Goal: Task Accomplishment & Management: Complete application form

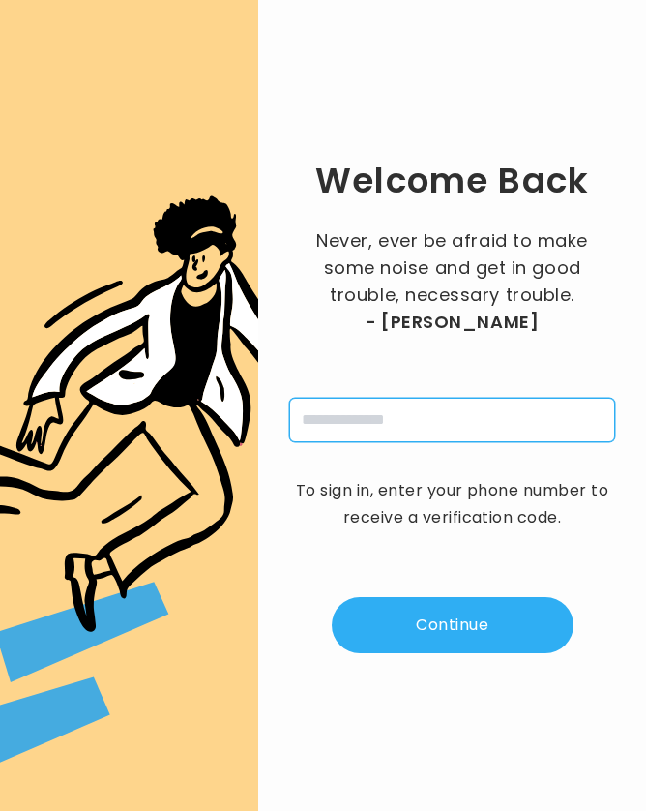
click at [326, 431] on input "tel" at bounding box center [452, 420] width 326 height 45
type input "**********"
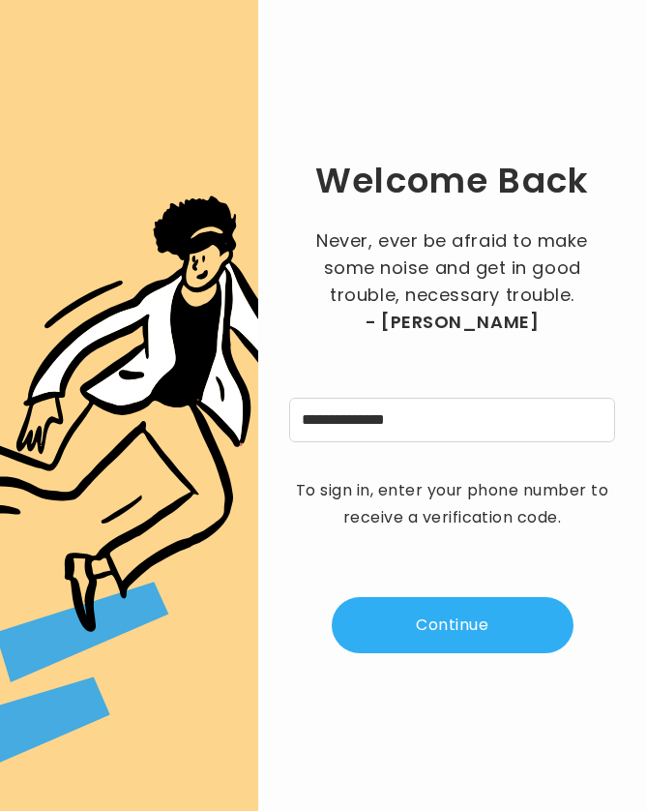
click at [435, 619] on button "Continue" at bounding box center [453, 625] width 242 height 56
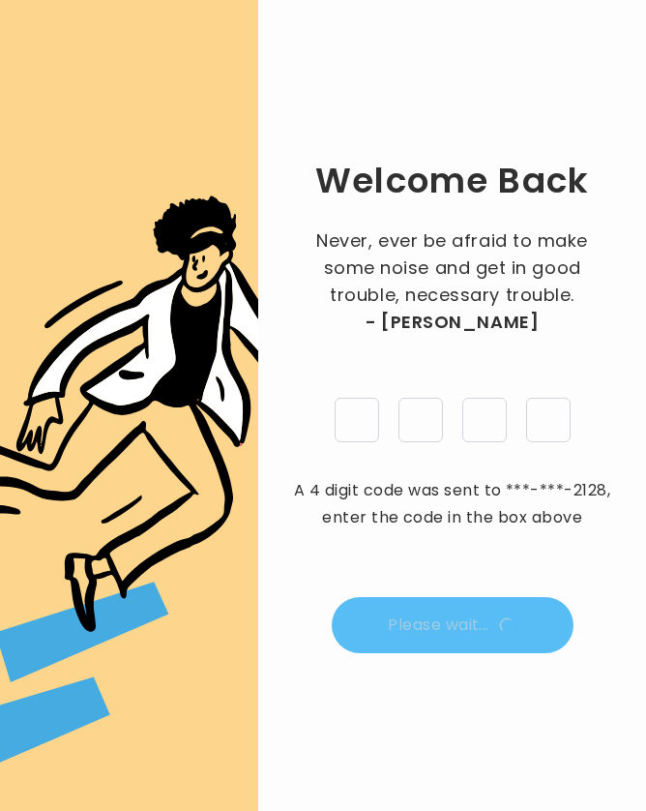
click at [466, 522] on div "Welcome Back Never, ever be afraid to make some noise and get in good trouble, …" at bounding box center [452, 405] width 326 height 749
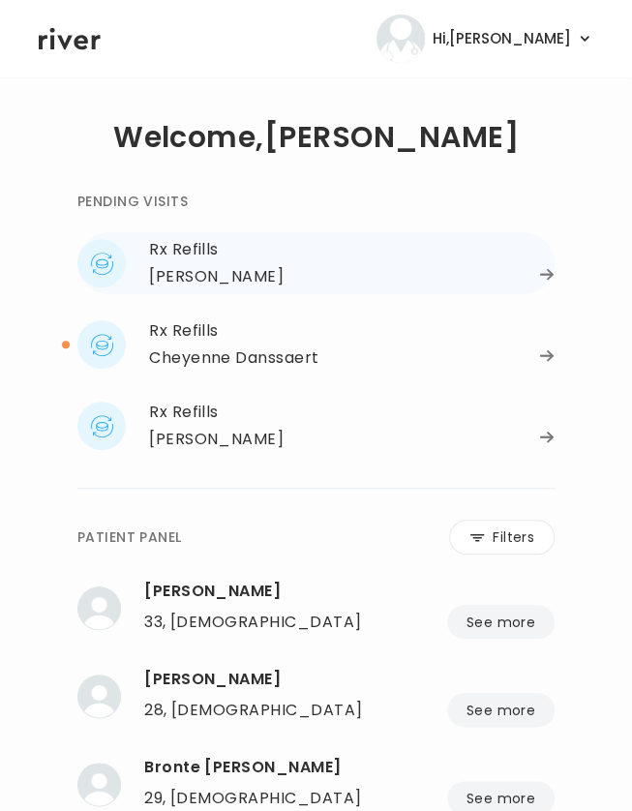
click at [209, 284] on div "VENNIE GOINGS" at bounding box center [216, 276] width 134 height 27
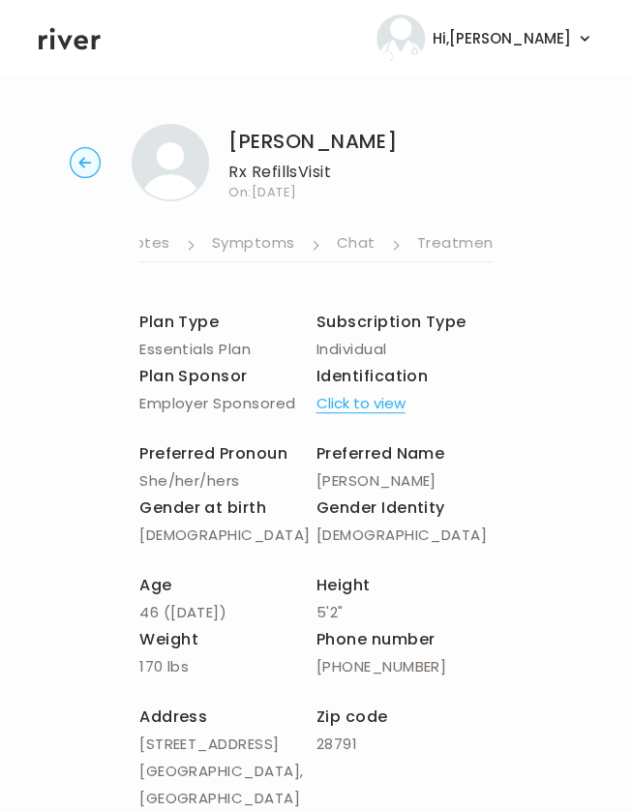
scroll to position [0, 691]
click at [221, 249] on link "Symptoms" at bounding box center [214, 244] width 83 height 31
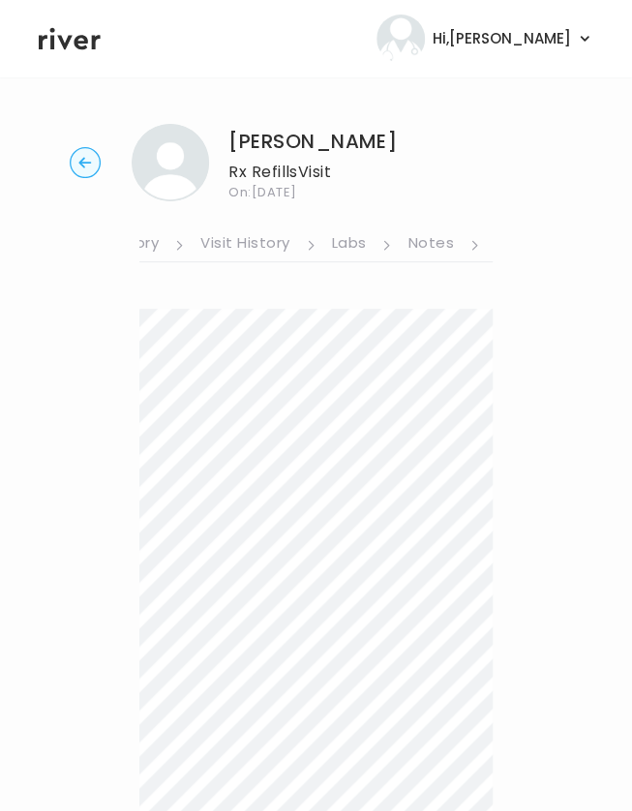
scroll to position [0, 370]
click at [441, 249] on link "Notes" at bounding box center [427, 244] width 45 height 31
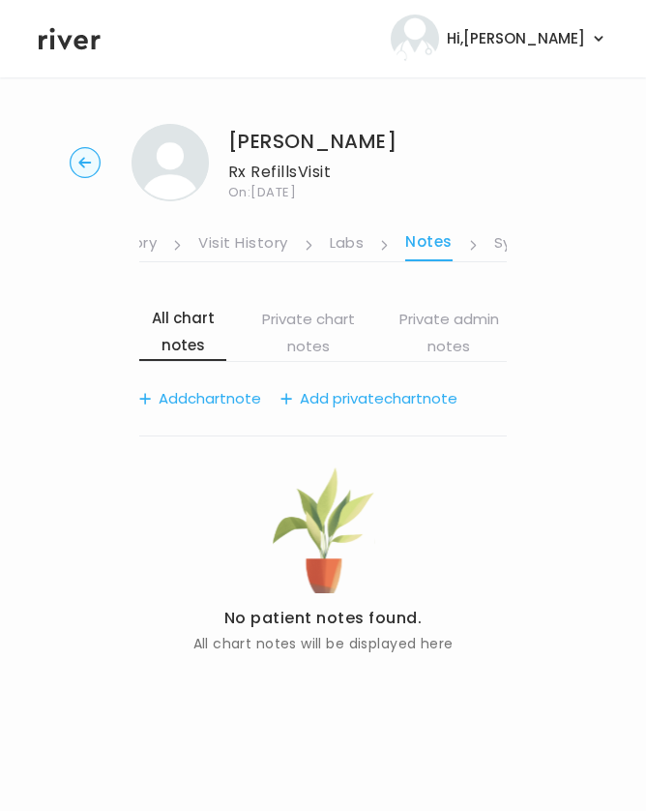
click at [477, 252] on li "Notes" at bounding box center [441, 244] width 73 height 33
click at [228, 237] on link "Visit History" at bounding box center [242, 244] width 89 height 31
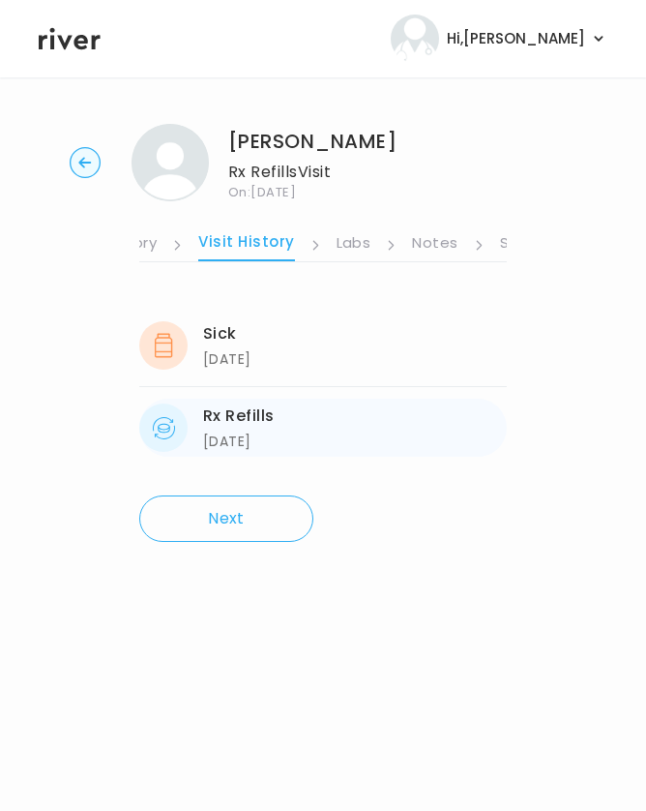
click at [224, 443] on div "04/22/2025" at bounding box center [239, 441] width 72 height 23
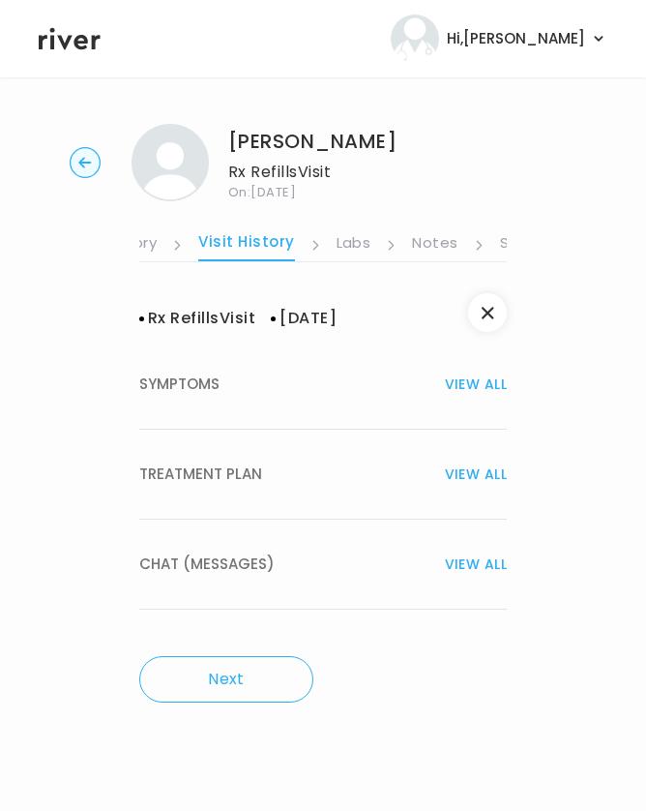
click at [199, 466] on span "TREATMENT PLAN" at bounding box center [200, 474] width 123 height 27
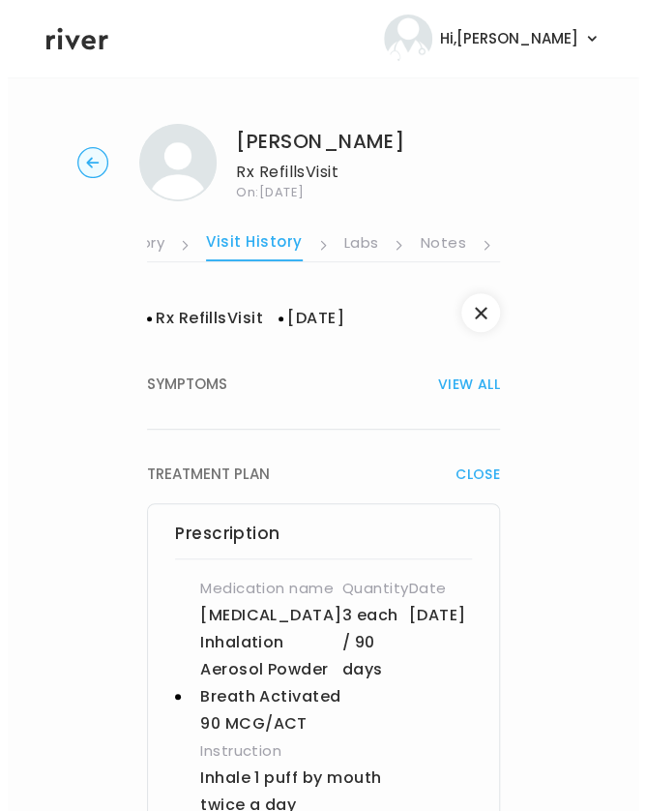
scroll to position [0, 693]
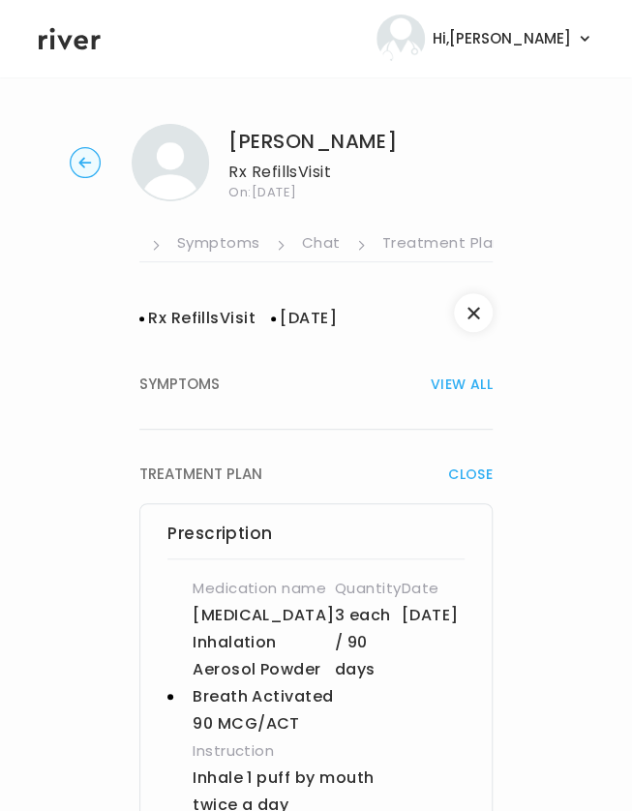
click at [391, 245] on link "Treatment Plan" at bounding box center [442, 244] width 120 height 31
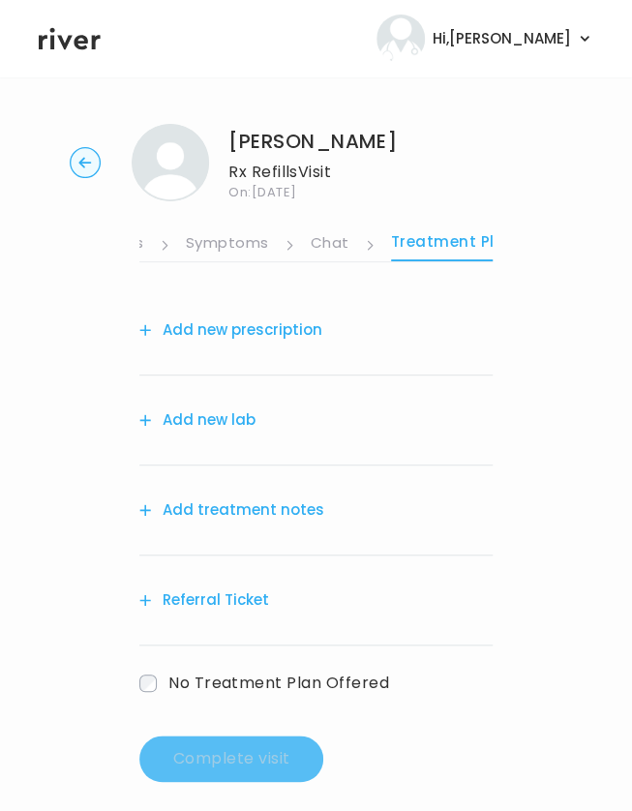
click at [269, 498] on button "Add treatment notes" at bounding box center [231, 509] width 185 height 27
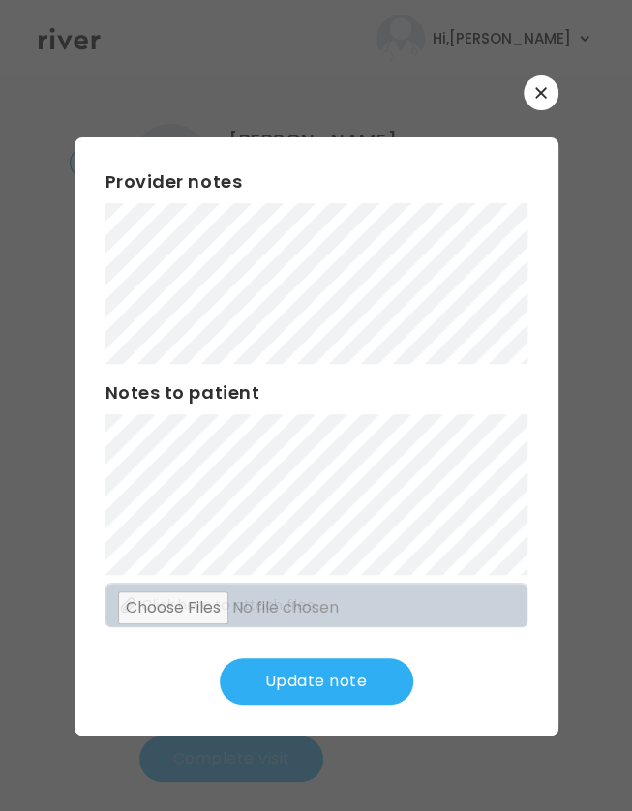
scroll to position [15, 0]
click at [297, 668] on button "Update note" at bounding box center [316, 681] width 193 height 46
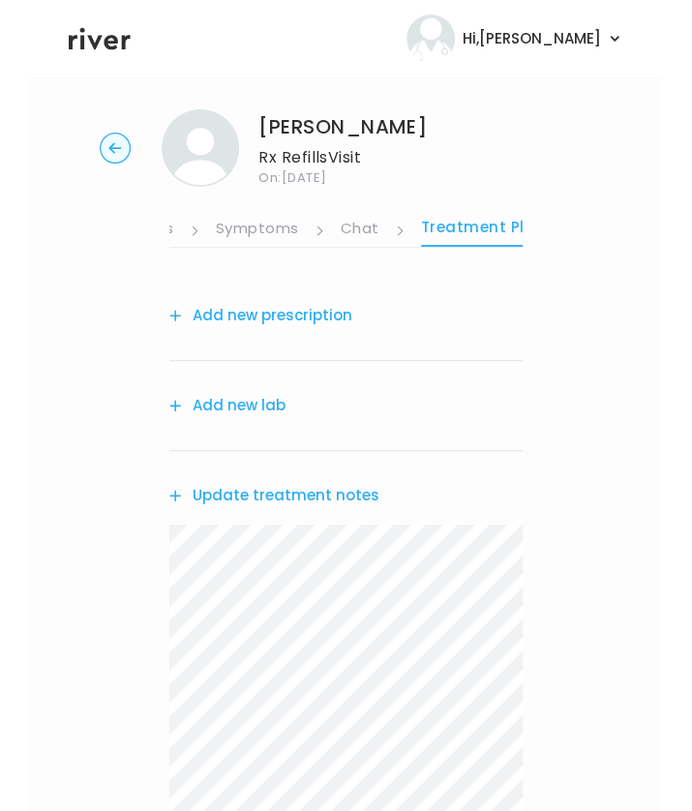
scroll to position [0, 692]
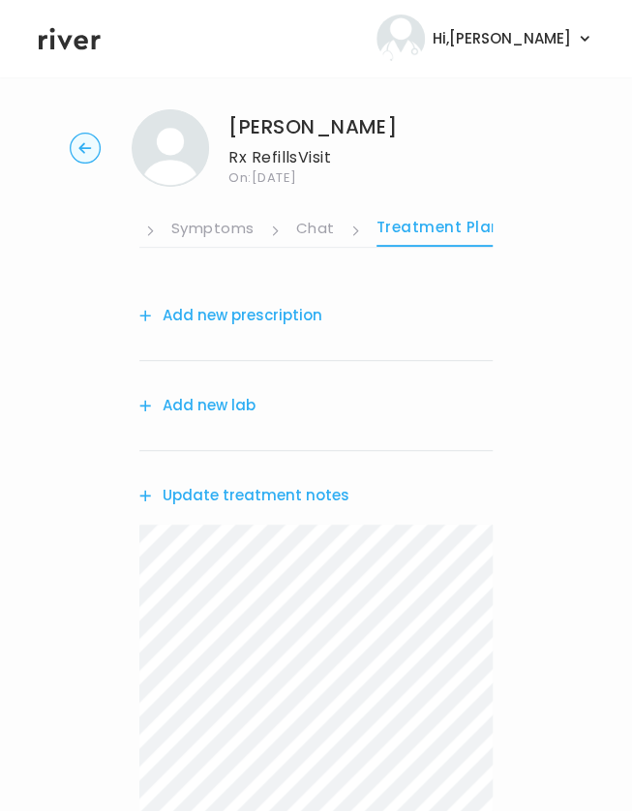
click at [205, 302] on button "Add new prescription" at bounding box center [230, 315] width 183 height 27
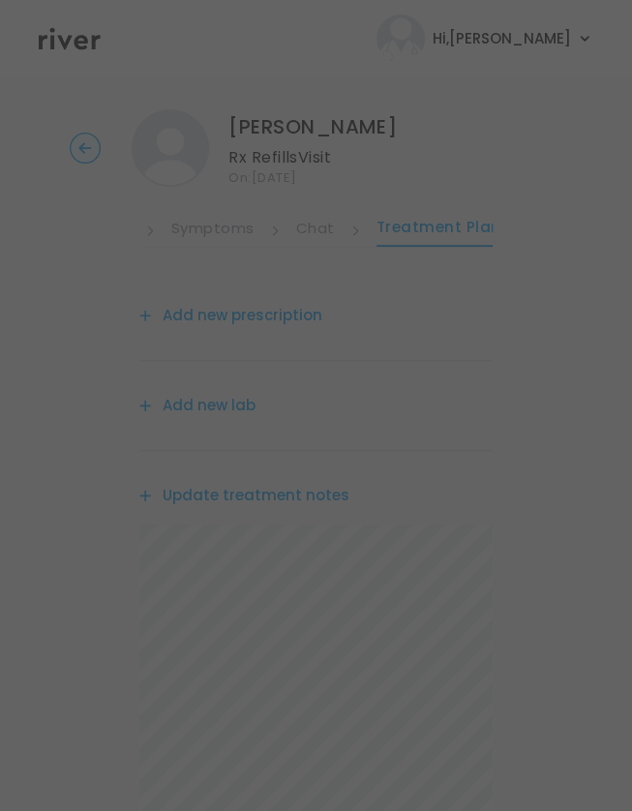
click at [211, 322] on div at bounding box center [316, 405] width 632 height 811
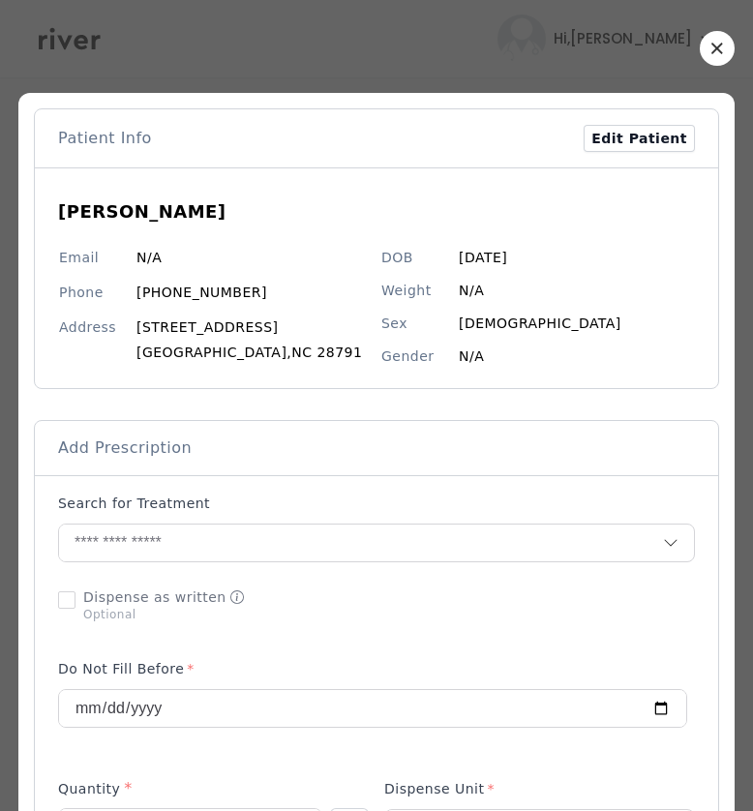
scroll to position [0, 571]
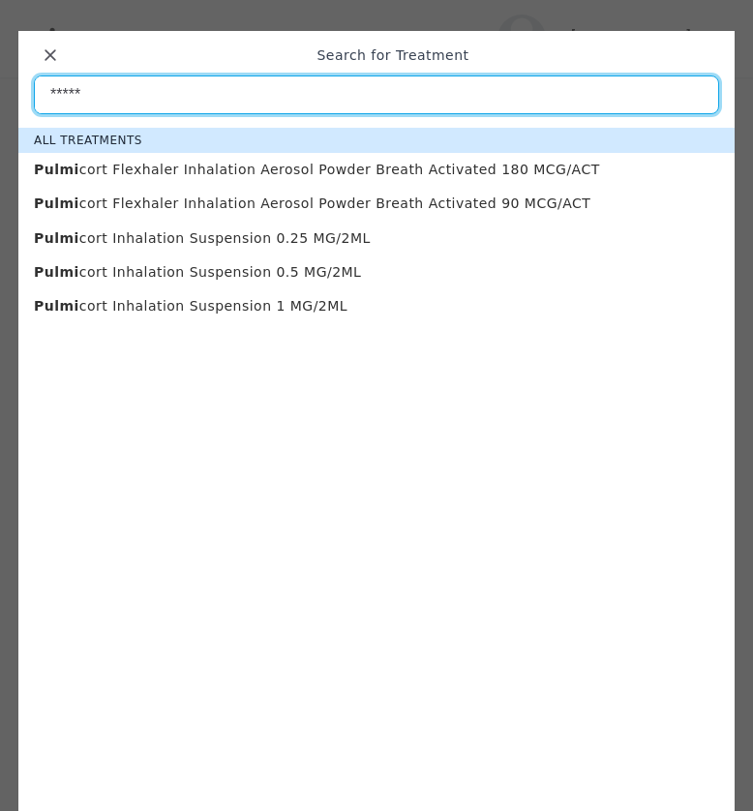
type input "*****"
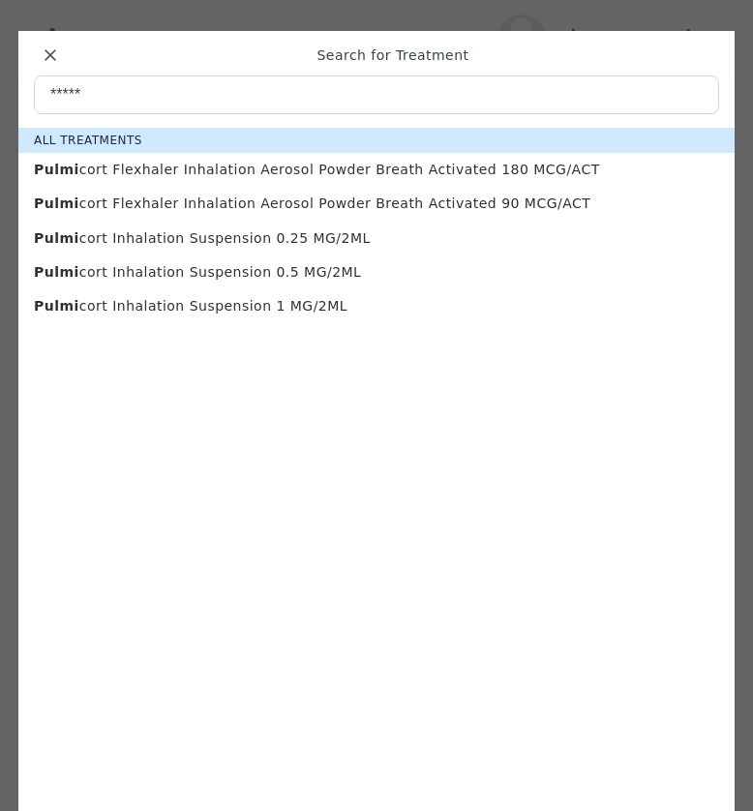
click at [352, 208] on p "Pulmi cort Flexhaler Inhalation Aerosol Powder Breath Activated 90 MCG/ACT" at bounding box center [376, 203] width 685 height 18
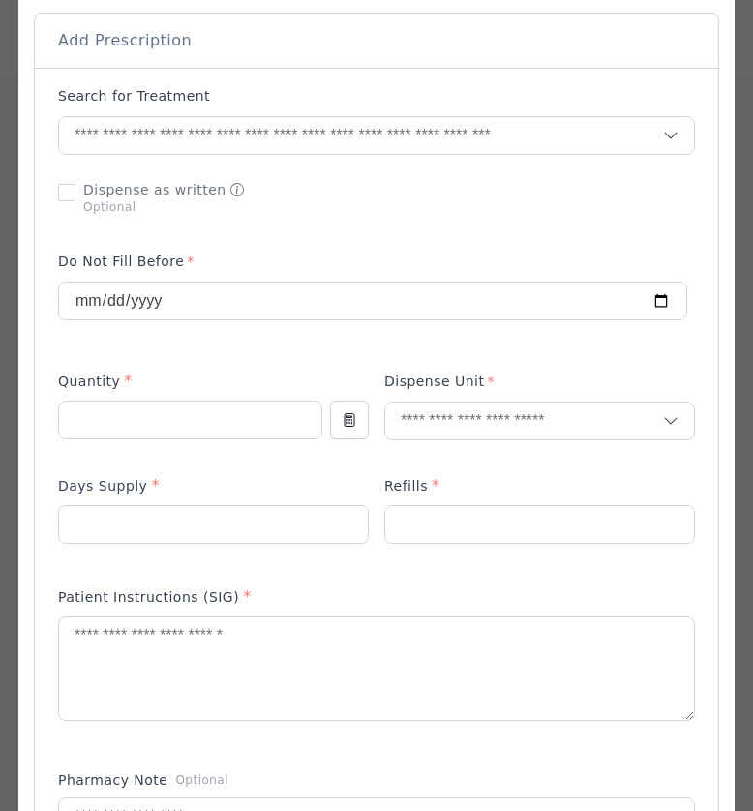
scroll to position [408, 0]
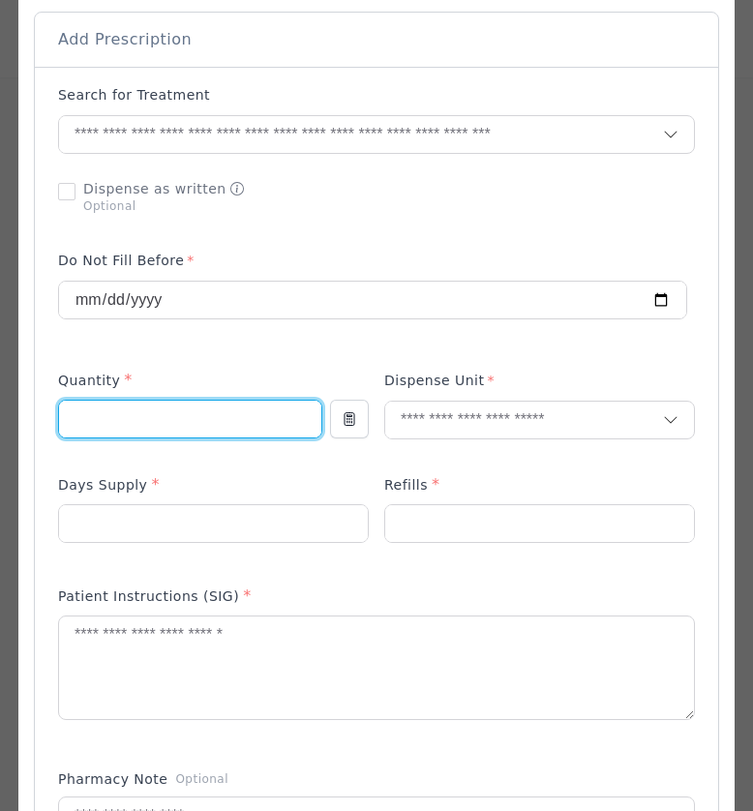
click at [124, 420] on input "number" at bounding box center [190, 419] width 262 height 37
type input "*"
click at [495, 423] on input "text" at bounding box center [524, 419] width 278 height 37
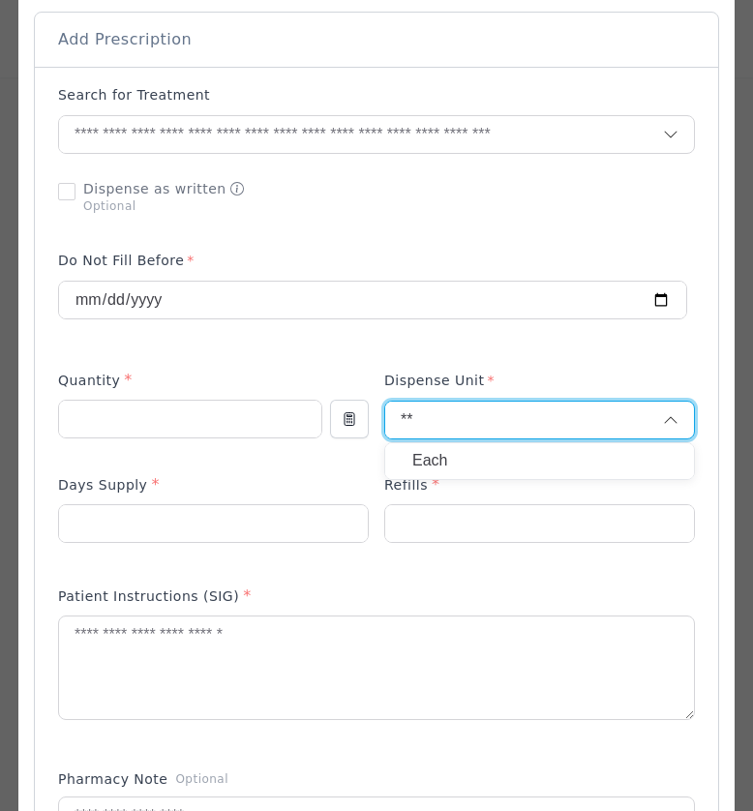
type input "**"
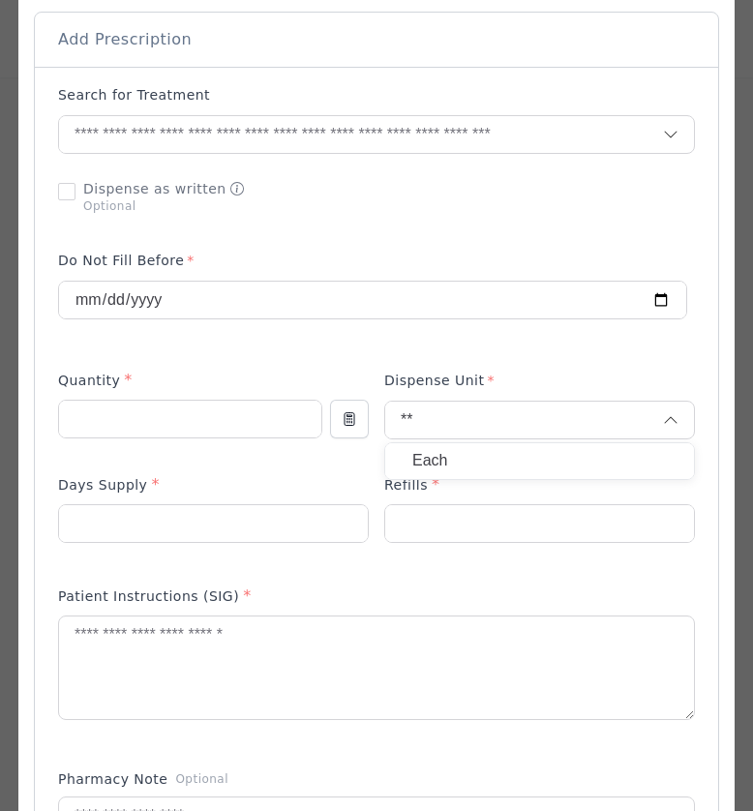
click at [470, 454] on p "Each" at bounding box center [539, 461] width 254 height 28
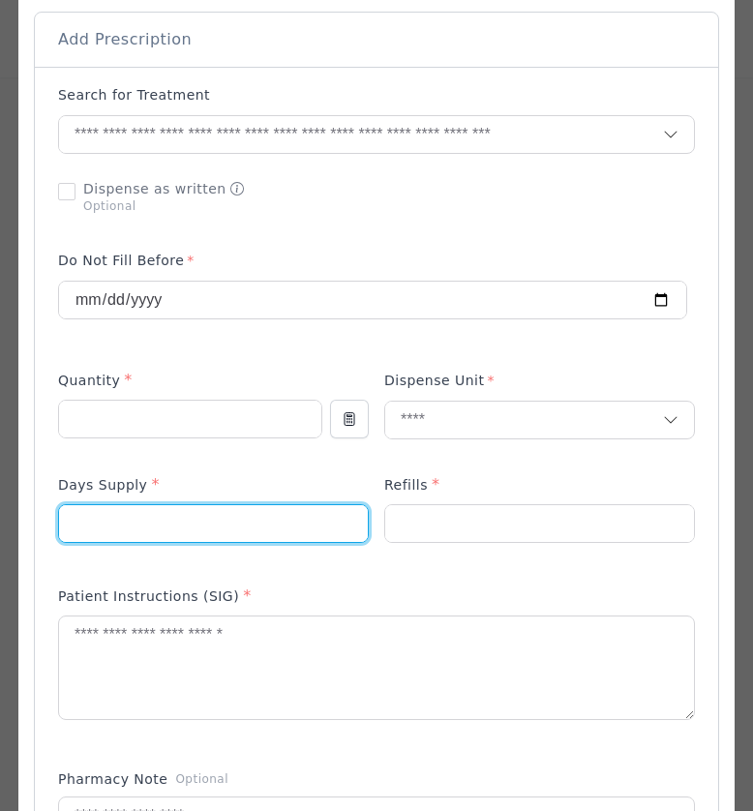
click at [143, 523] on input "number" at bounding box center [213, 523] width 309 height 37
type input "**"
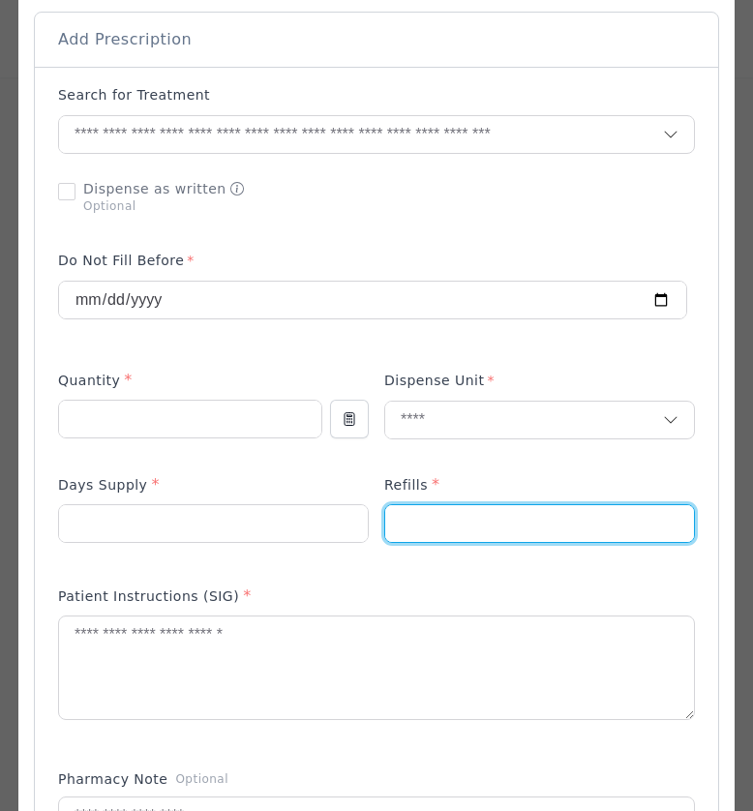
click at [602, 530] on input "number" at bounding box center [539, 523] width 309 height 37
type input "*"
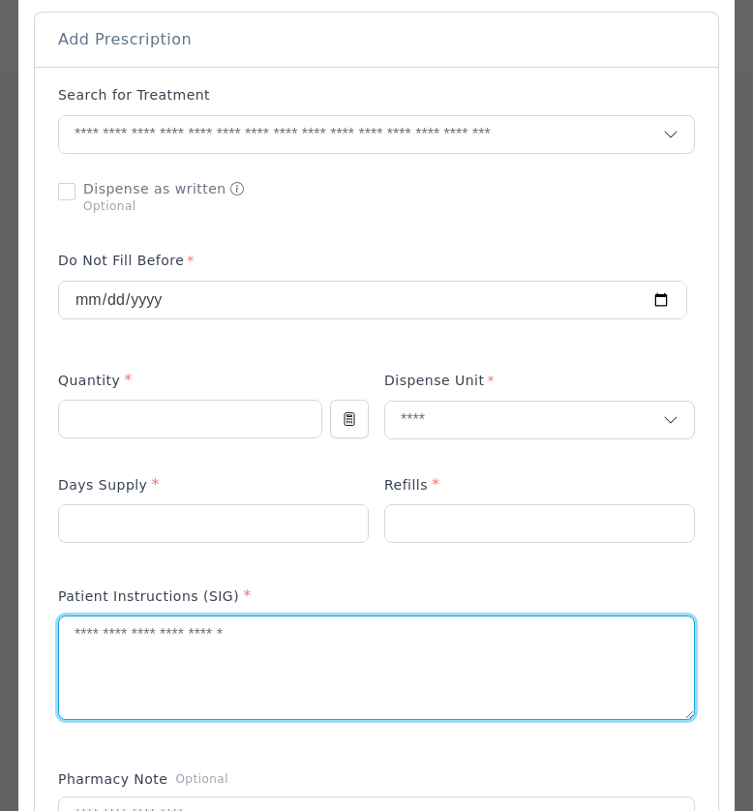
drag, startPoint x: 103, startPoint y: 669, endPoint x: 117, endPoint y: 651, distance: 22.7
click at [117, 651] on textarea at bounding box center [376, 667] width 635 height 103
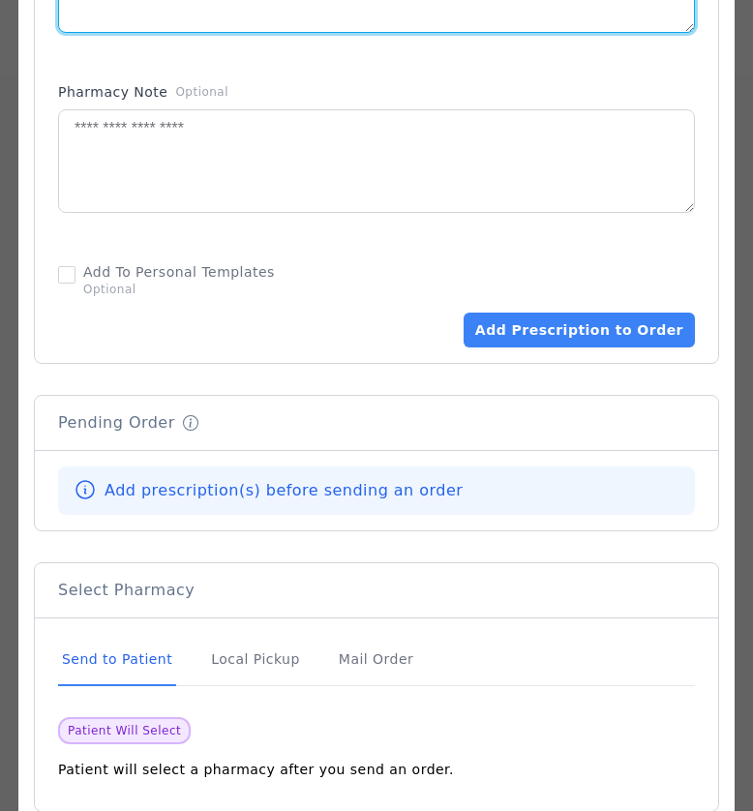
scroll to position [1205, 0]
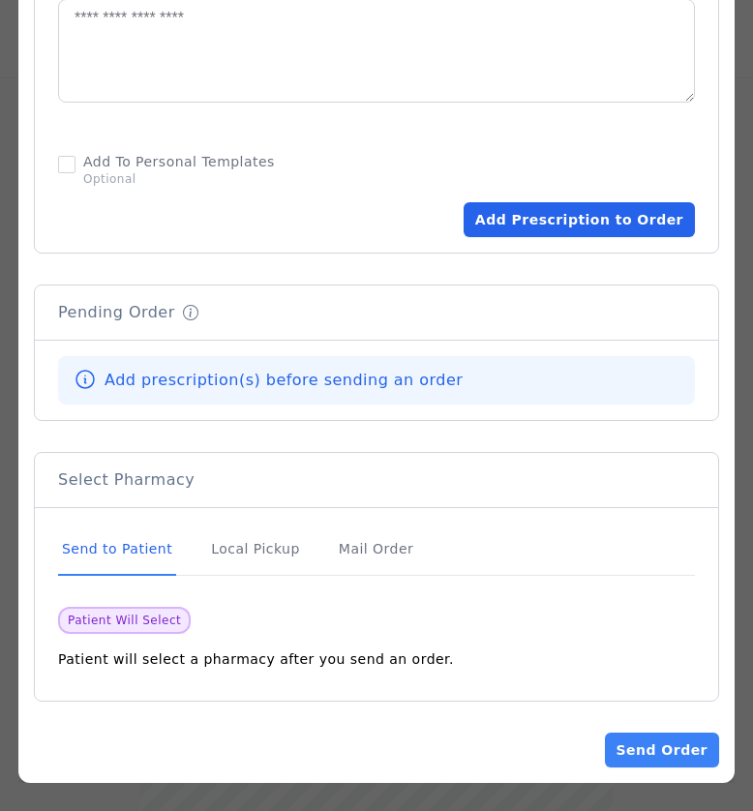
type textarea "**********"
click at [568, 218] on button "Add Prescription to Order" at bounding box center [578, 219] width 231 height 35
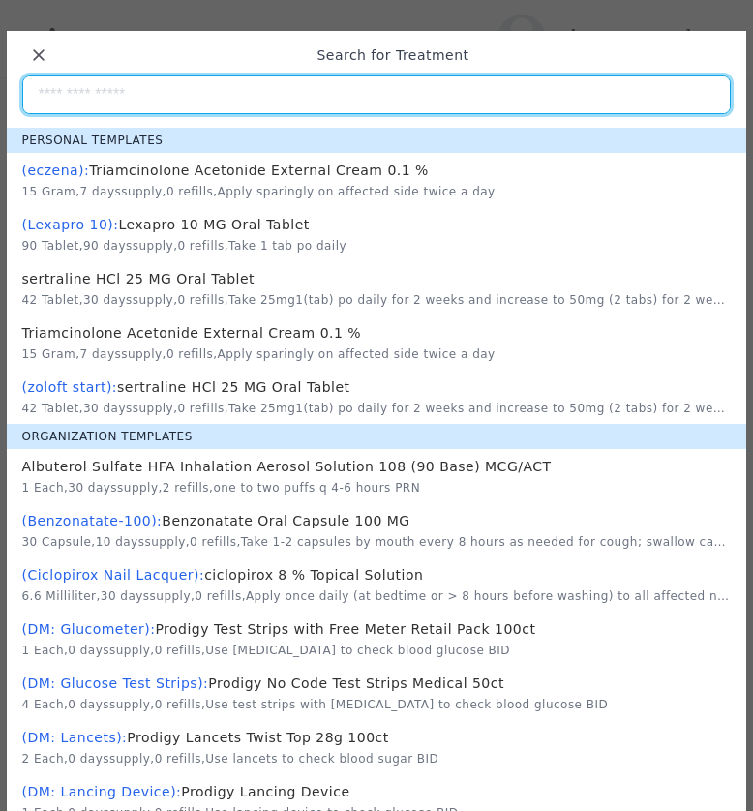
scroll to position [0, 0]
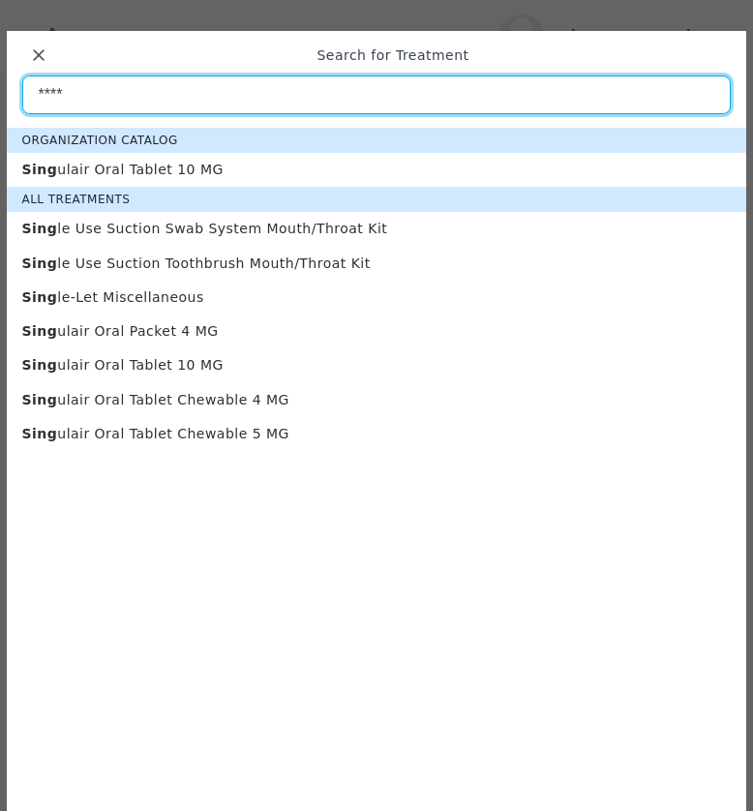
type input "****"
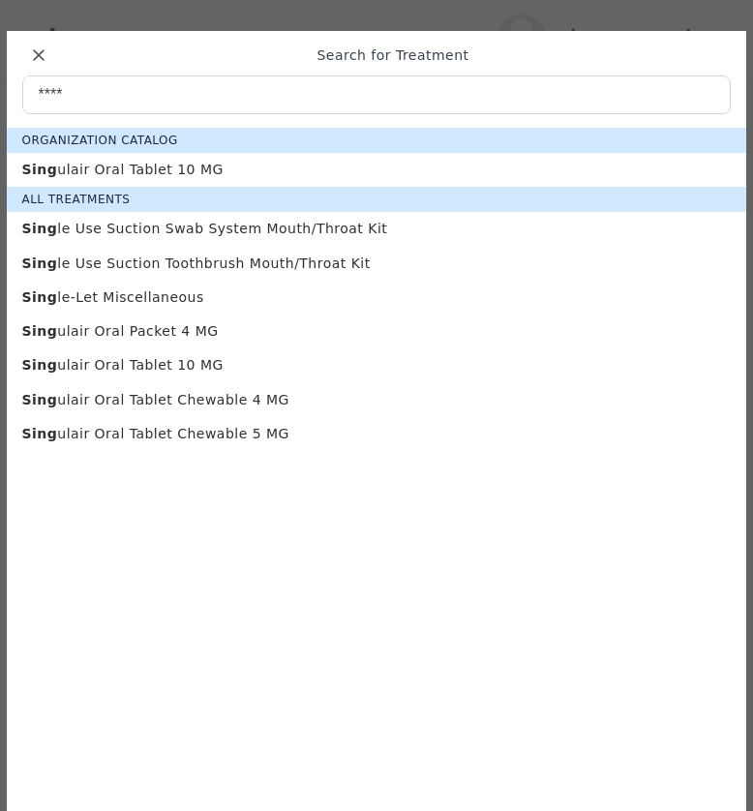
click at [72, 168] on p "Sing ulair Oral Tablet 10 MG" at bounding box center [376, 170] width 709 height 18
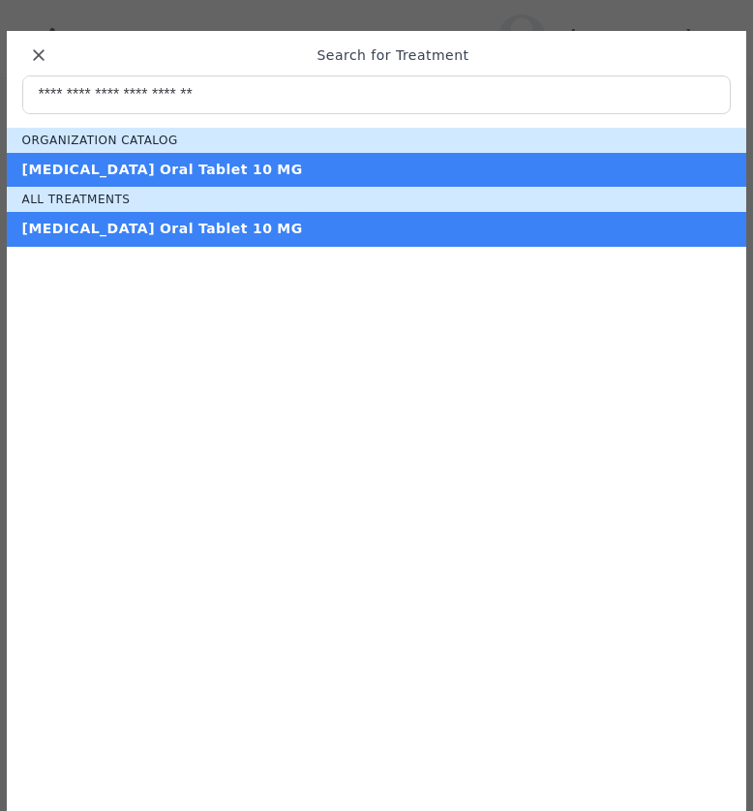
click at [159, 158] on div "Singulair Oral Tablet 10 MG" at bounding box center [377, 170] width 740 height 34
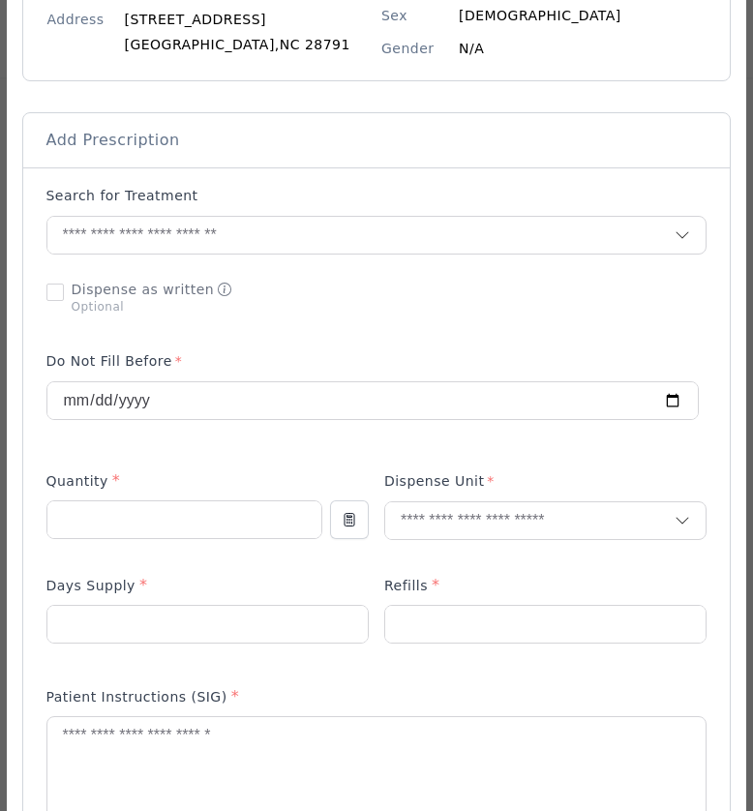
scroll to position [310, 0]
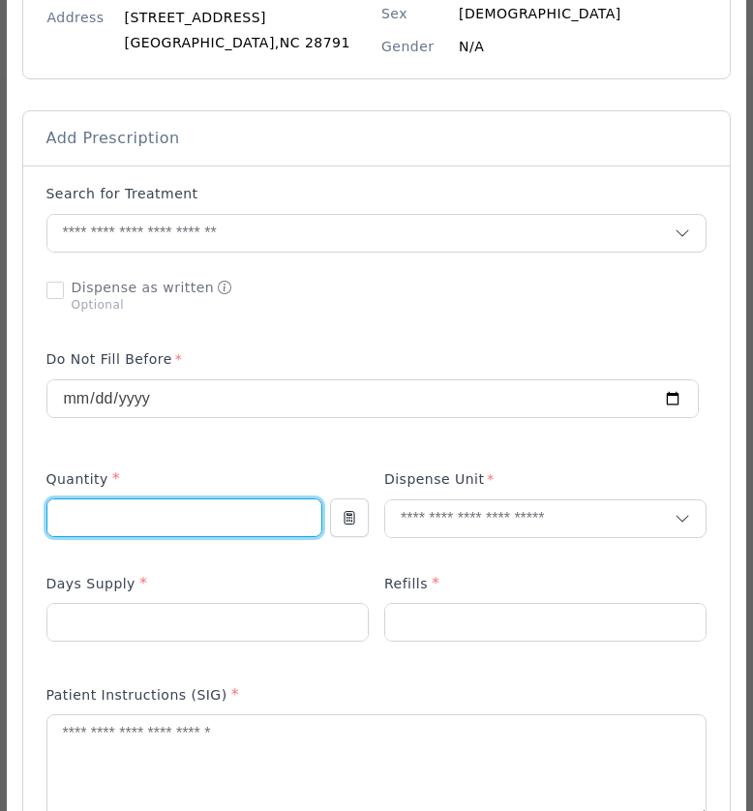
click at [166, 520] on input "number" at bounding box center [184, 517] width 274 height 37
type input "**"
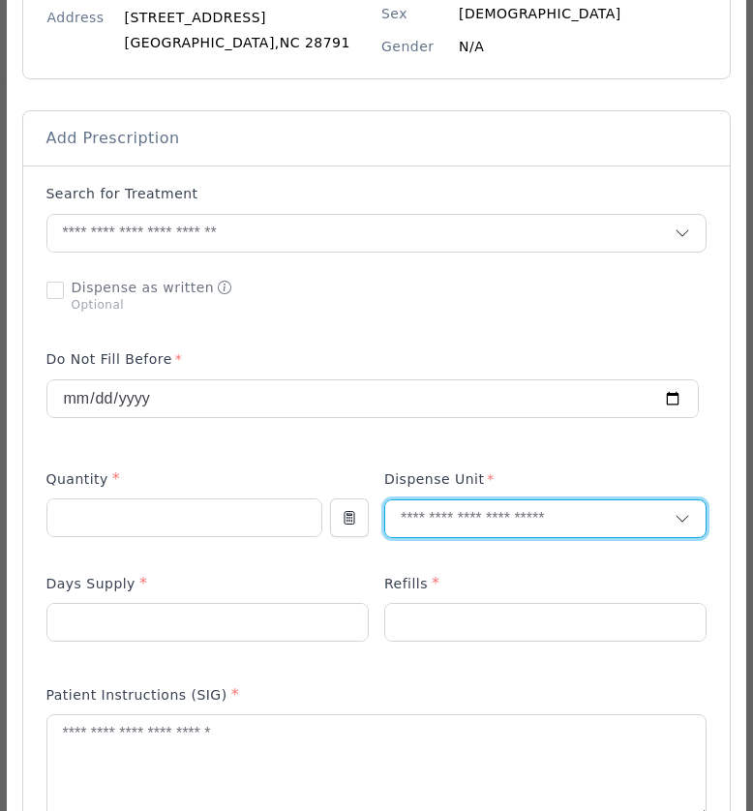
click at [442, 512] on input "text" at bounding box center [530, 518] width 290 height 37
type input "**"
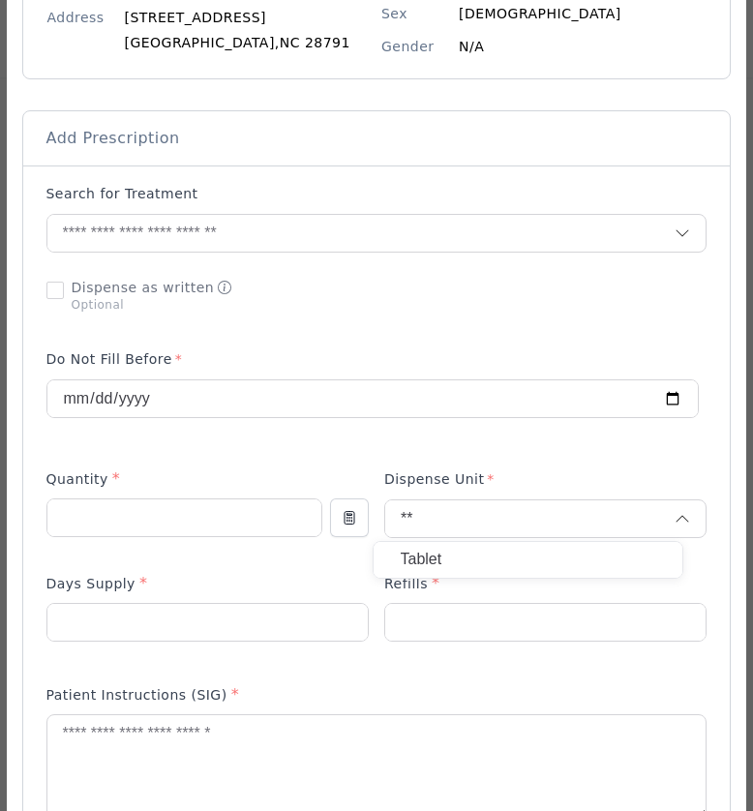
click at [405, 557] on p "Tablet" at bounding box center [528, 560] width 254 height 28
drag, startPoint x: 205, startPoint y: 619, endPoint x: 187, endPoint y: 586, distance: 37.7
click at [187, 586] on div "Days Supply *" at bounding box center [207, 618] width 322 height 92
click at [399, 560] on div "Add Prescription to Order" at bounding box center [376, 657] width 661 height 951
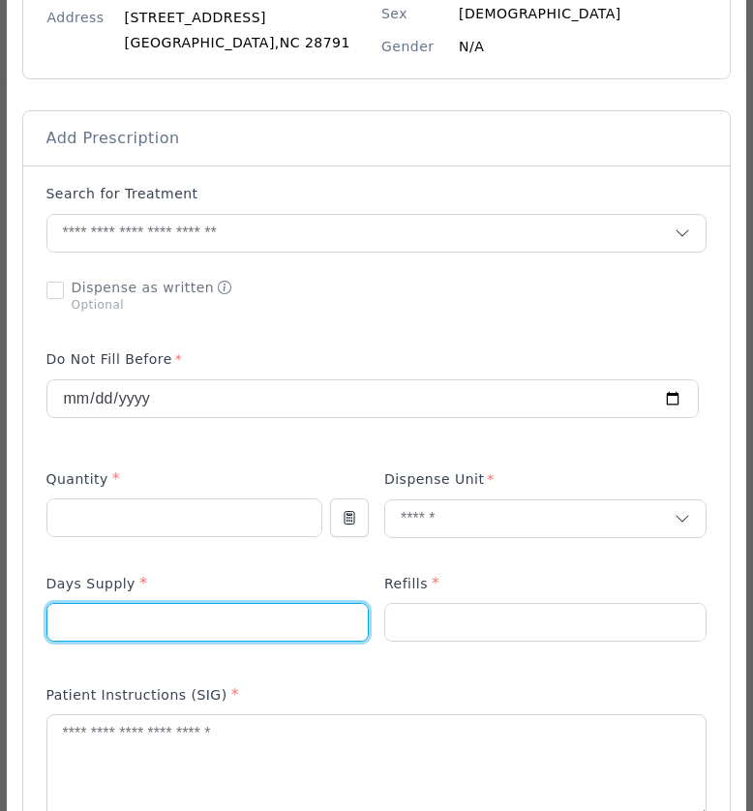
drag, startPoint x: 126, startPoint y: 627, endPoint x: 135, endPoint y: 612, distance: 17.4
click at [135, 612] on input "number" at bounding box center [207, 622] width 320 height 37
type input "**"
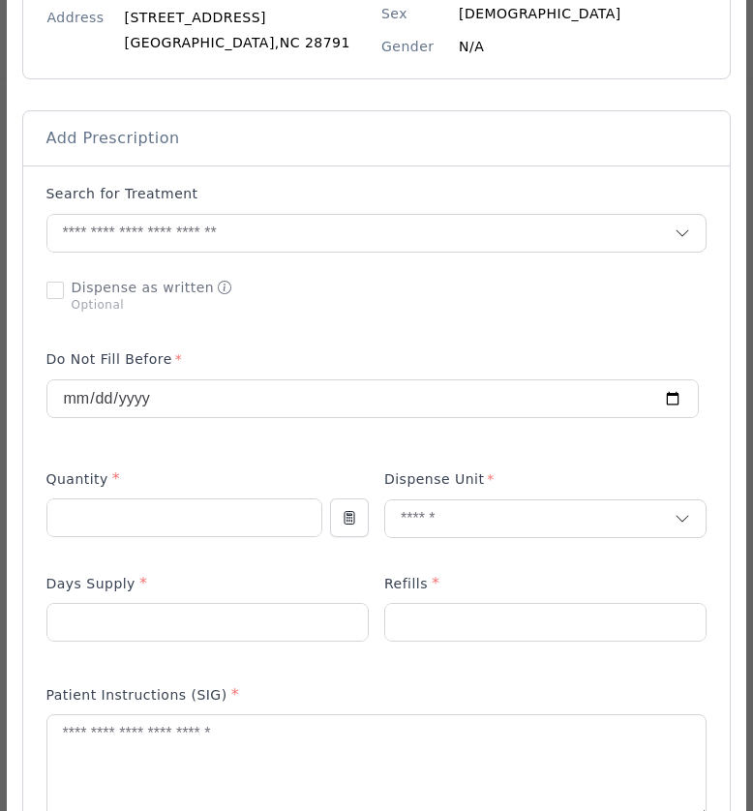
click at [500, 599] on div "Refills *" at bounding box center [545, 587] width 323 height 31
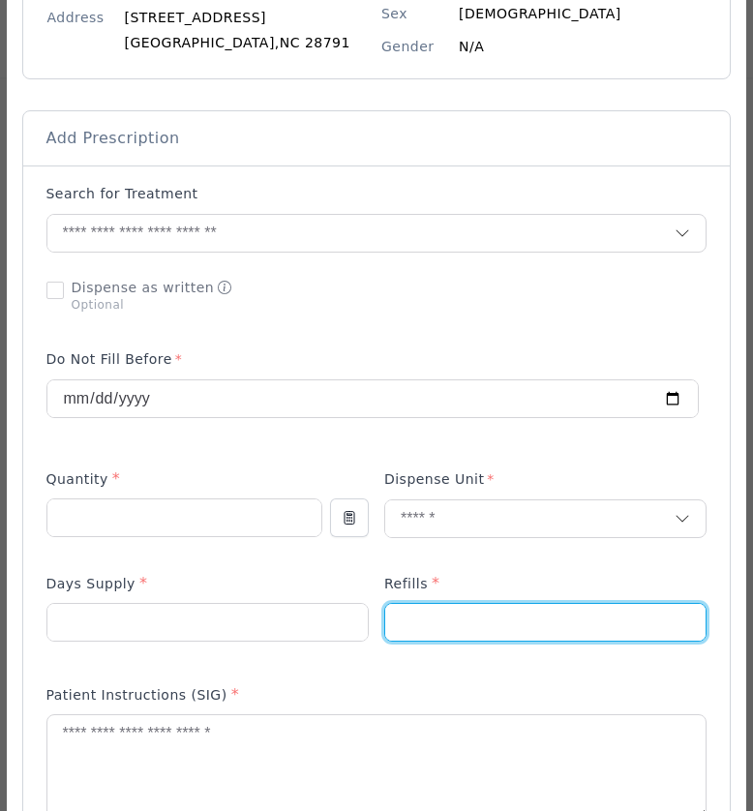
click at [491, 612] on input "number" at bounding box center [545, 622] width 321 height 37
type input "*"
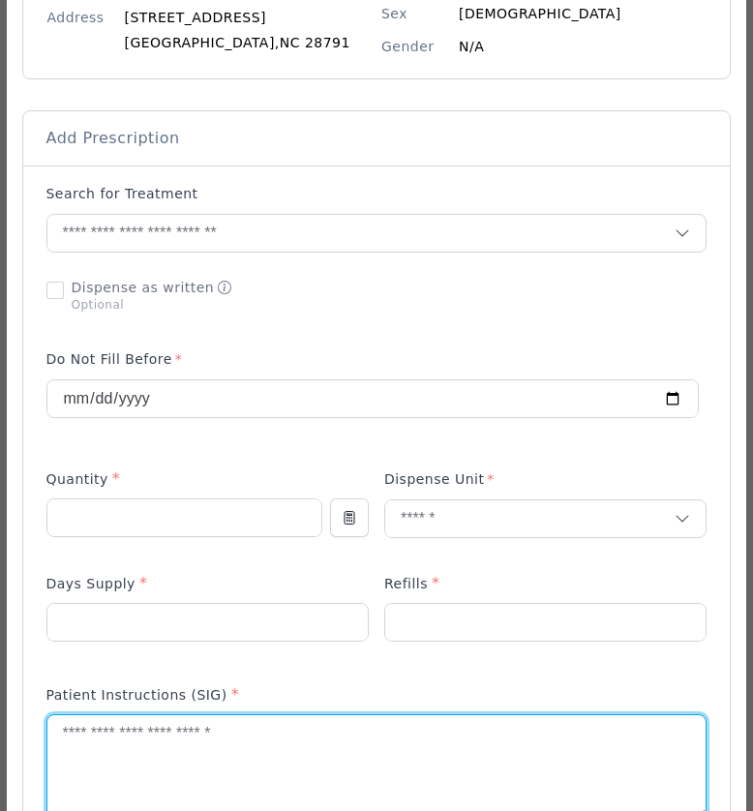
click at [186, 736] on textarea at bounding box center [376, 766] width 659 height 103
click at [136, 752] on textarea at bounding box center [376, 766] width 659 height 103
paste textarea "**********"
click at [66, 743] on textarea "**********" at bounding box center [376, 766] width 659 height 103
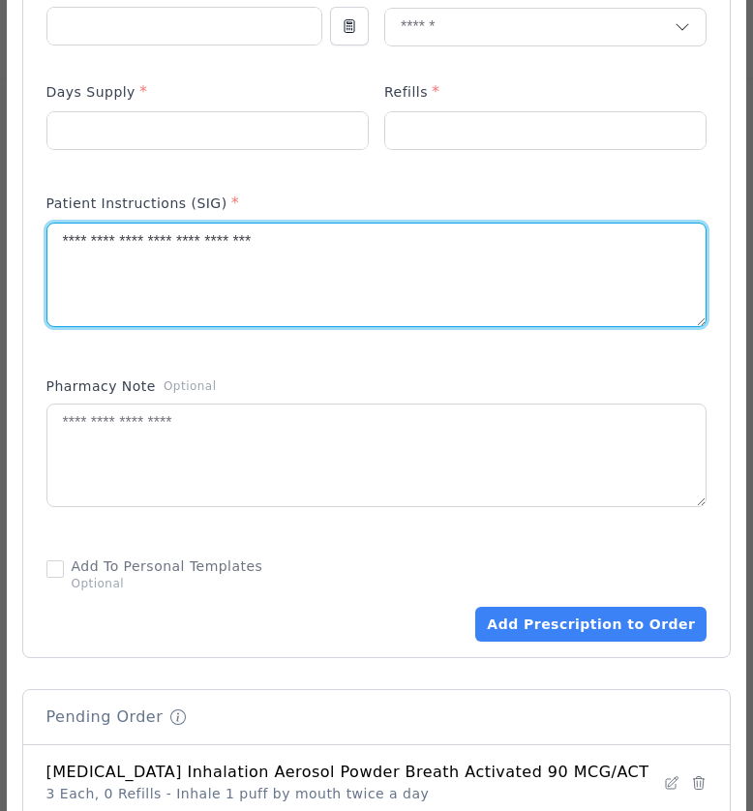
scroll to position [817, 0]
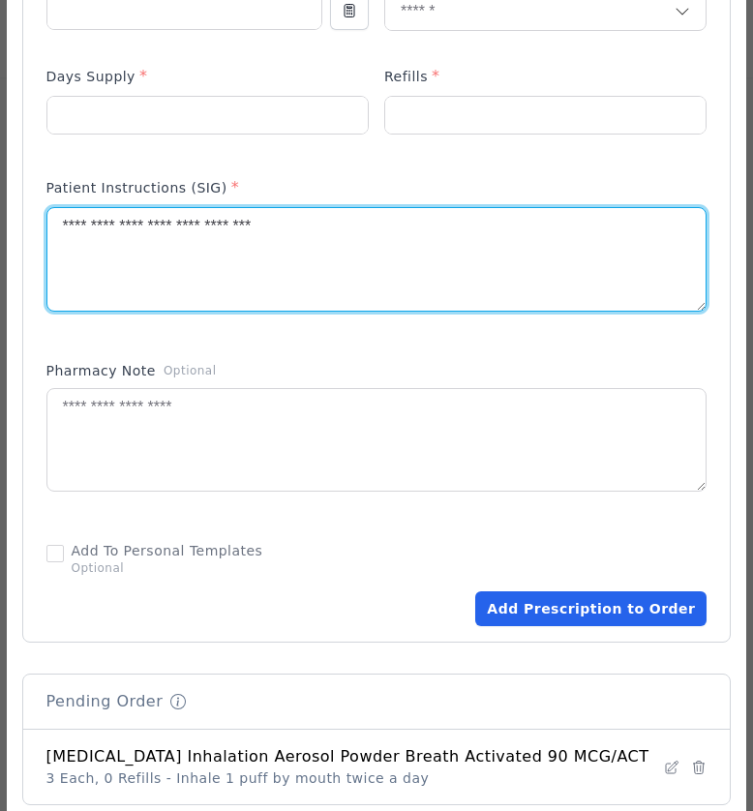
type textarea "**********"
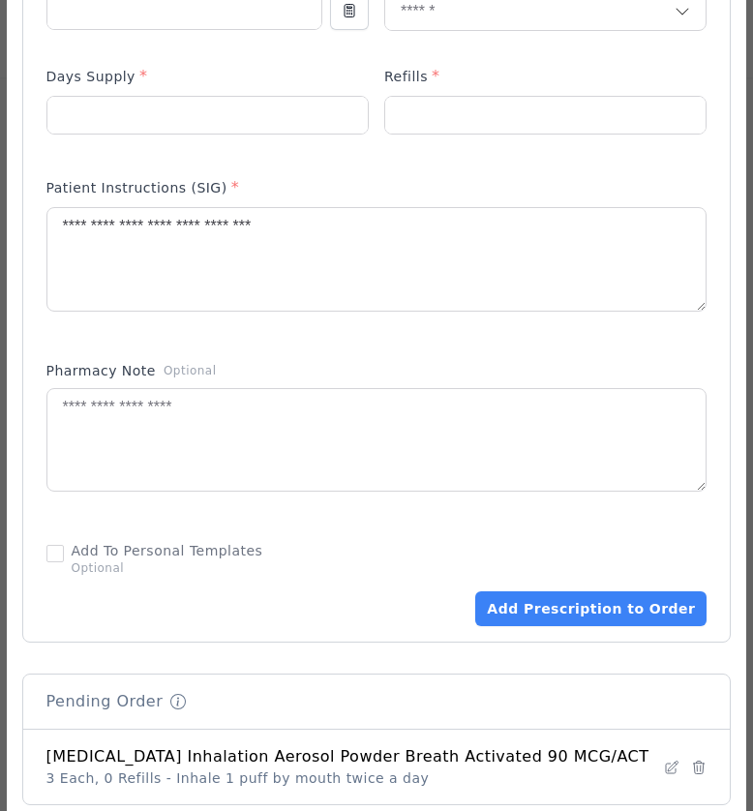
drag, startPoint x: 603, startPoint y: 603, endPoint x: 675, endPoint y: 541, distance: 95.4
click at [645, 541] on div "Add Prescription to Order" at bounding box center [376, 579] width 661 height 93
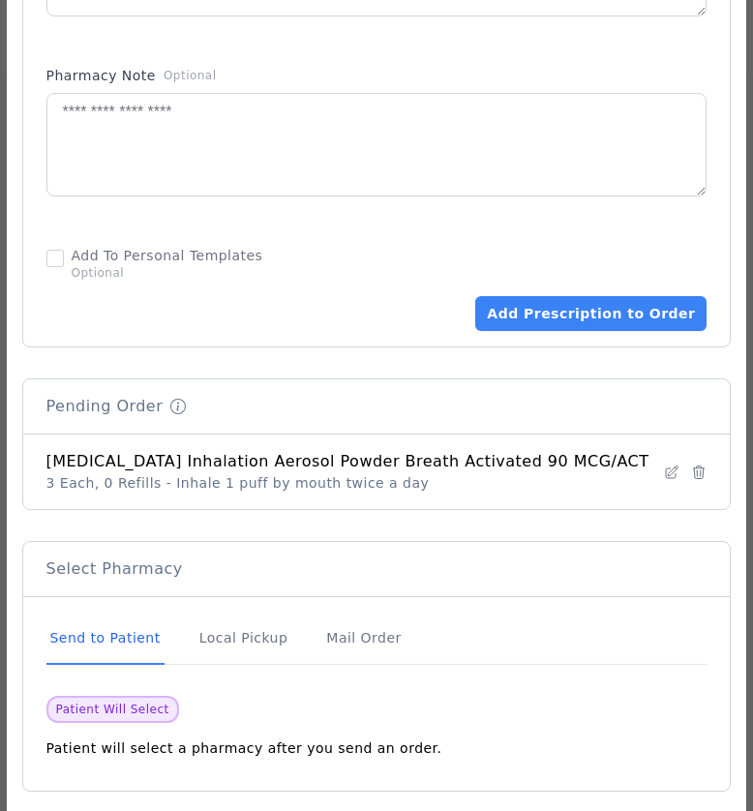
scroll to position [1115, 0]
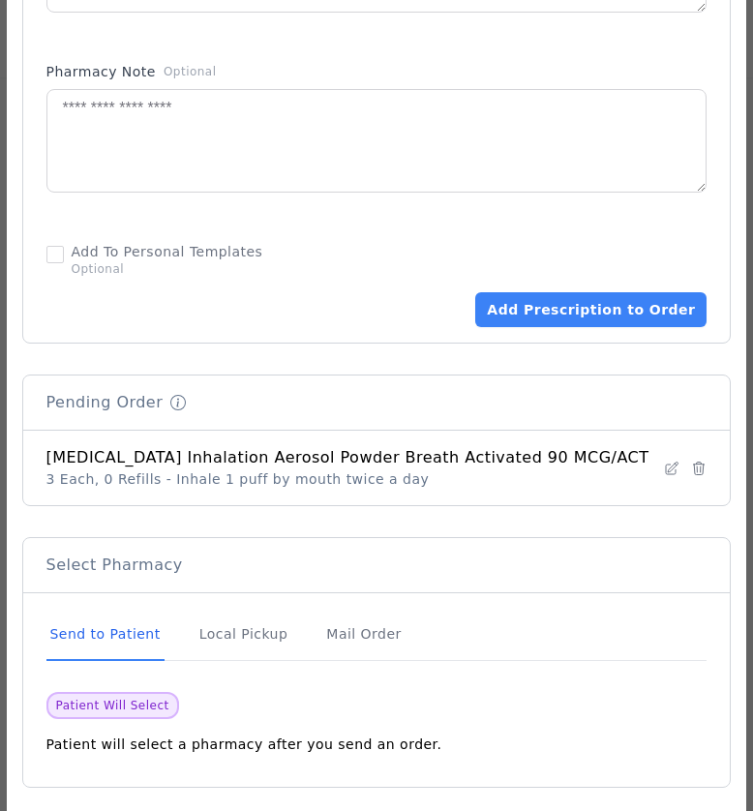
drag, startPoint x: 574, startPoint y: 314, endPoint x: 610, endPoint y: 222, distance: 99.9
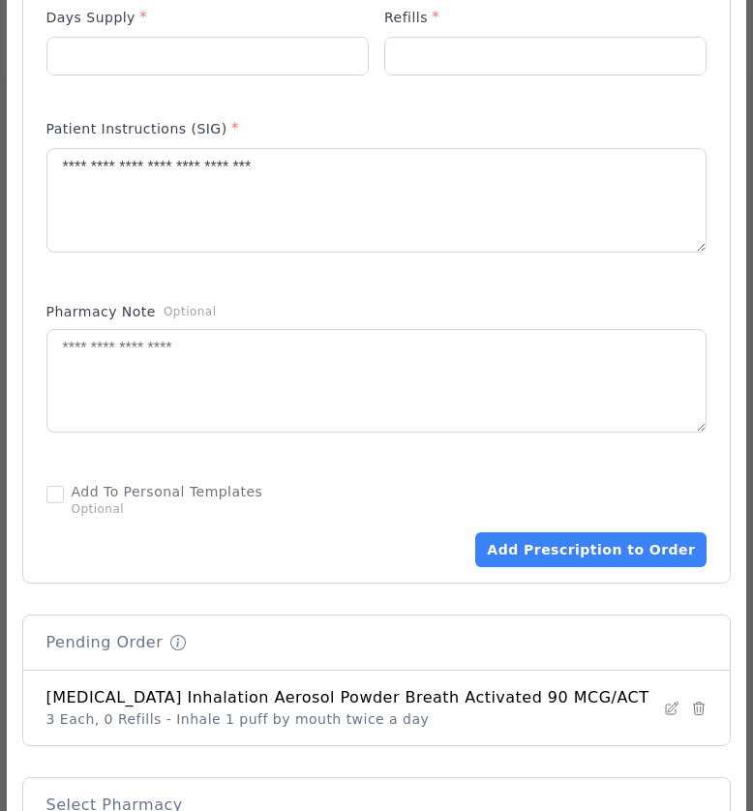
scroll to position [877, 0]
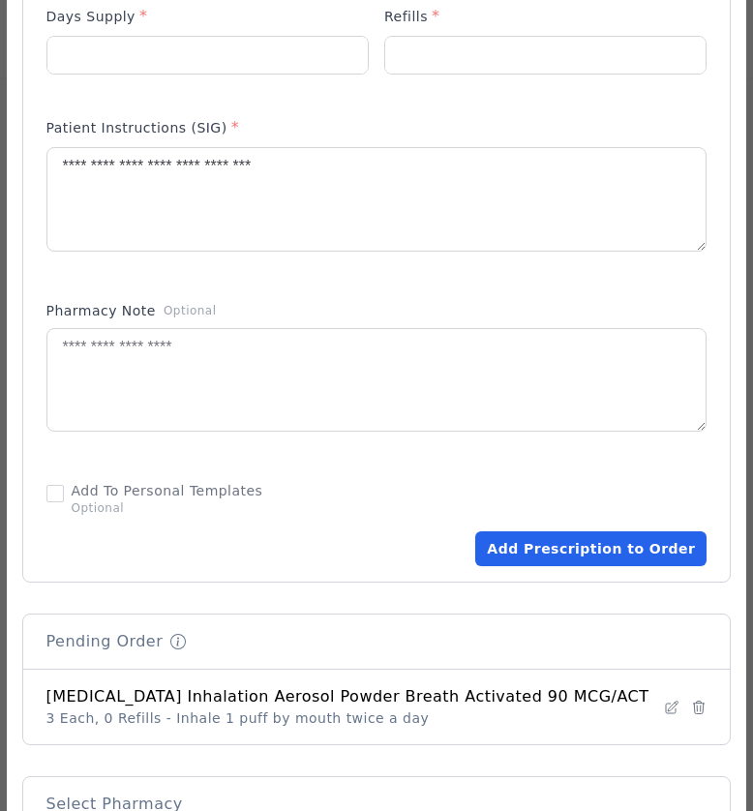
click at [531, 558] on button "Add Prescription to Order" at bounding box center [590, 548] width 231 height 35
click at [531, 558] on button "Loading... Add Prescription to Order" at bounding box center [581, 548] width 251 height 35
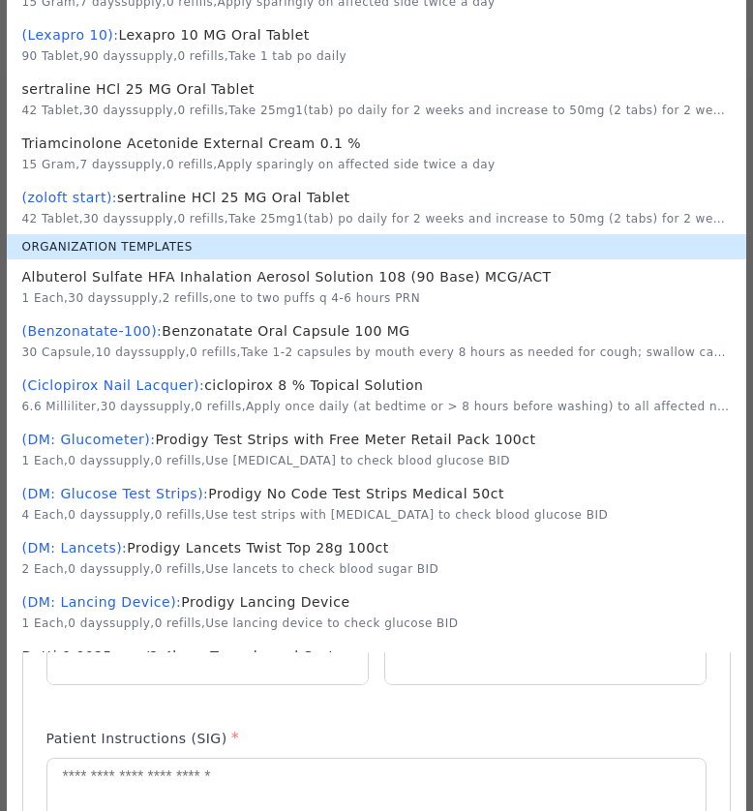
scroll to position [0, 0]
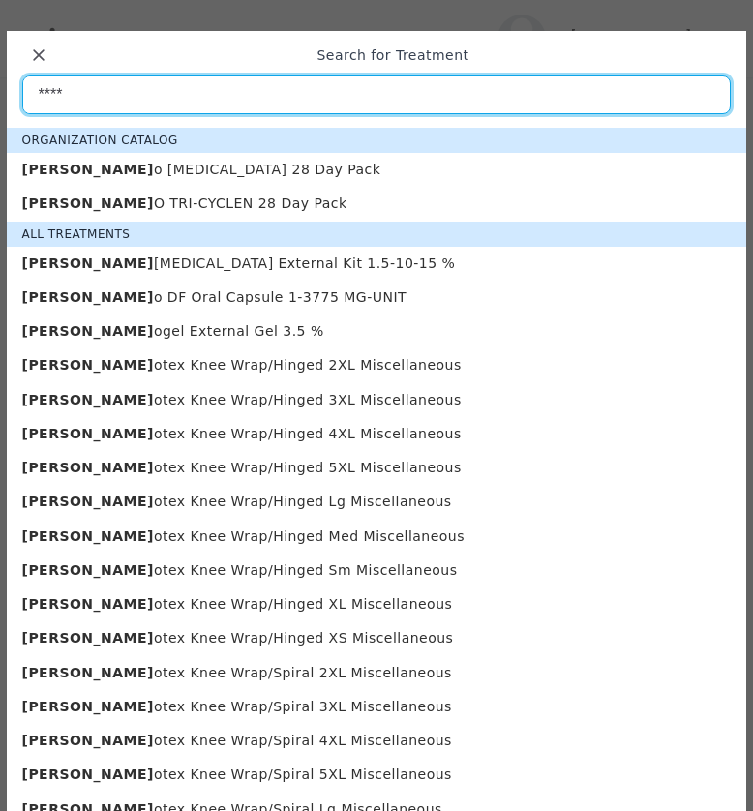
type input "****"
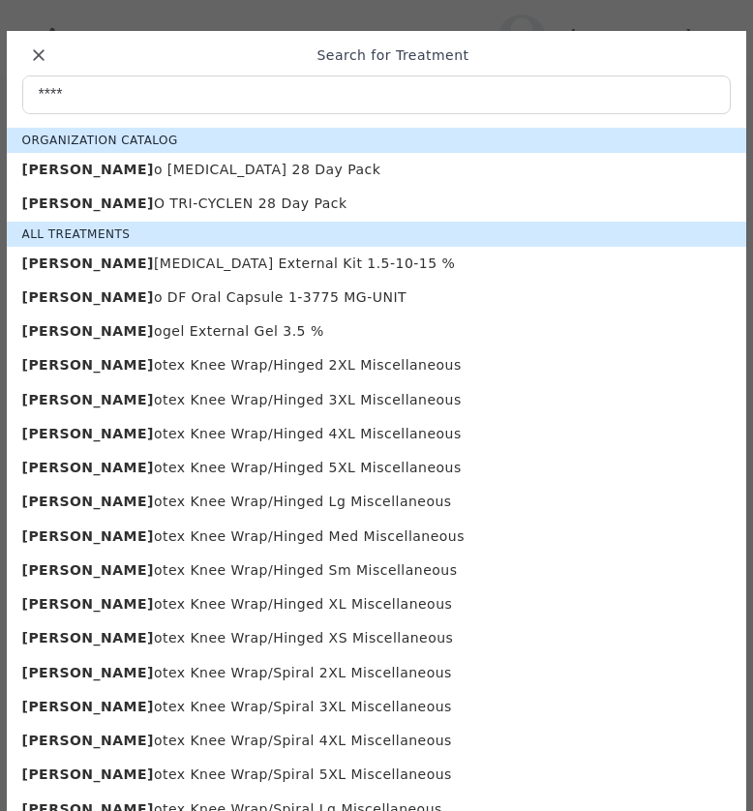
click at [155, 167] on p "Orth o MICRONOR 28 Day Pack" at bounding box center [376, 170] width 709 height 18
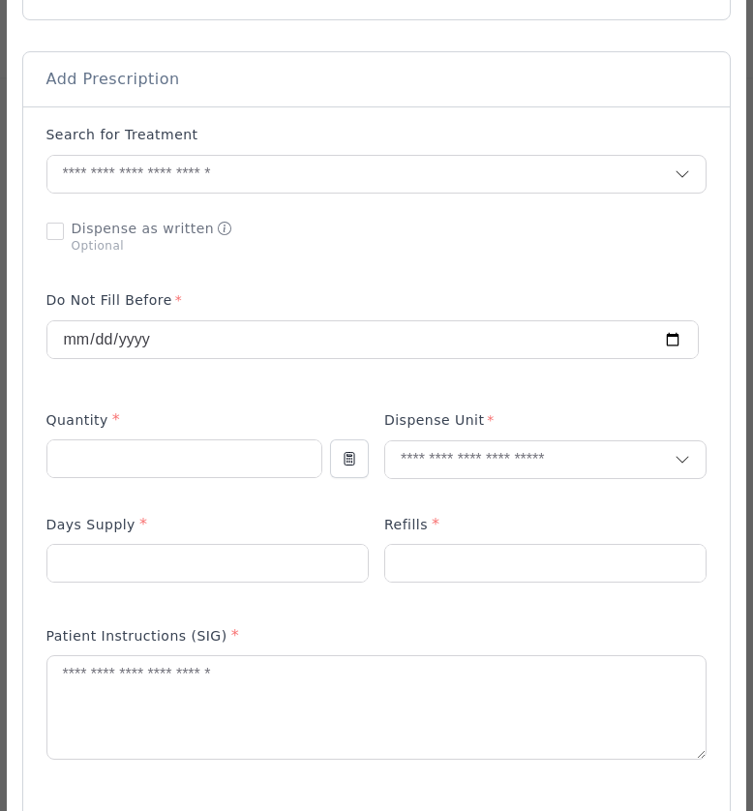
scroll to position [370, 0]
click at [147, 457] on input "number" at bounding box center [184, 457] width 274 height 37
type input "*"
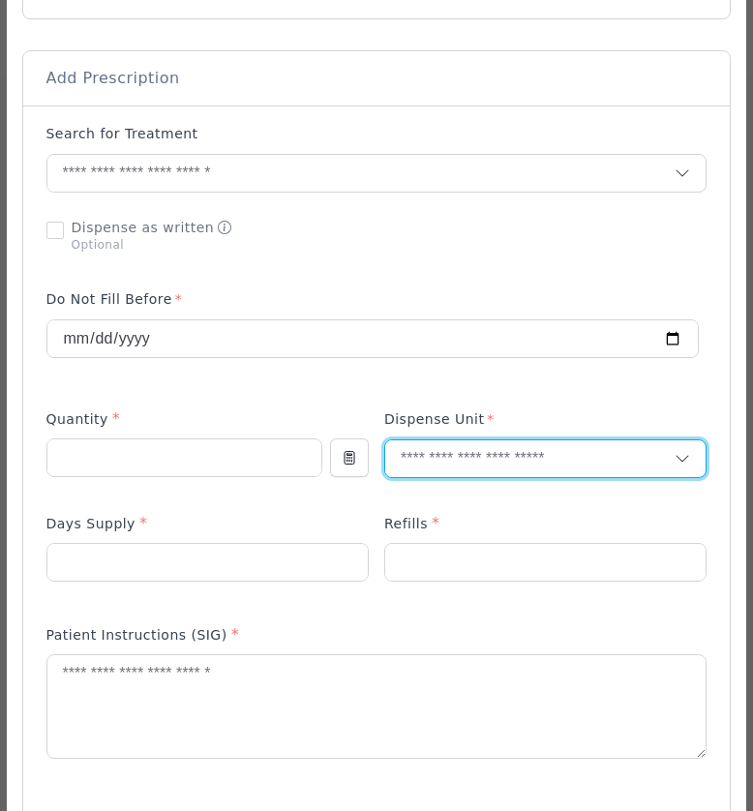
click at [445, 461] on input "text" at bounding box center [530, 458] width 290 height 37
type input "***"
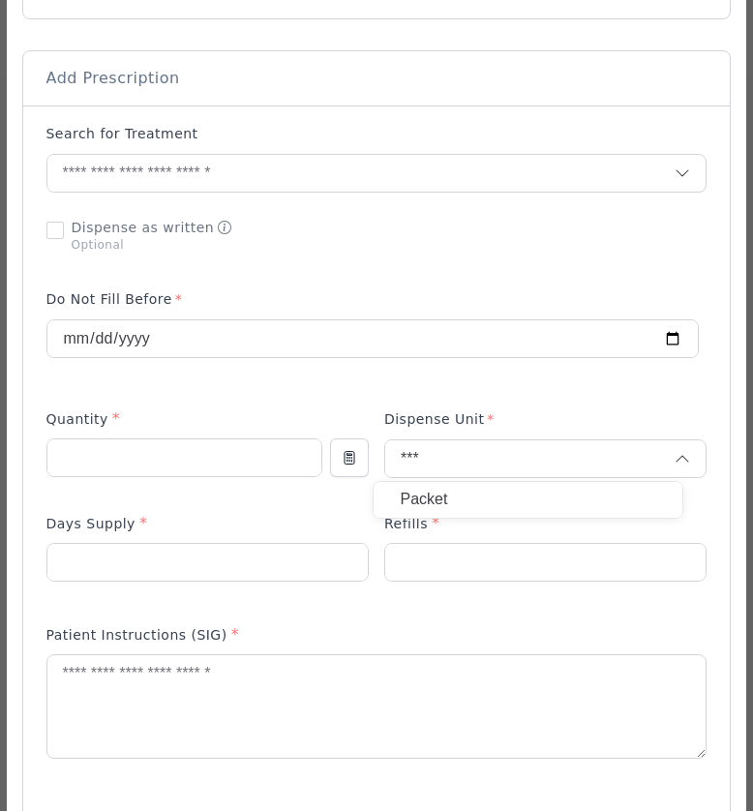
click at [443, 489] on p "Packet" at bounding box center [528, 500] width 254 height 28
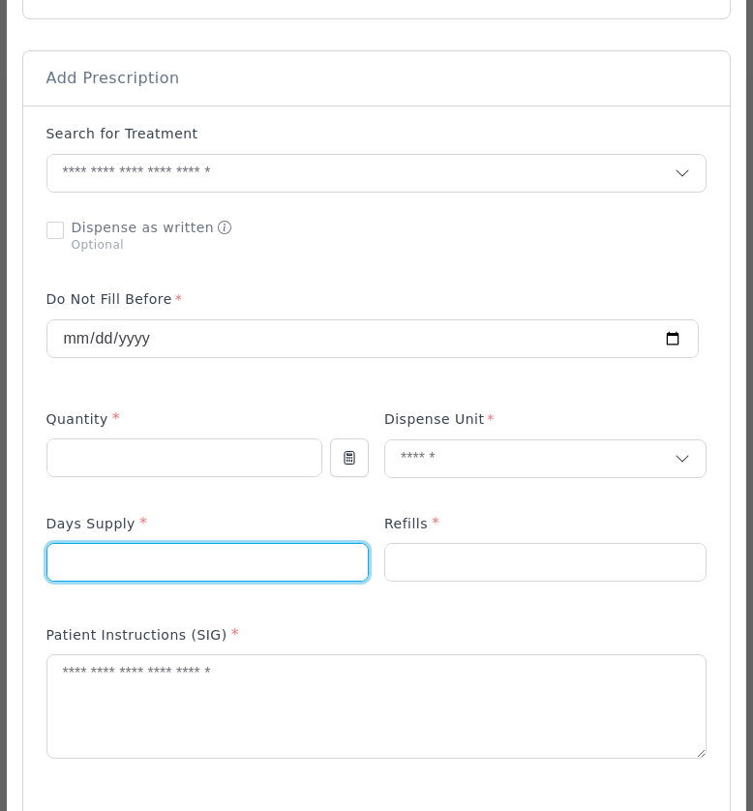
click at [165, 558] on input "number" at bounding box center [207, 562] width 320 height 37
type input "**"
click at [479, 555] on input "number" at bounding box center [545, 562] width 321 height 37
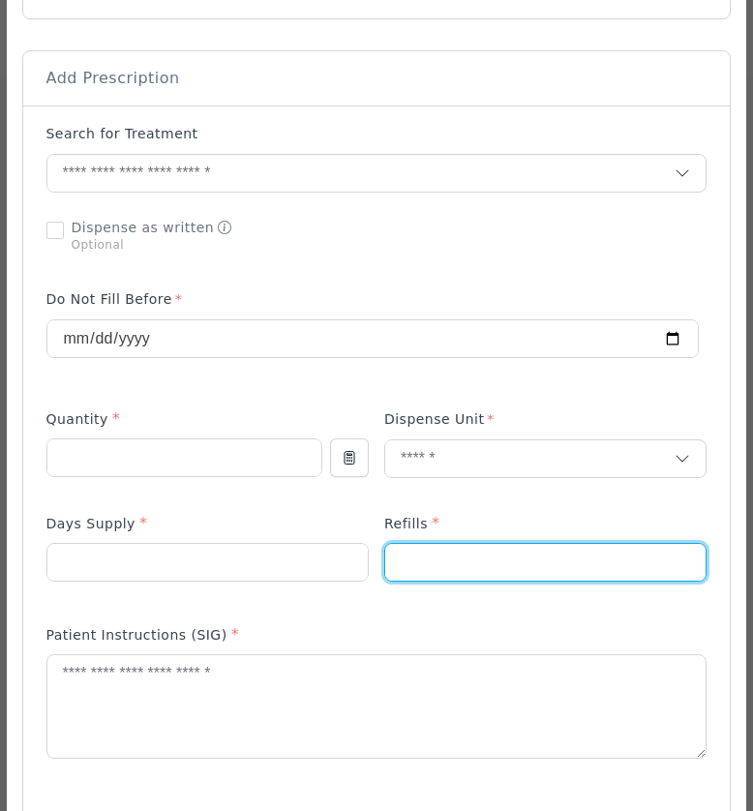
type input "*"
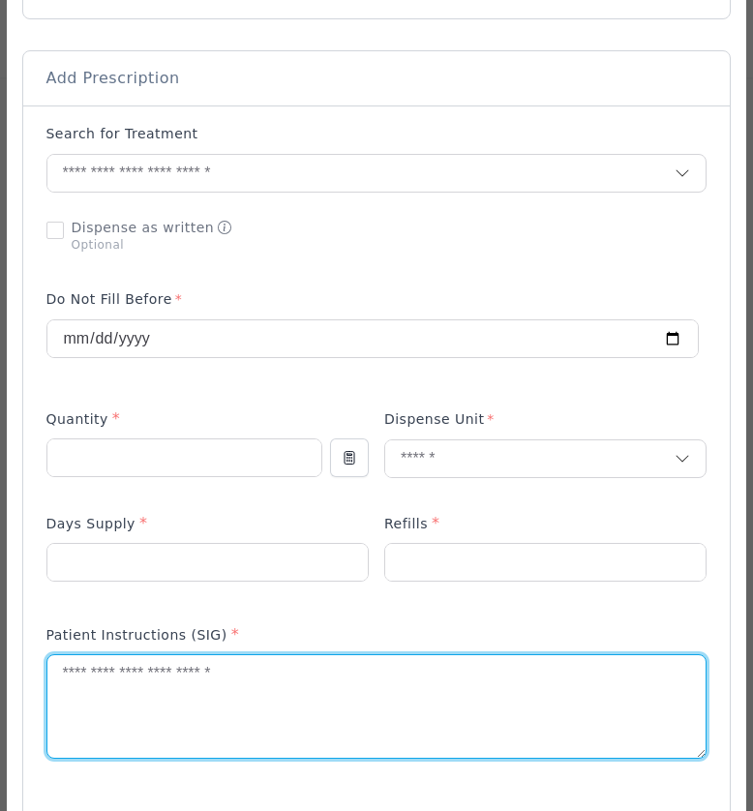
click at [230, 716] on textarea at bounding box center [376, 706] width 659 height 103
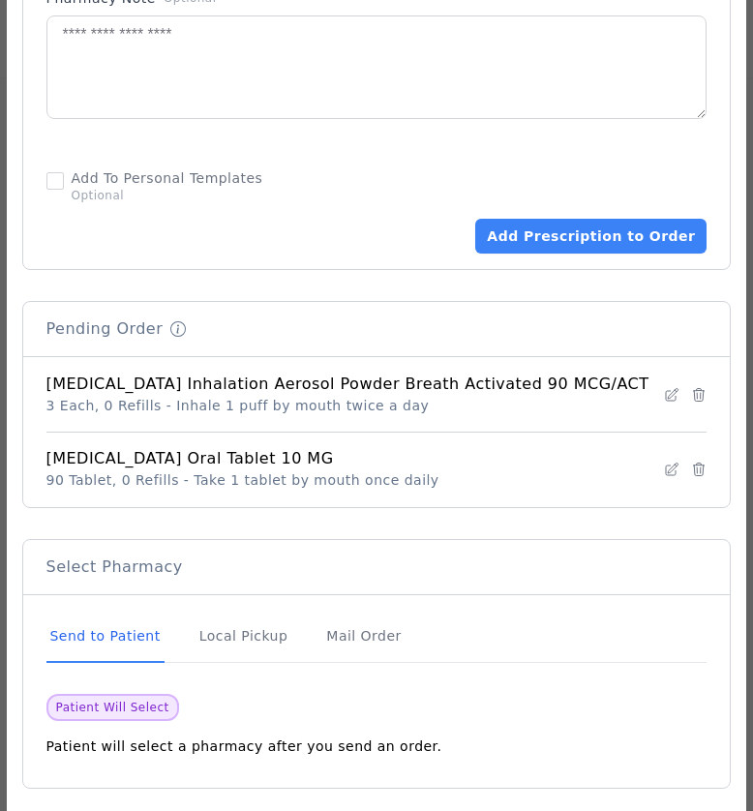
scroll to position [1275, 0]
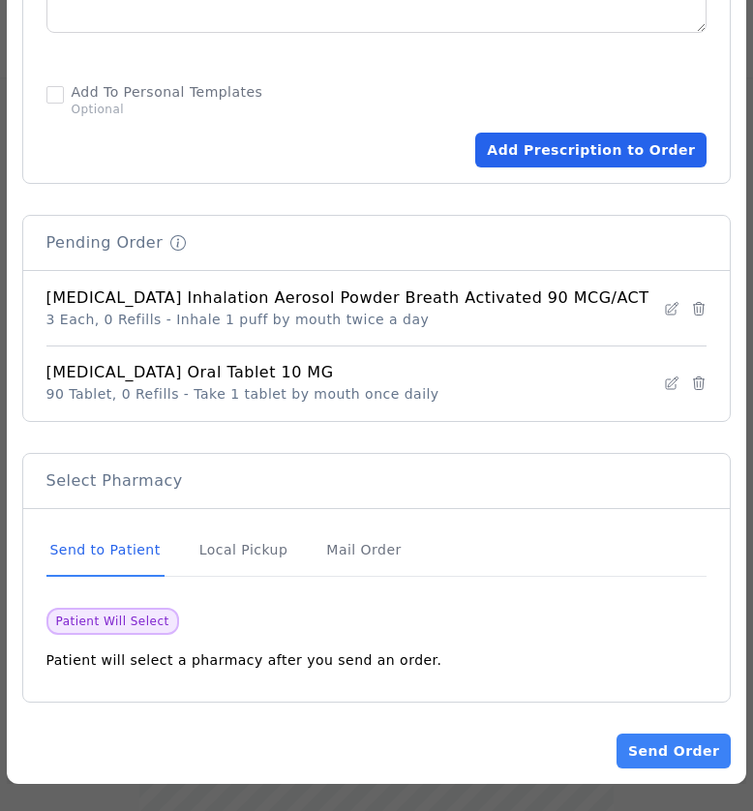
type textarea "**********"
click at [542, 140] on button "Add Prescription to Order" at bounding box center [590, 150] width 231 height 35
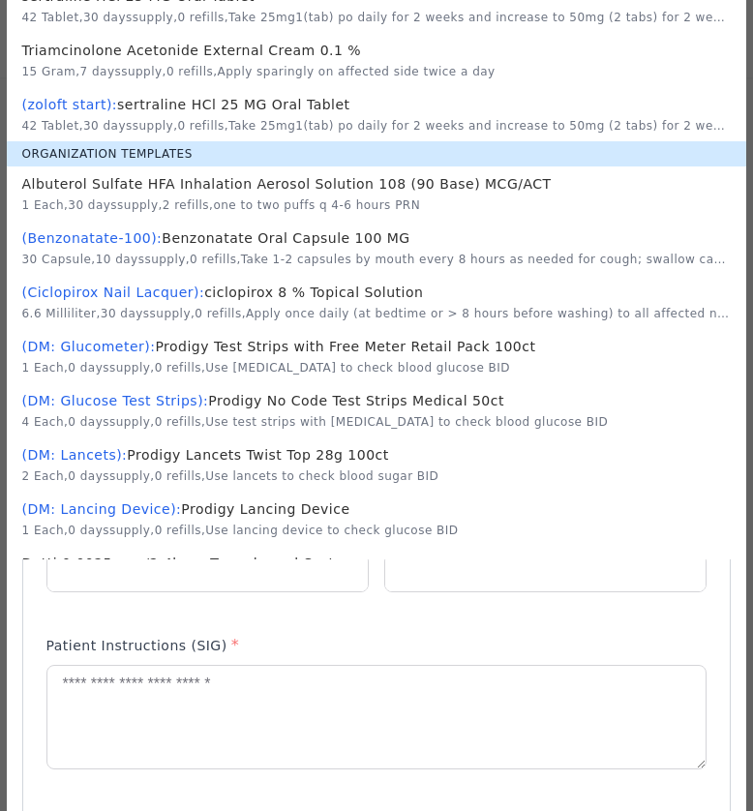
scroll to position [0, 0]
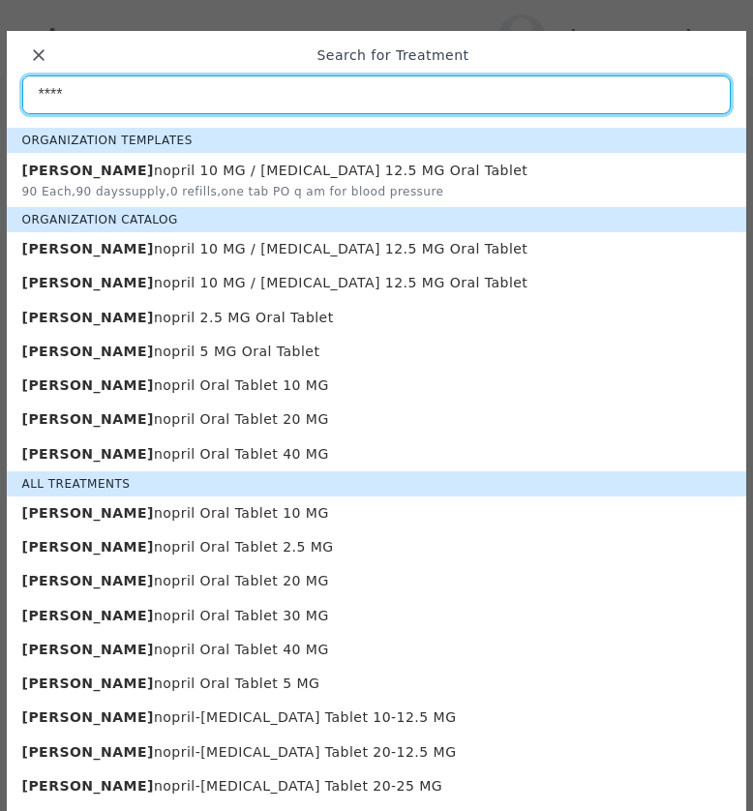
type input "****"
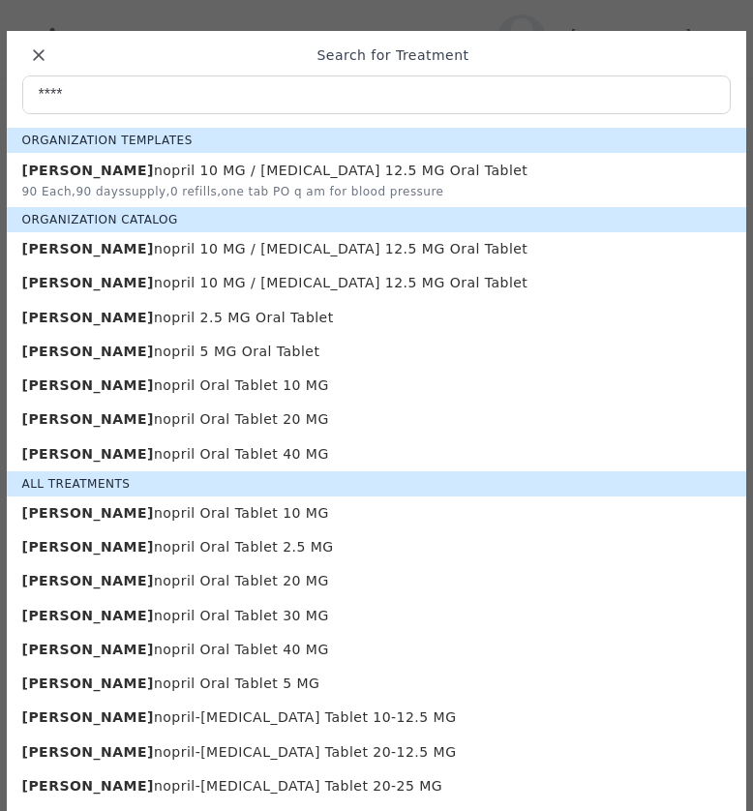
click at [138, 429] on p "Lisi nopril Oral Tablet 20 MG" at bounding box center [376, 419] width 709 height 18
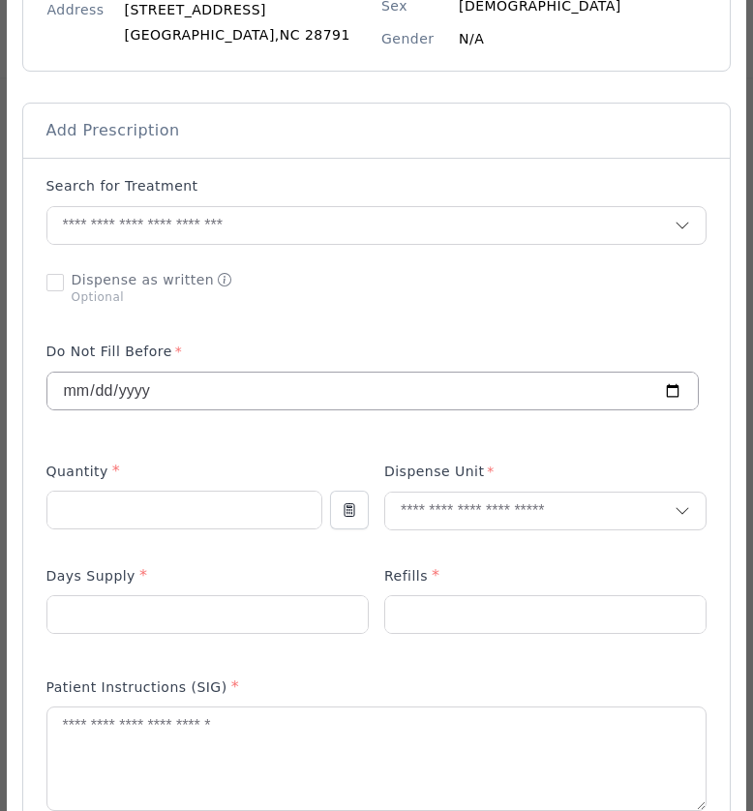
scroll to position [318, 0]
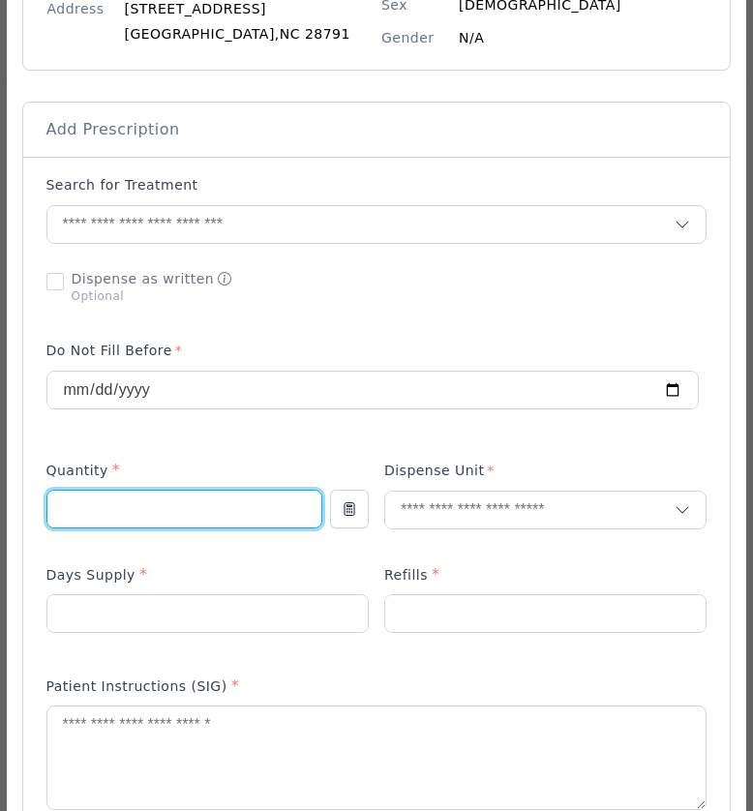
click at [120, 518] on input "number" at bounding box center [184, 509] width 274 height 37
type input "**"
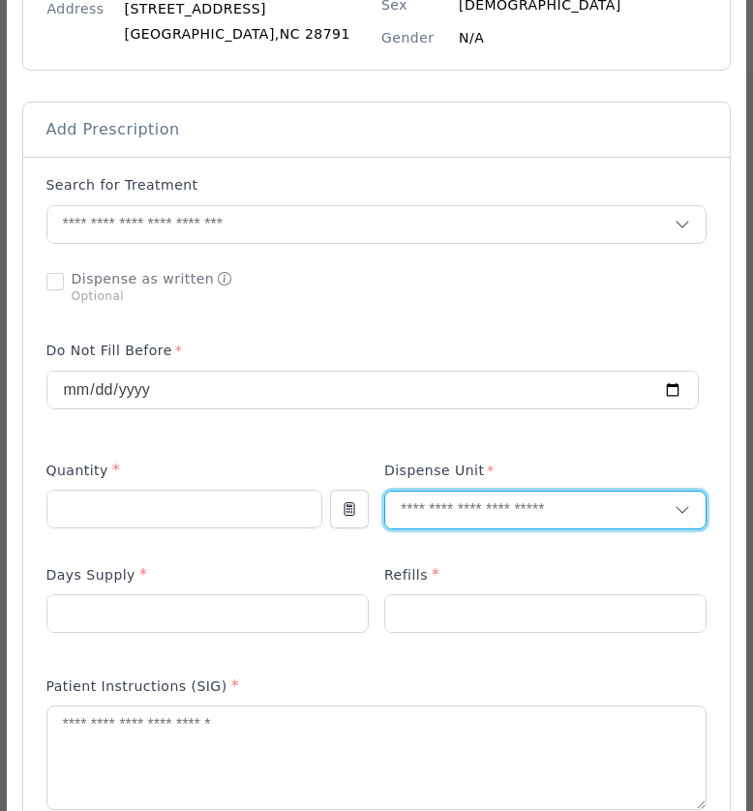
click at [490, 508] on input "text" at bounding box center [530, 509] width 290 height 37
type input "**"
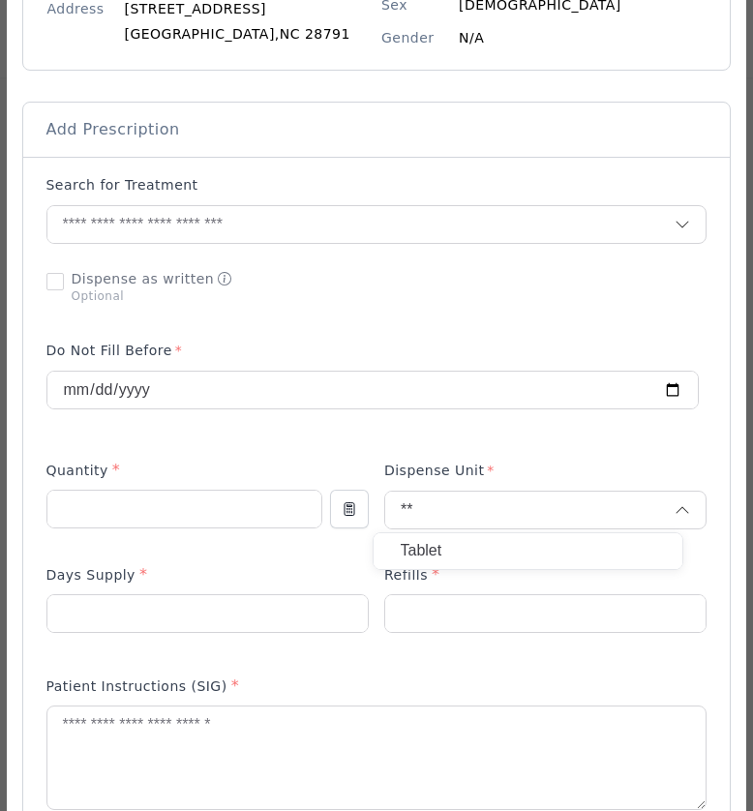
click at [468, 541] on p "Tablet" at bounding box center [528, 551] width 254 height 28
click at [118, 612] on input "number" at bounding box center [207, 613] width 320 height 37
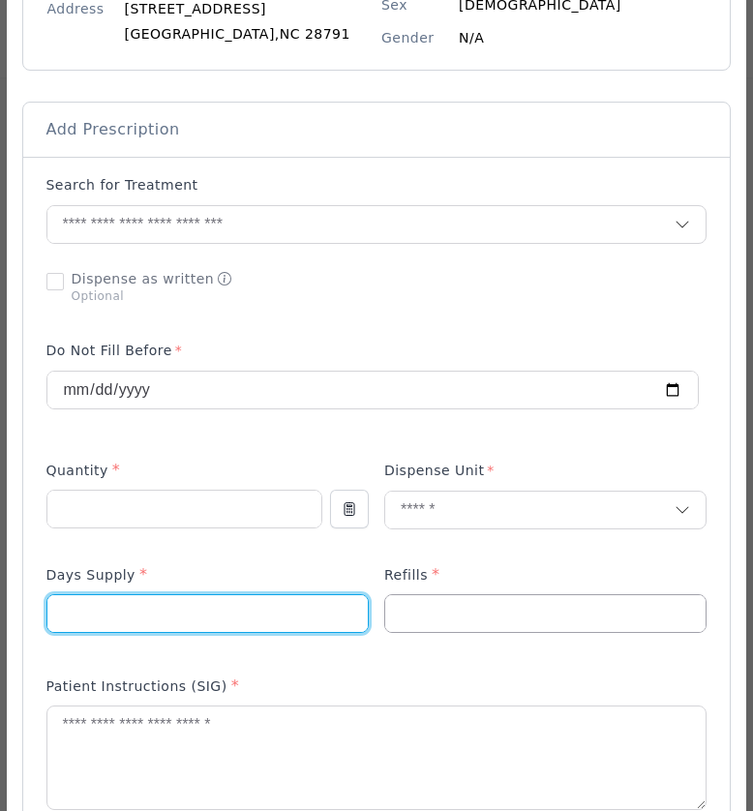
type input "**"
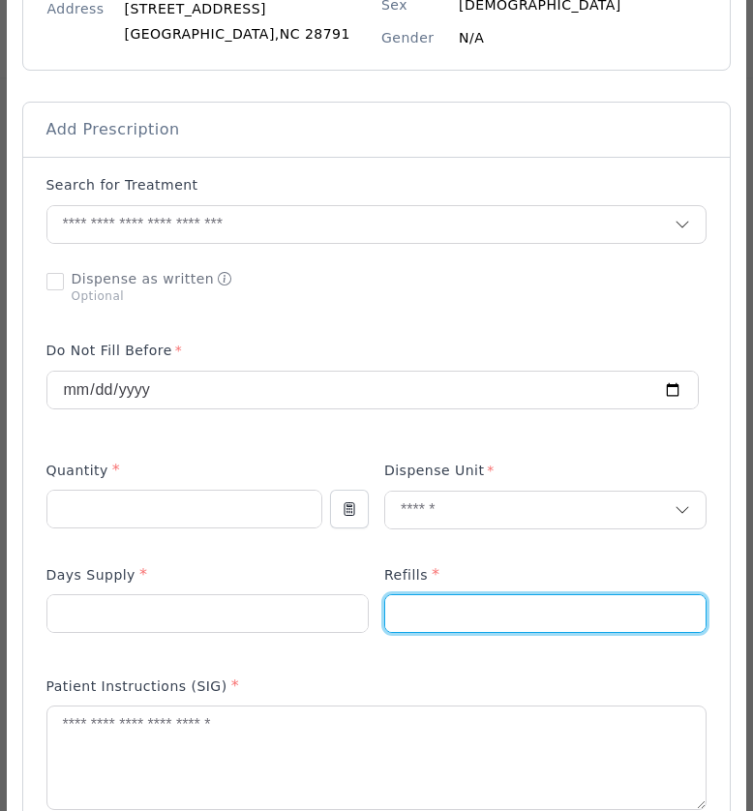
click at [406, 619] on input "number" at bounding box center [545, 613] width 321 height 37
type input "*"
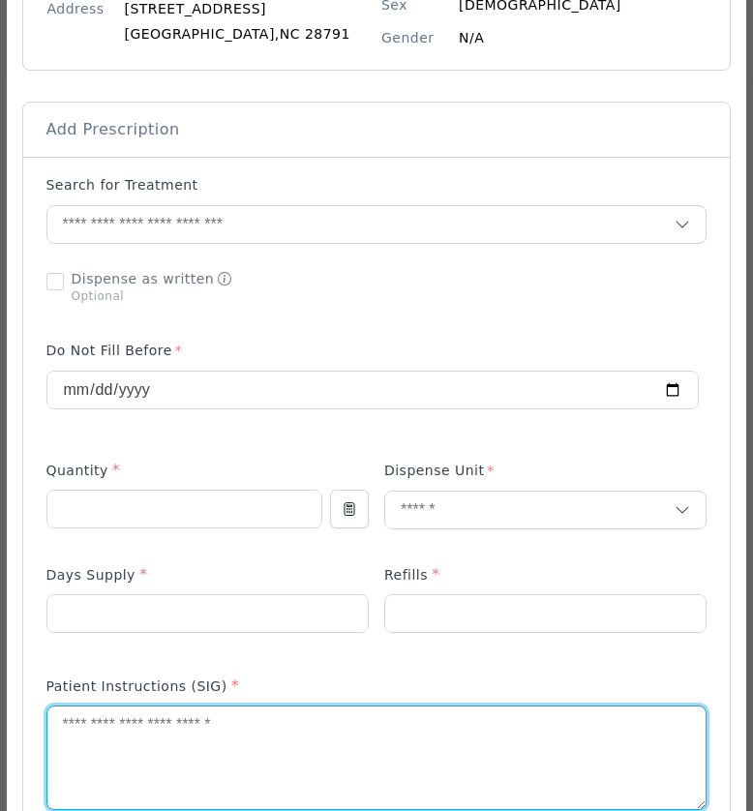
click at [128, 753] on textarea at bounding box center [376, 757] width 659 height 103
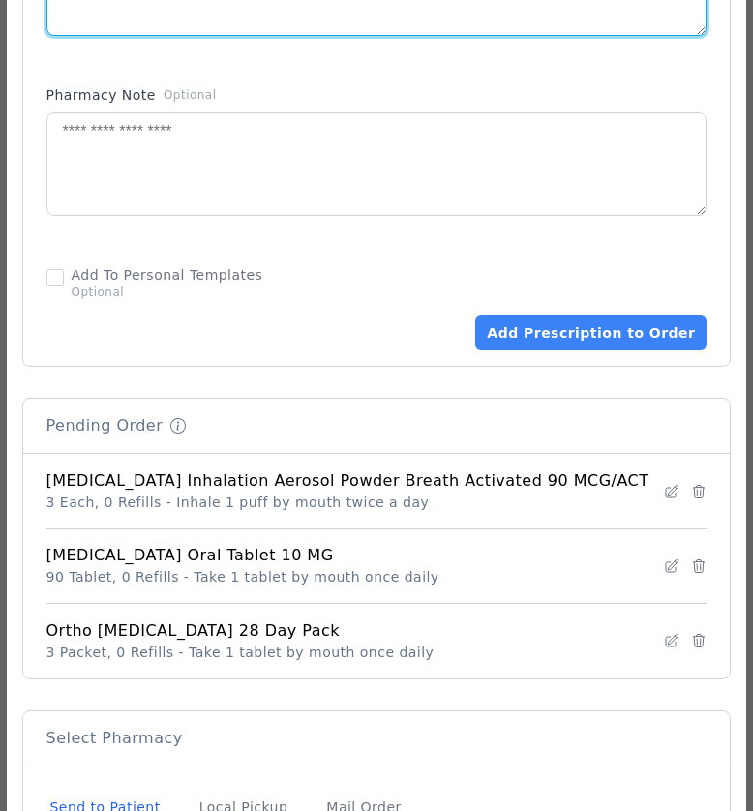
scroll to position [1025, 0]
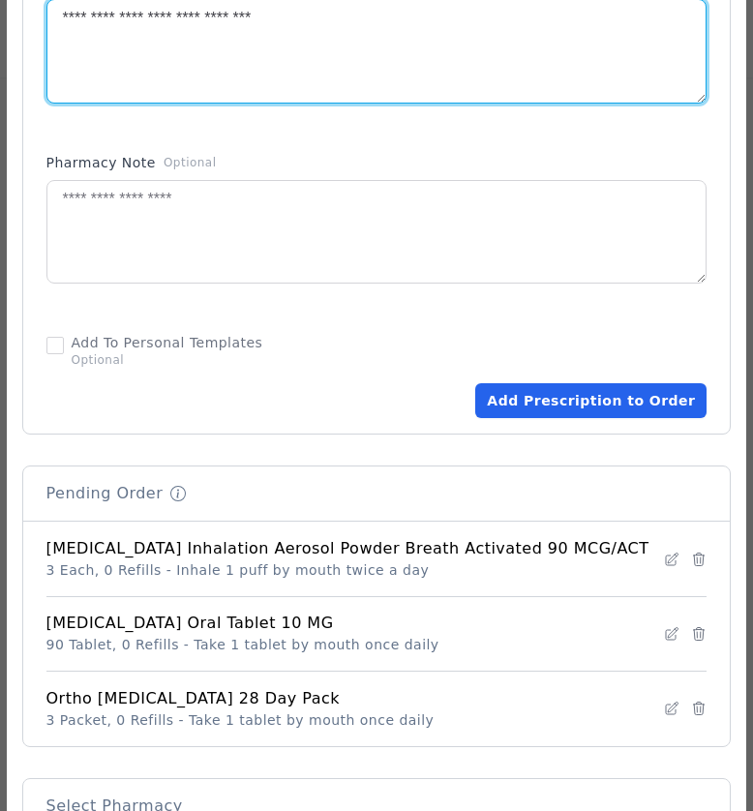
type textarea "**********"
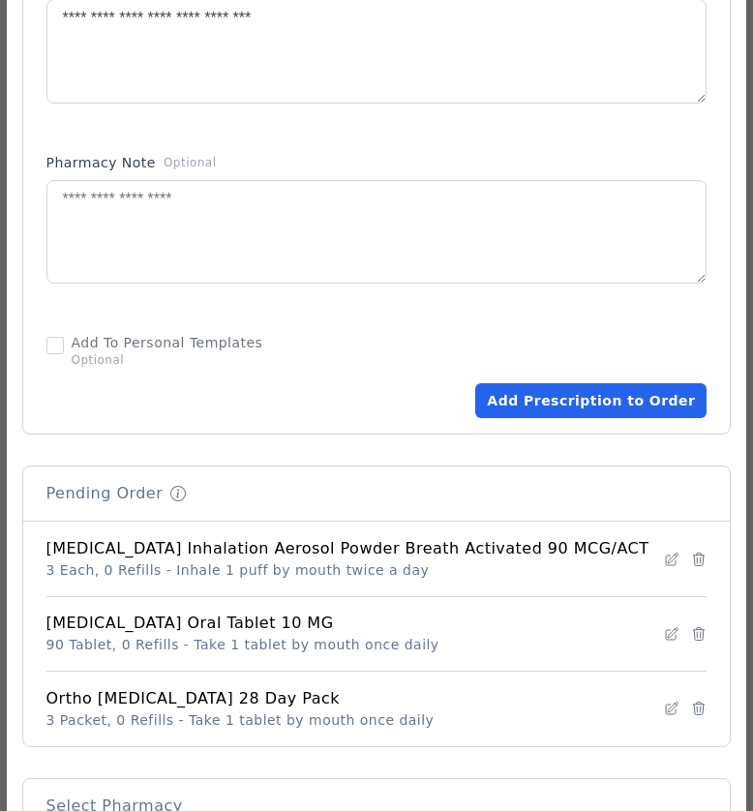
click at [559, 400] on button "Add Prescription to Order" at bounding box center [590, 400] width 231 height 35
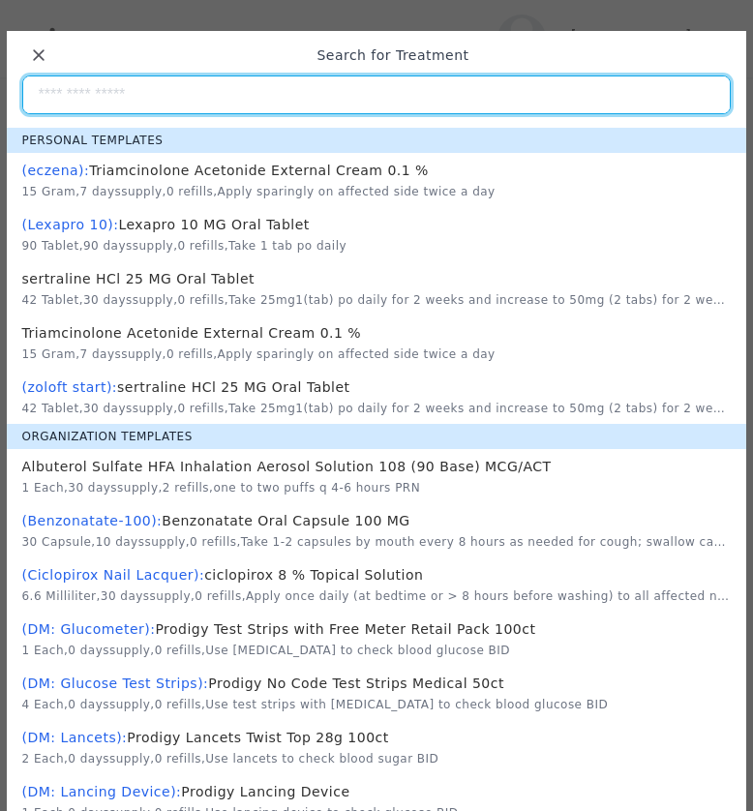
scroll to position [0, 0]
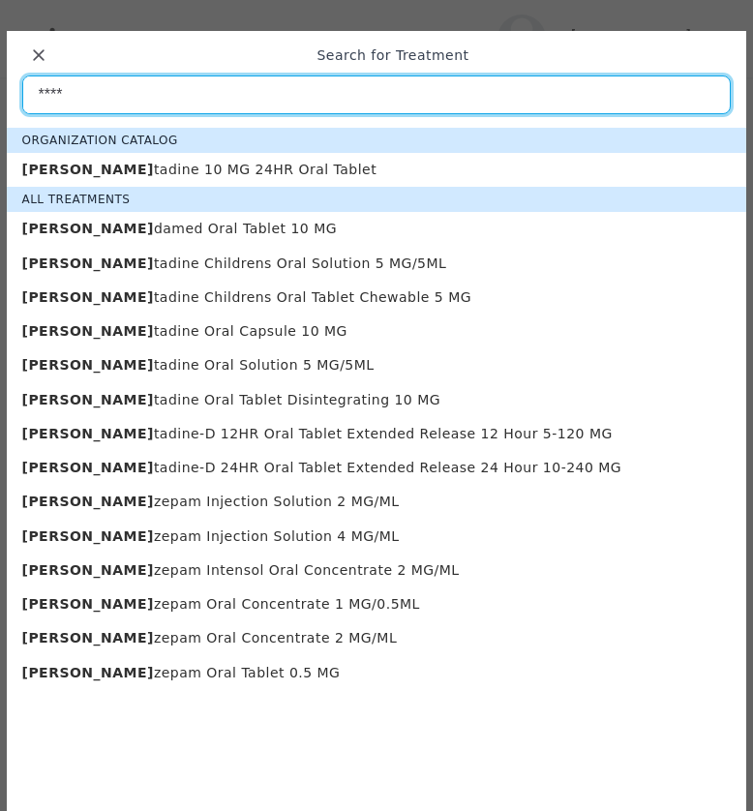
type input "****"
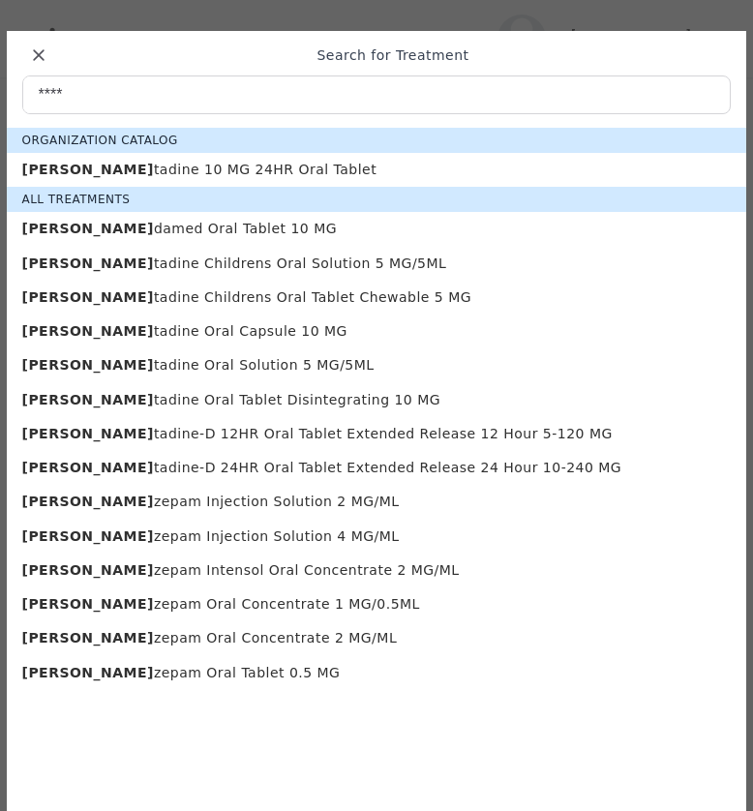
click at [127, 169] on p "lora tadine 10 MG 24HR Oral Tablet" at bounding box center [376, 170] width 709 height 18
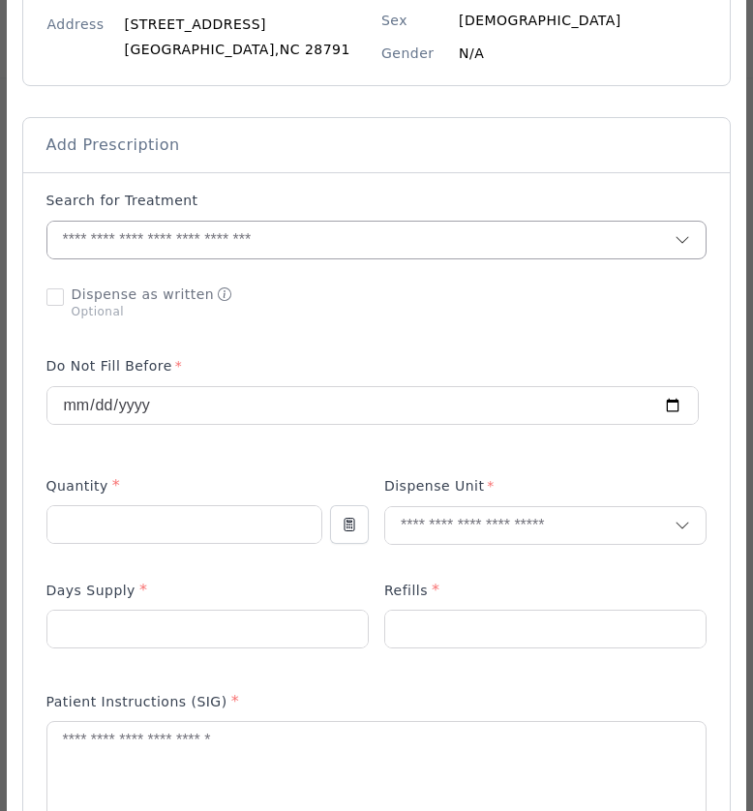
scroll to position [319, 0]
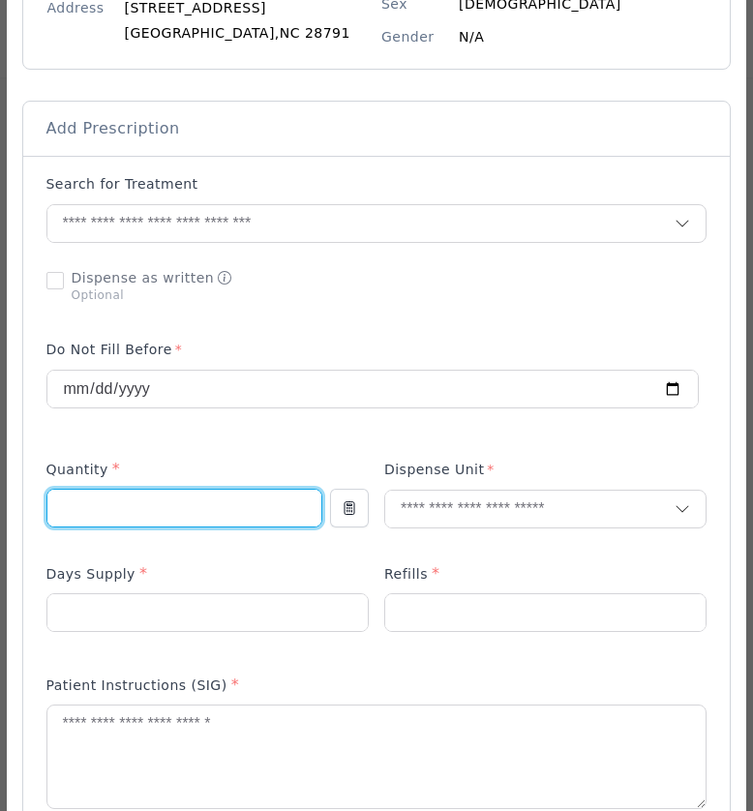
click at [149, 508] on input "number" at bounding box center [184, 508] width 274 height 37
type input "**"
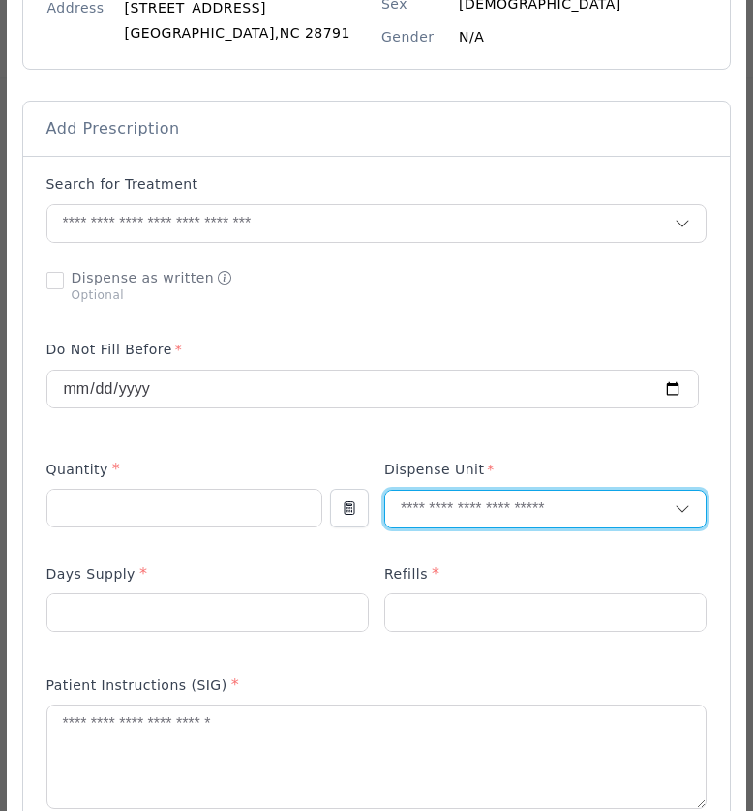
click at [416, 516] on input "text" at bounding box center [530, 509] width 290 height 37
type input "**"
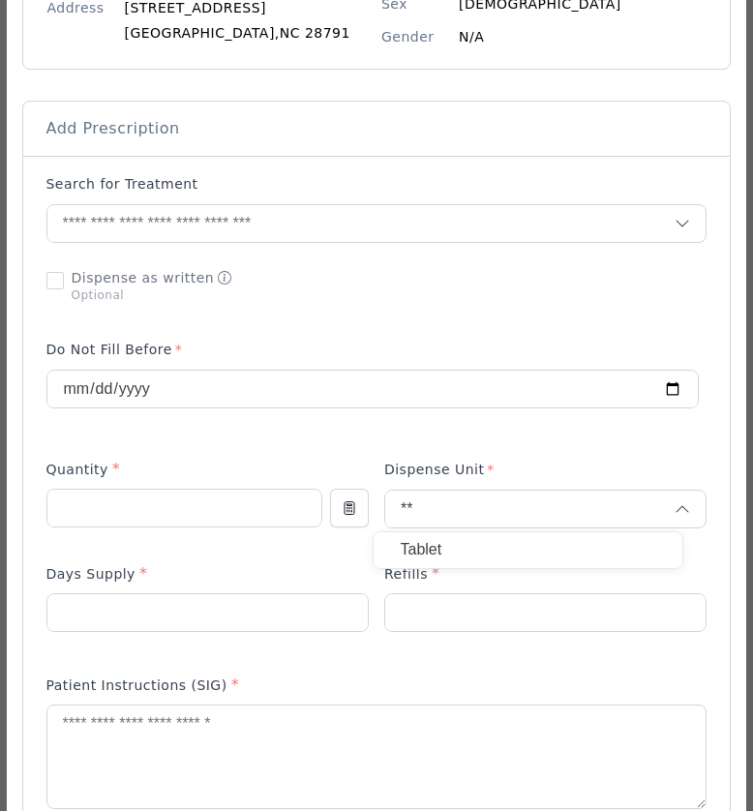
click at [421, 552] on p "Tablet" at bounding box center [528, 550] width 254 height 28
click at [164, 611] on input "number" at bounding box center [207, 612] width 320 height 37
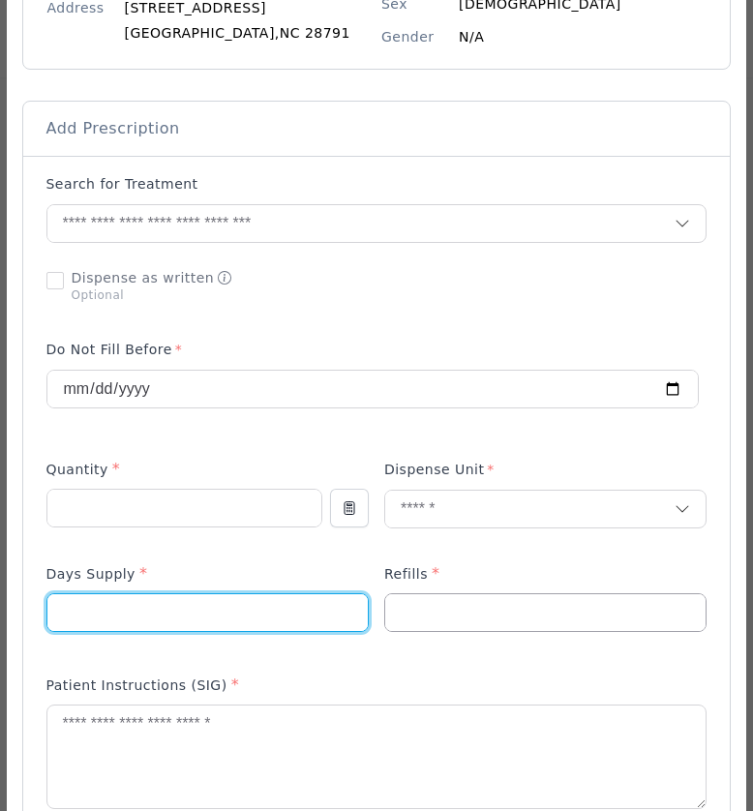
type input "**"
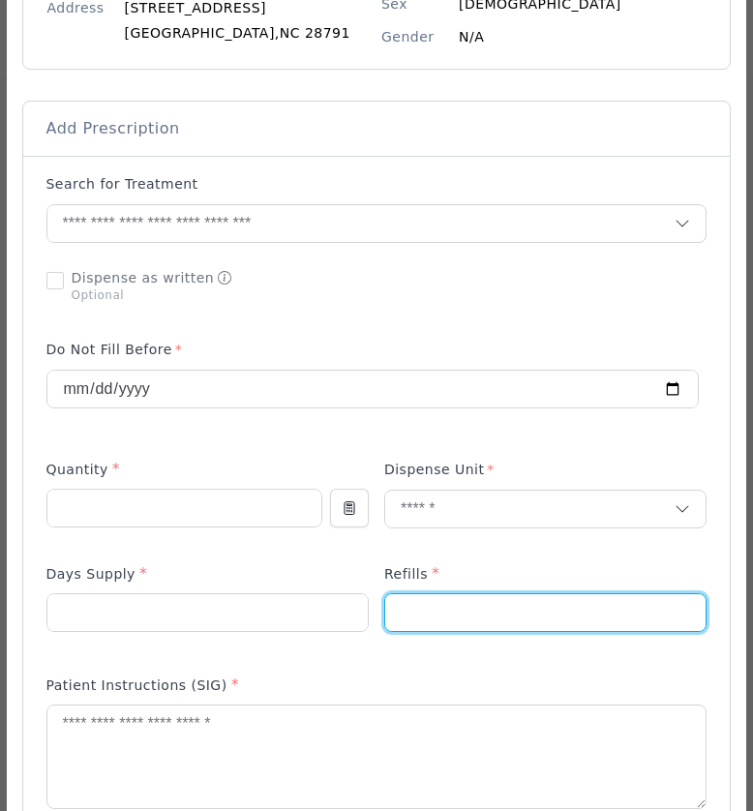
click at [443, 610] on input "number" at bounding box center [545, 612] width 321 height 37
type input "*"
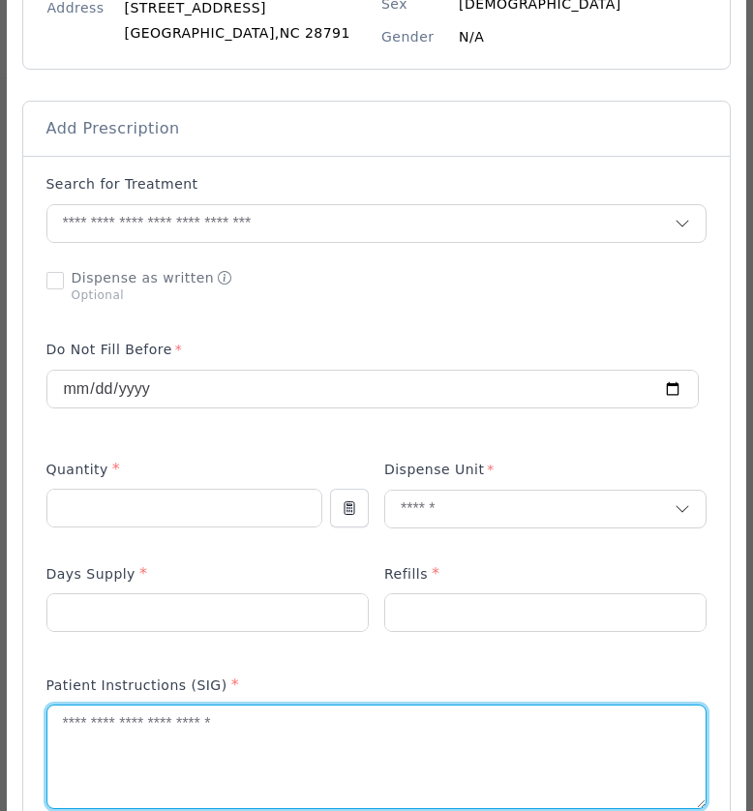
click at [62, 734] on textarea at bounding box center [376, 756] width 659 height 103
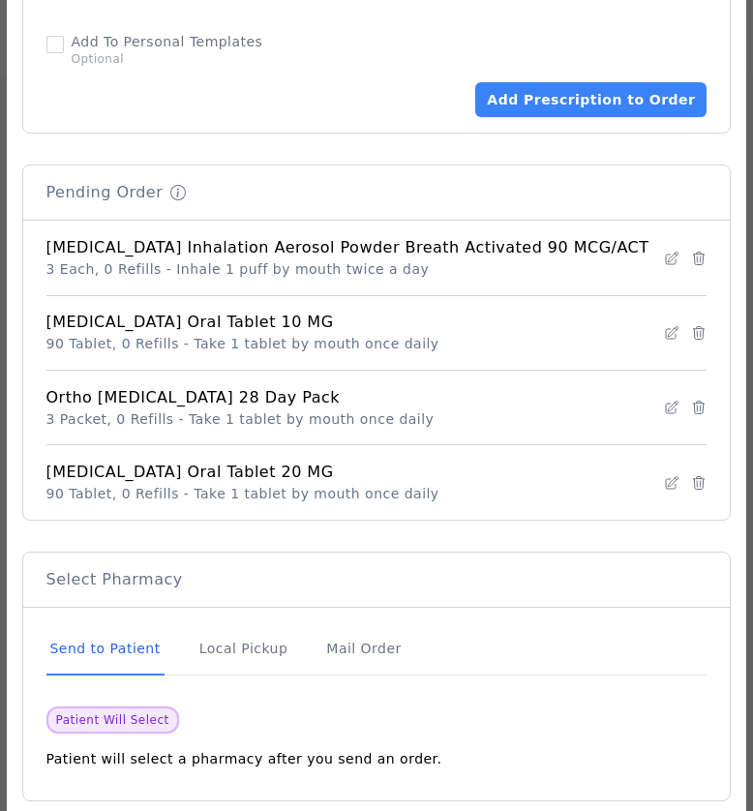
scroll to position [1348, 0]
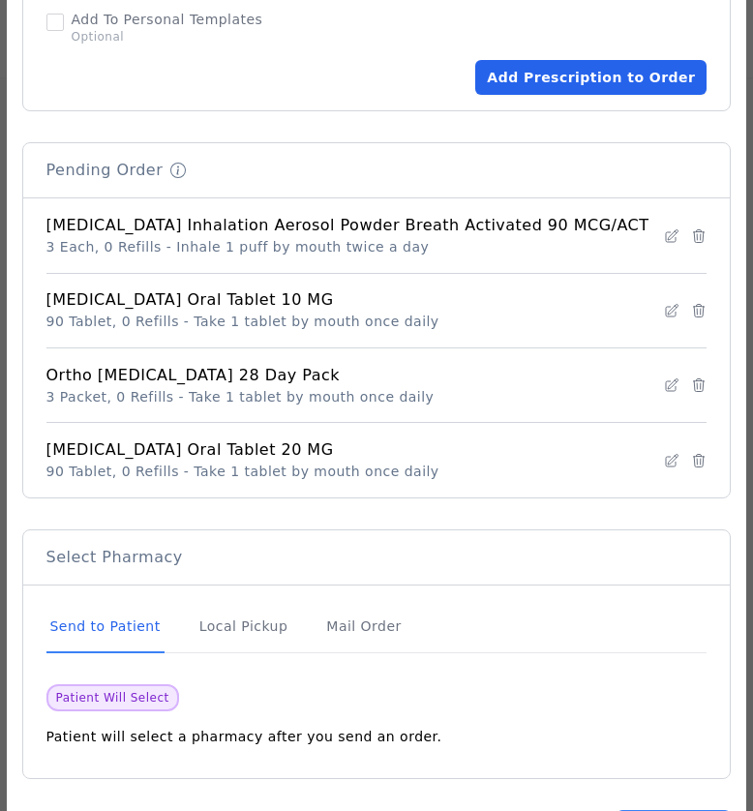
type textarea "**********"
click at [582, 66] on button "Add Prescription to Order" at bounding box center [590, 77] width 231 height 35
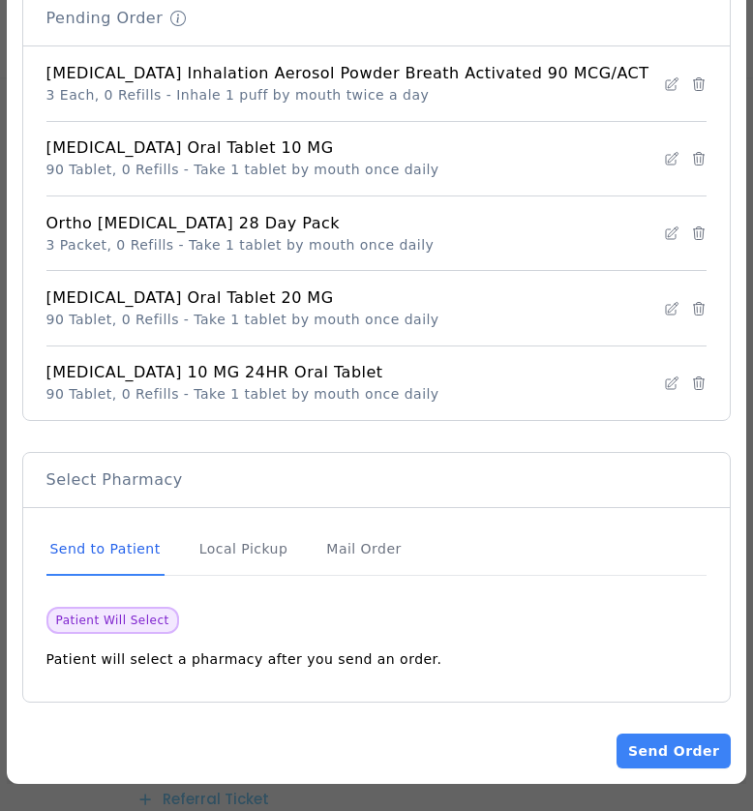
scroll to position [146, 0]
click at [645, 761] on button "Send Order" at bounding box center [673, 750] width 114 height 35
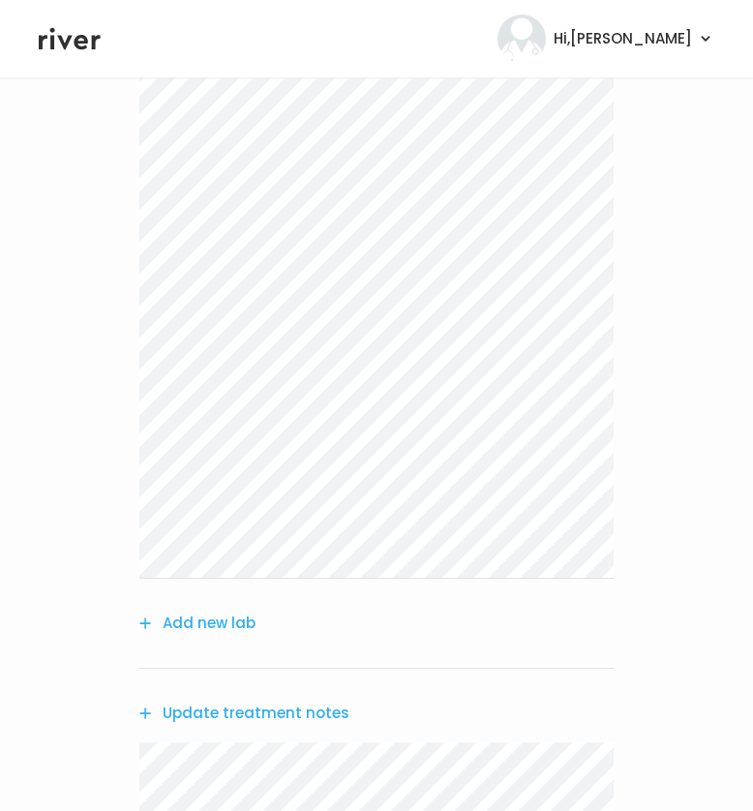
scroll to position [1599, 0]
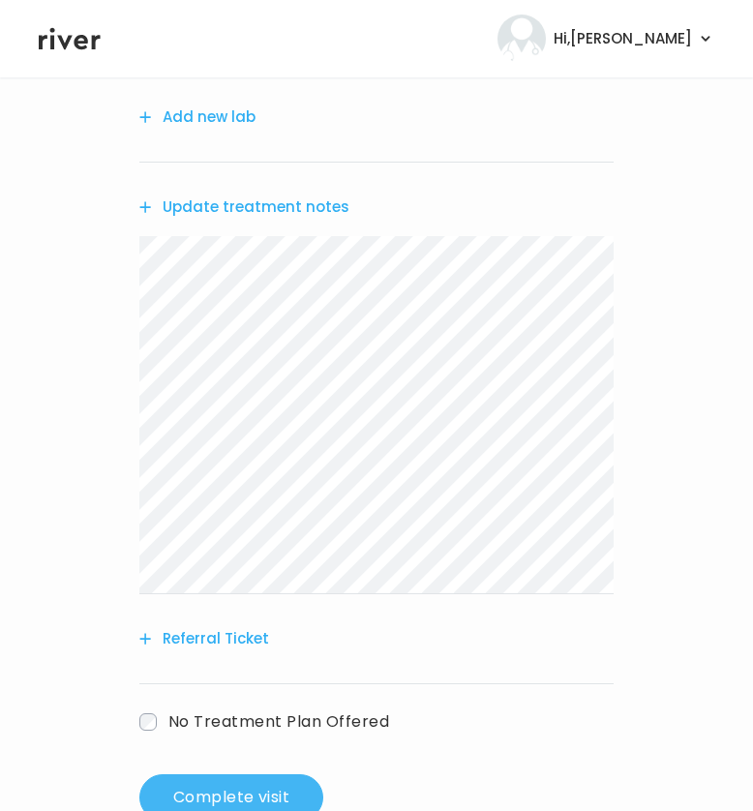
click at [211, 805] on button "Complete visit" at bounding box center [231, 797] width 184 height 46
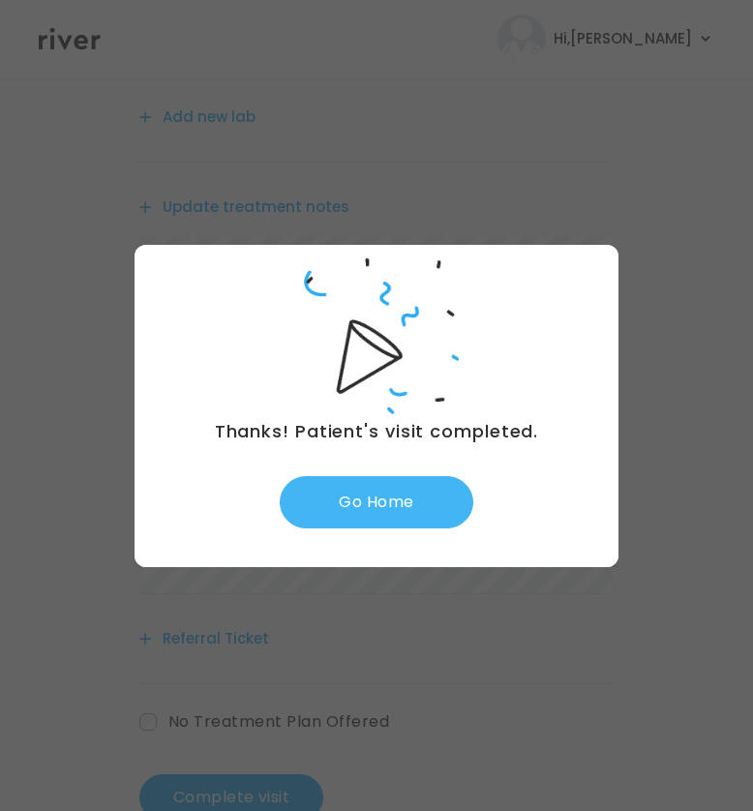
click at [356, 491] on button "Go Home" at bounding box center [376, 502] width 193 height 52
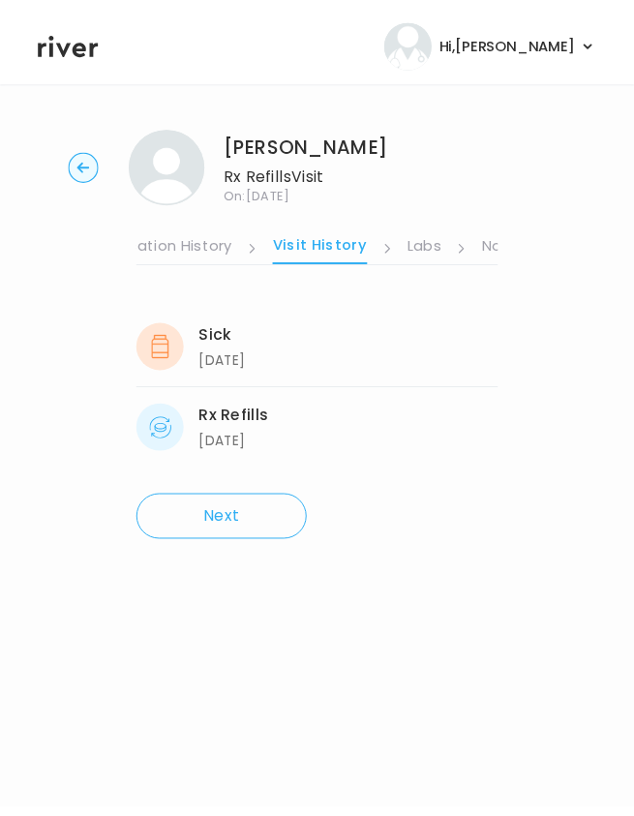
scroll to position [0, 291]
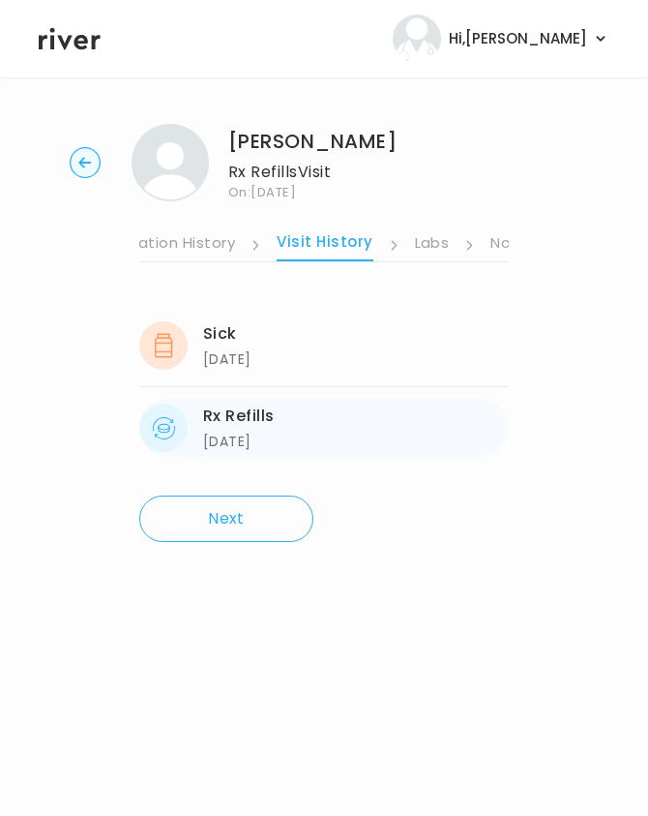
click at [242, 415] on div "Rx Refills" at bounding box center [239, 415] width 72 height 27
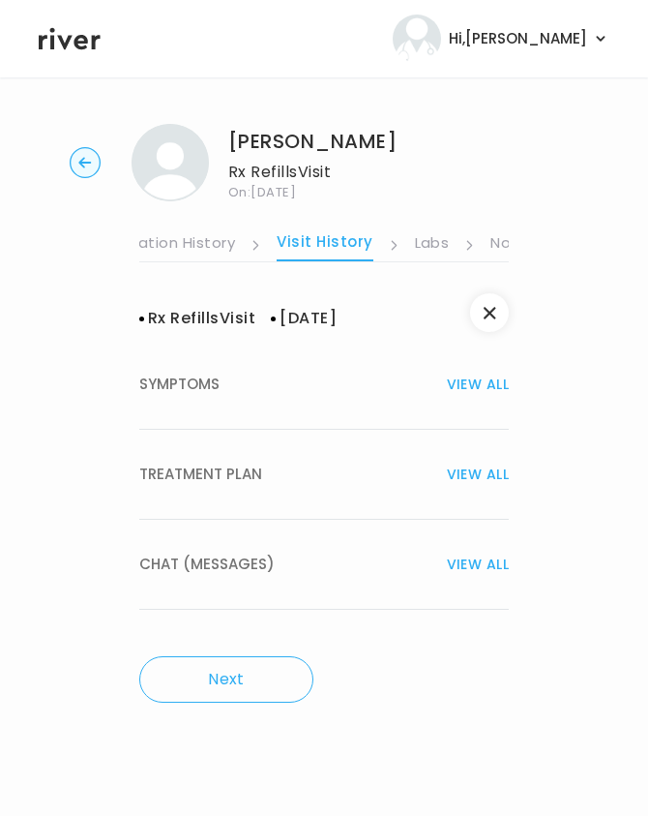
click at [188, 481] on span "TREATMENT PLAN" at bounding box center [200, 474] width 123 height 27
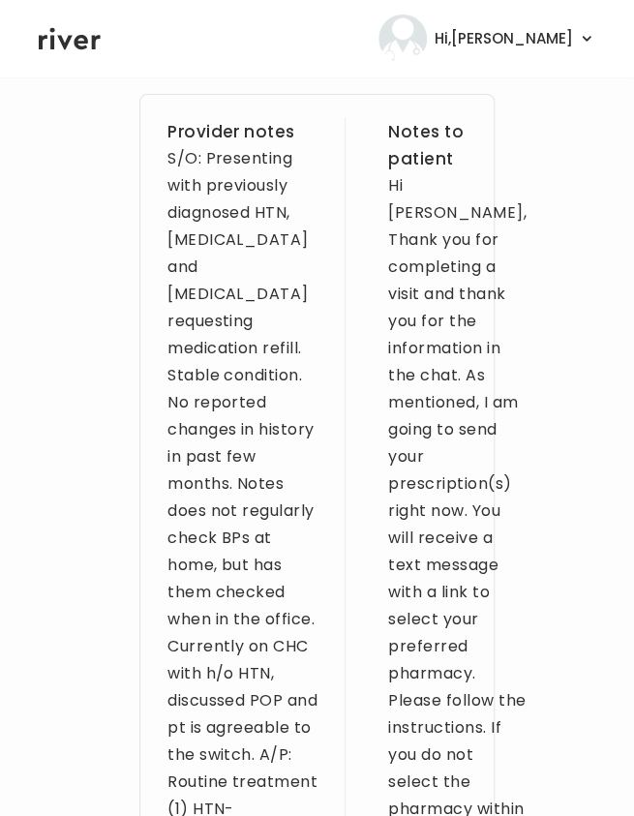
scroll to position [1805, 0]
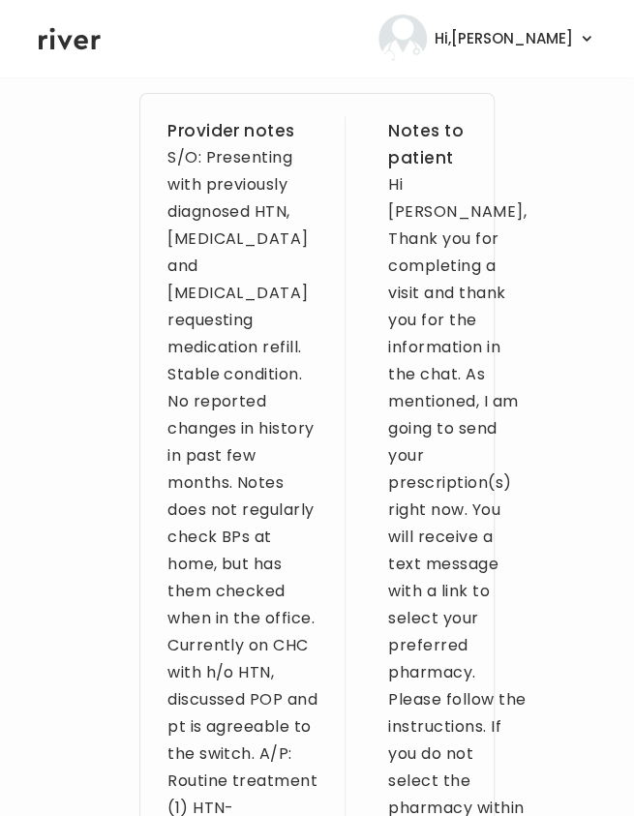
click at [223, 251] on div "S/O: Presenting with previously diagnosed HTN, asthma and allergies requesting …" at bounding box center [242, 767] width 150 height 1246
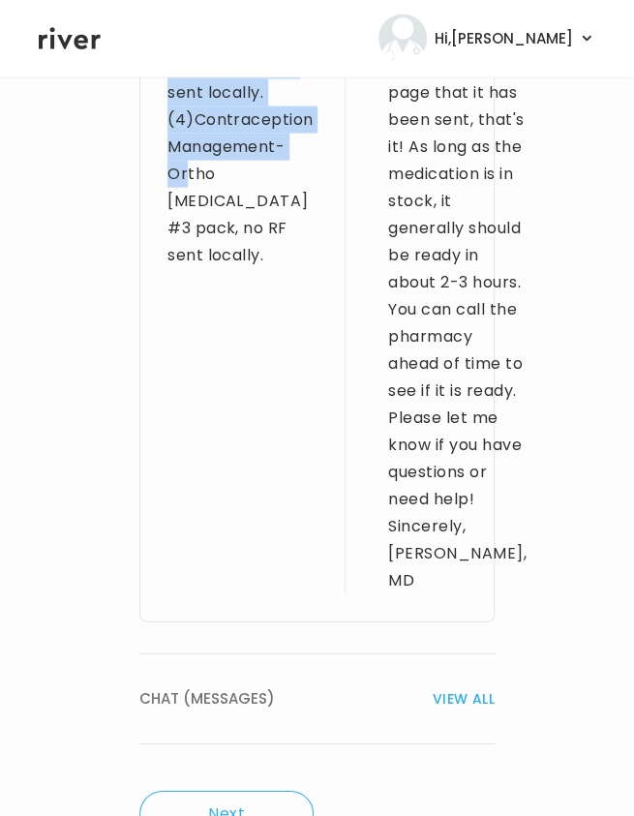
scroll to position [2966, 0]
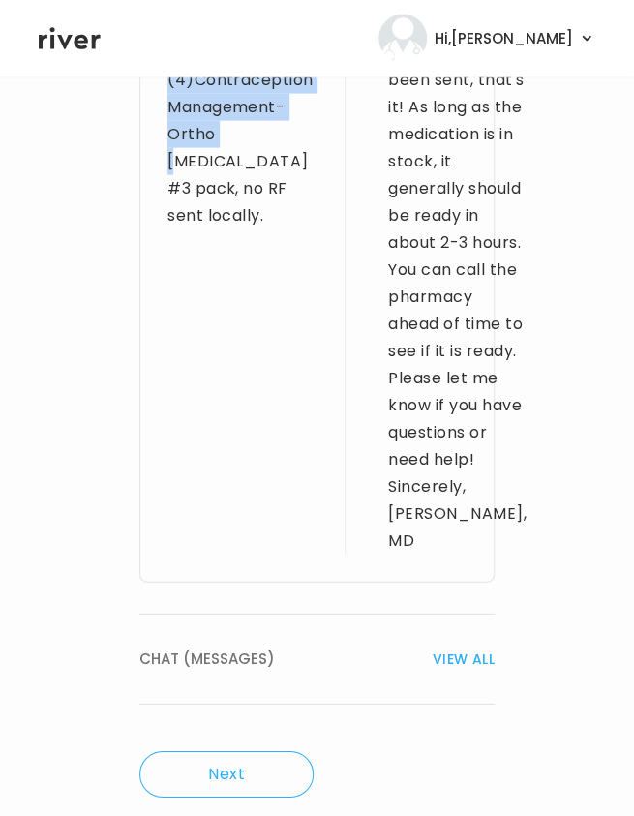
drag, startPoint x: 170, startPoint y: 202, endPoint x: 296, endPoint y: 399, distance: 233.2
copy div "S/O: Presenting with previously diagnosed HTN, [MEDICAL_DATA] and [MEDICAL_DATA…"
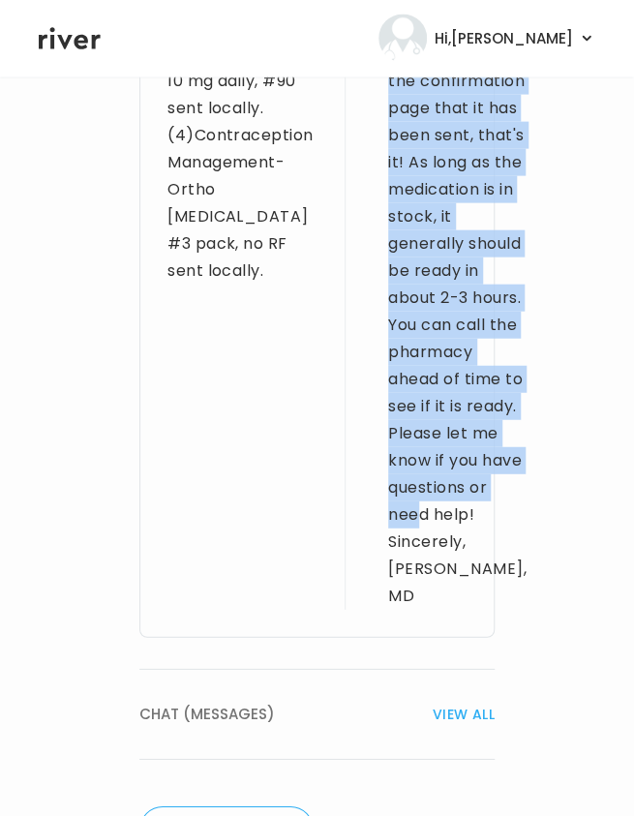
scroll to position [3292, 0]
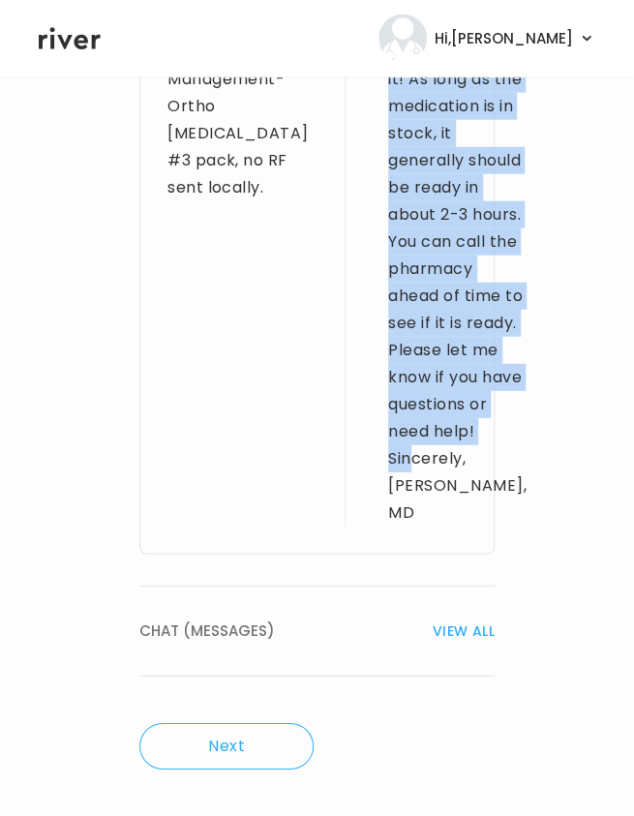
drag, startPoint x: 381, startPoint y: 387, endPoint x: 464, endPoint y: 463, distance: 113.0
copy div "patient Hi Vennie, Thank you for completing a visit and thank you for the infor…"
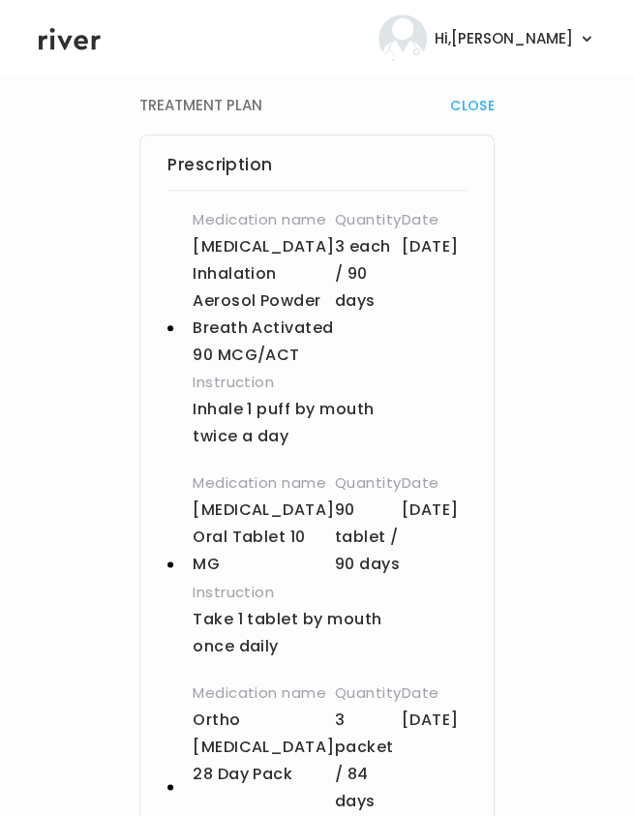
scroll to position [330, 0]
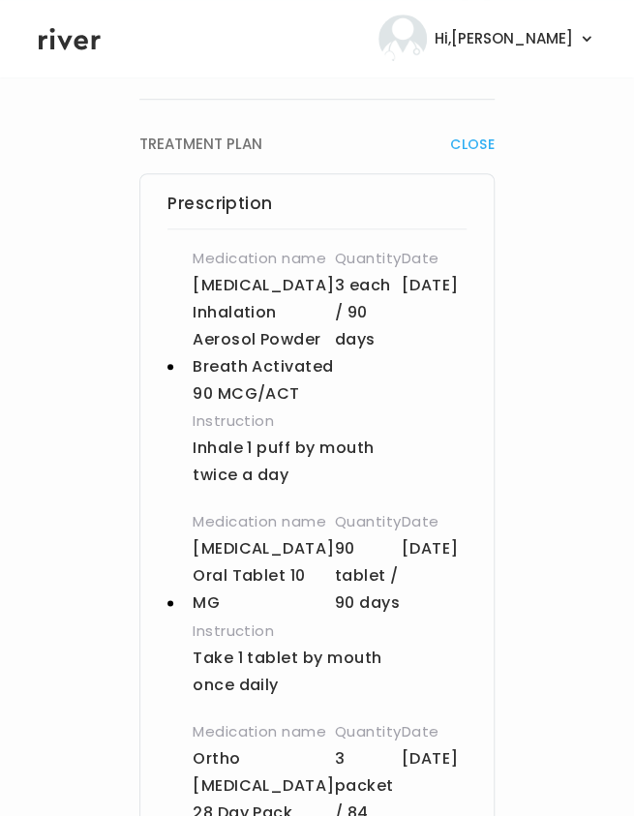
click at [445, 390] on div "Date 04/22/2025" at bounding box center [433, 326] width 65 height 163
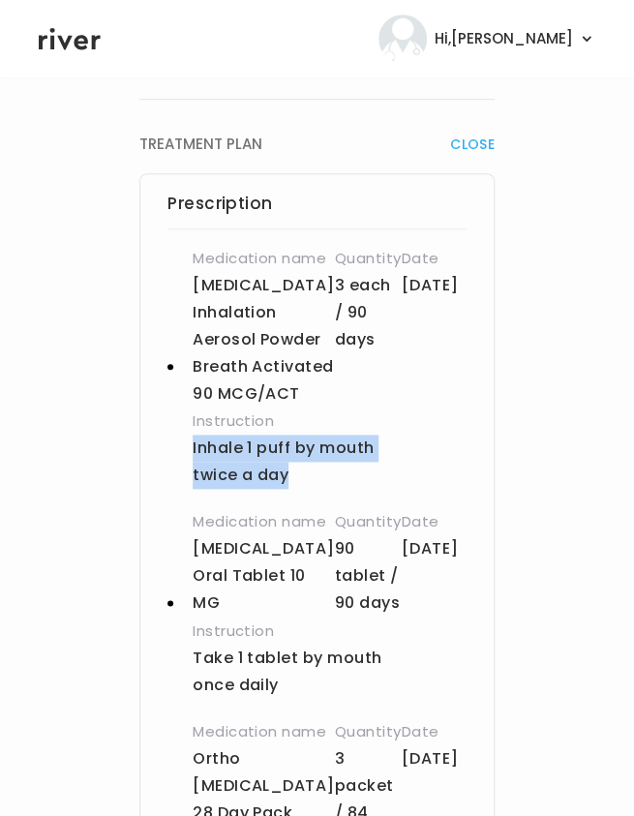
drag, startPoint x: 180, startPoint y: 500, endPoint x: 302, endPoint y: 523, distance: 124.1
click at [302, 489] on div "Medication name Pulmicort Flexhaler Inhalation Aerosol Powder Breath Activated …" at bounding box center [316, 367] width 299 height 244
copy p "Inhale 1 puff by mouth twice a day"
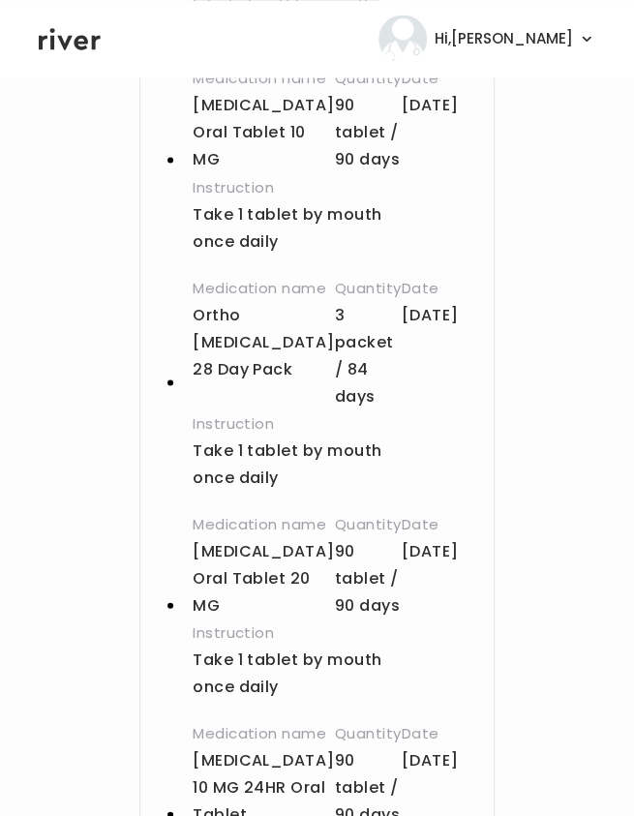
scroll to position [774, 0]
drag, startPoint x: 587, startPoint y: 330, endPoint x: 637, endPoint y: 356, distance: 55.8
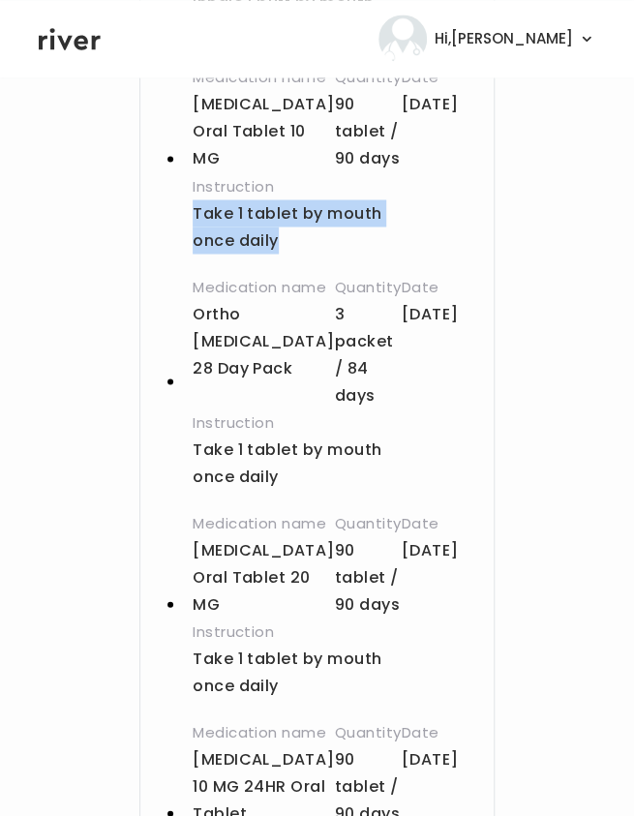
drag, startPoint x: 285, startPoint y: 297, endPoint x: 197, endPoint y: 267, distance: 93.0
click at [197, 253] on p "Take 1 tablet by mouth once daily" at bounding box center [307, 226] width 228 height 54
copy p "ake 1 tablet by mouth once daily"
click at [197, 253] on p "Take 1 tablet by mouth once daily" at bounding box center [307, 226] width 228 height 54
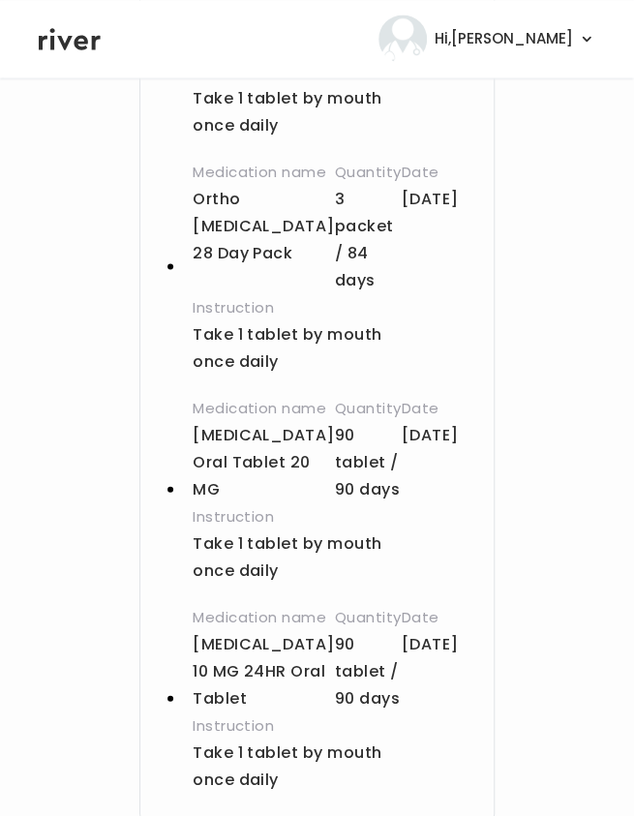
scroll to position [905, 0]
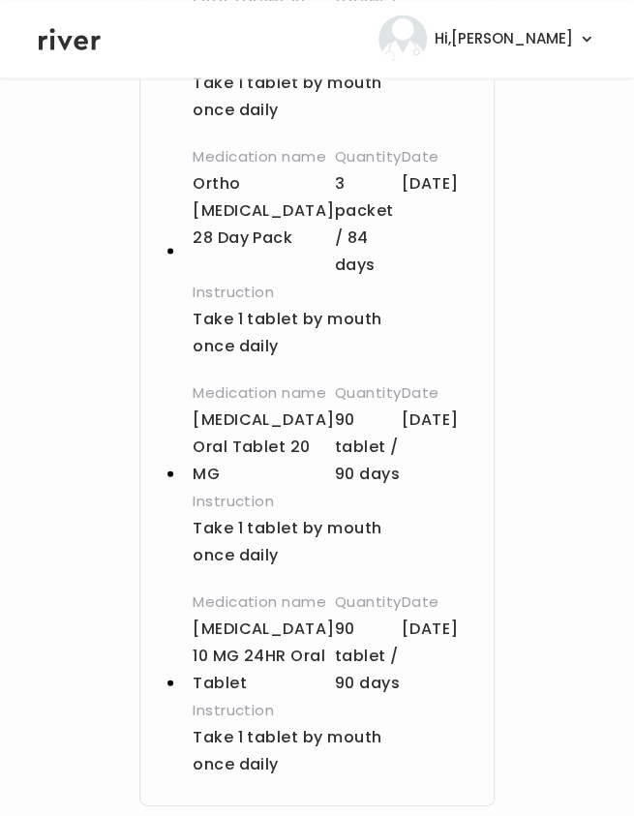
click at [282, 359] on p "Take 1 tablet by mouth once daily" at bounding box center [307, 332] width 228 height 54
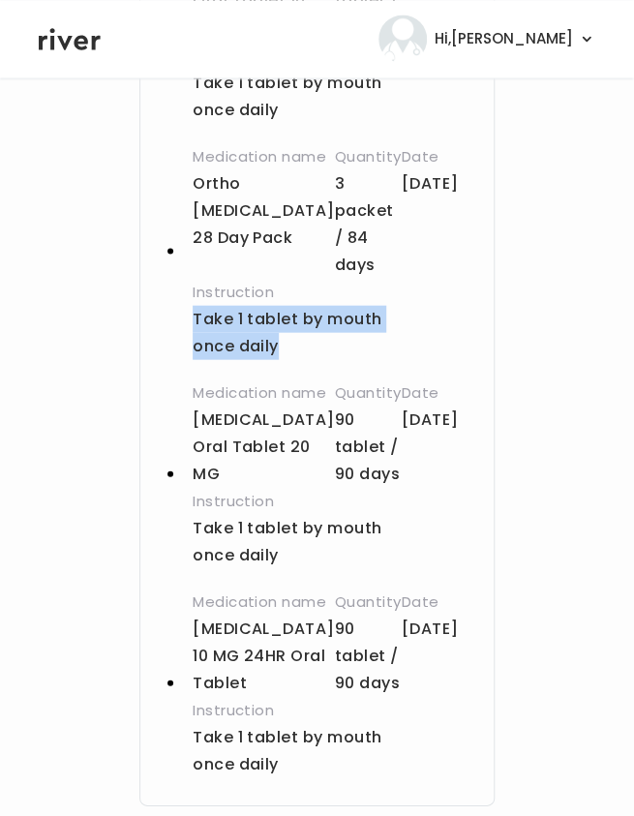
drag, startPoint x: 281, startPoint y: 390, endPoint x: 183, endPoint y: 371, distance: 99.6
click at [183, 359] on div "Medication name Ortho MICRONOR 28 Day Pack Quantity 3 packet / 84 days Date 04/…" at bounding box center [316, 250] width 299 height 217
copy p "Take 1 tablet by mouth once daily"
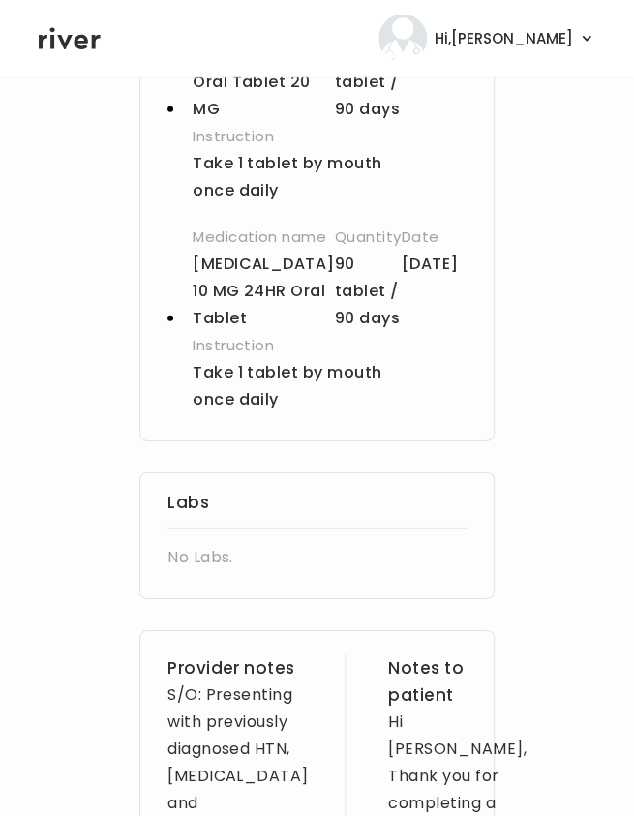
scroll to position [1266, 0]
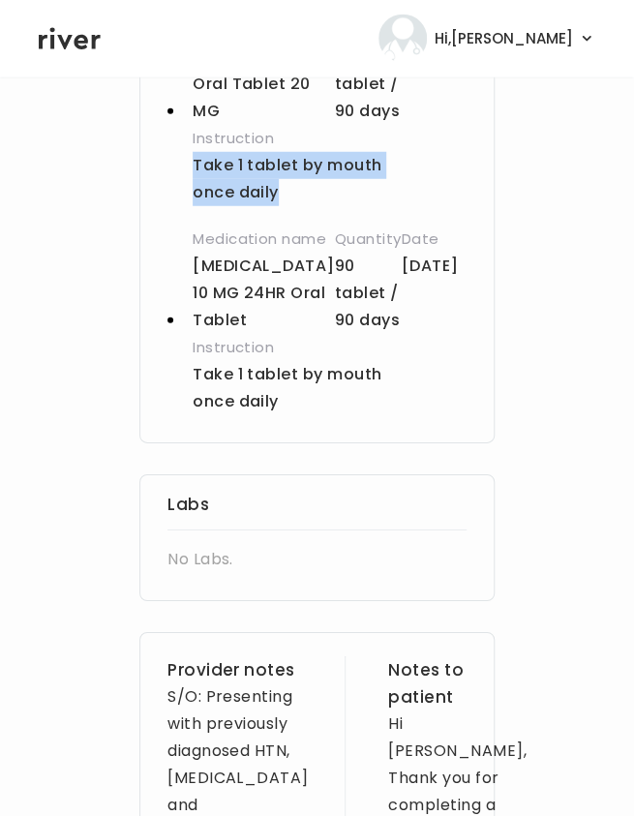
drag, startPoint x: 284, startPoint y: 248, endPoint x: 188, endPoint y: 227, distance: 98.9
click at [188, 206] on div "Medication name Lisinopril Oral Tablet 20 MG Quantity 90 tablet / 90 days Date …" at bounding box center [316, 111] width 299 height 190
copy p "Take 1 tablet by mouth once daily"
click at [66, 39] on icon at bounding box center [70, 38] width 62 height 29
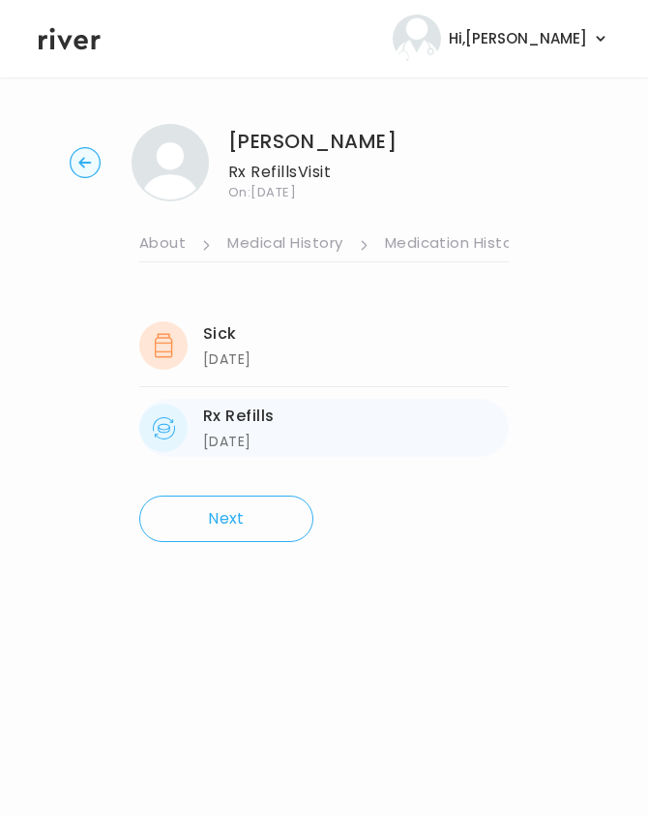
click at [241, 414] on div "Rx Refills" at bounding box center [239, 415] width 72 height 27
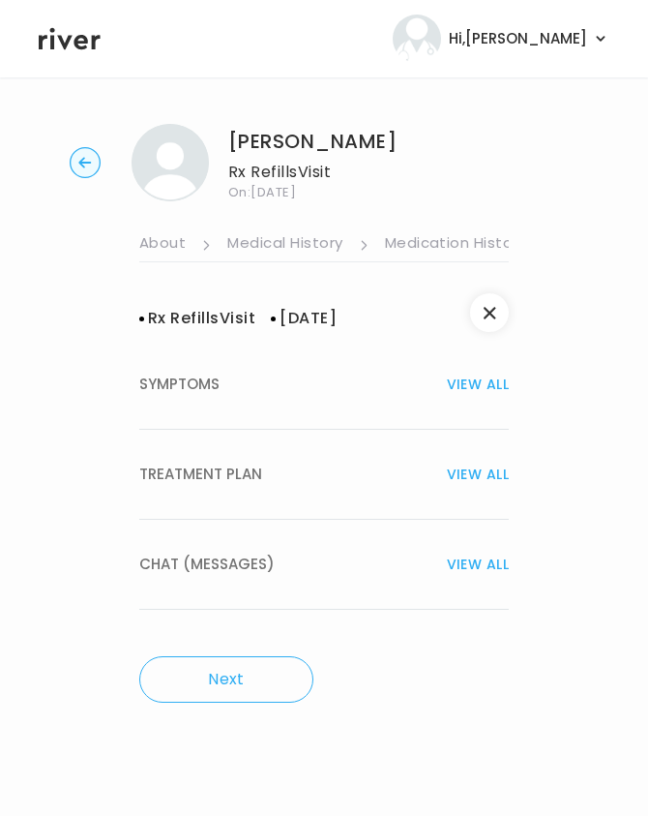
click at [228, 478] on span "TREATMENT PLAN" at bounding box center [200, 474] width 123 height 27
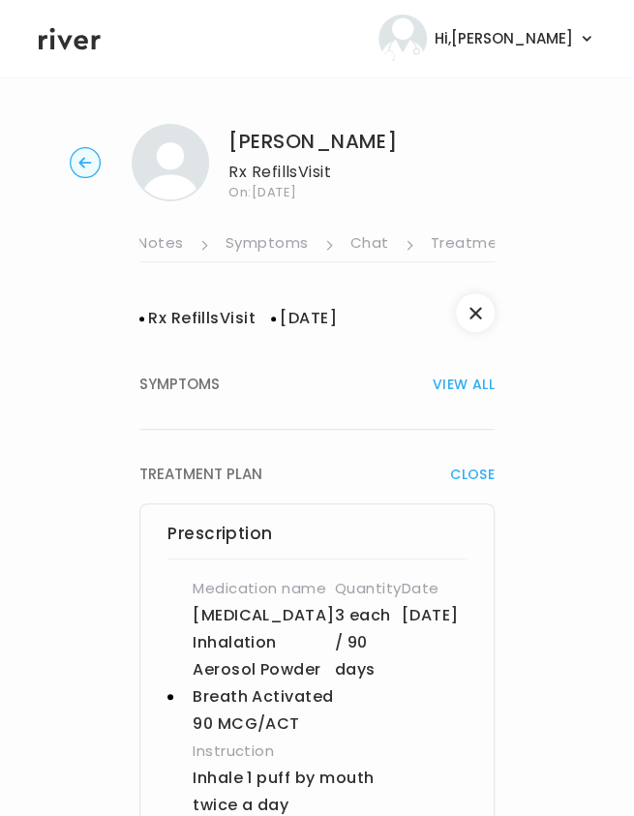
scroll to position [0, 691]
click at [236, 238] on link "Symptoms" at bounding box center [220, 244] width 83 height 31
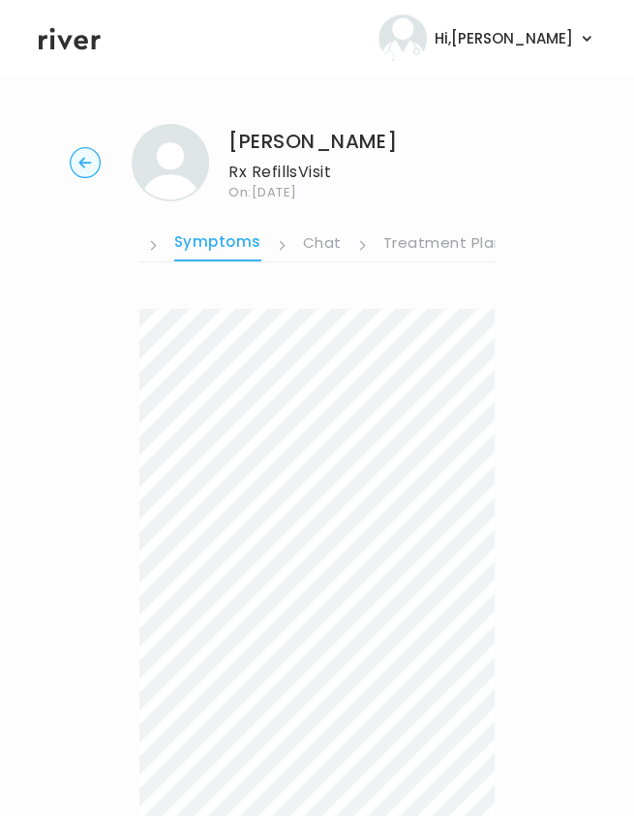
click at [60, 43] on icon at bounding box center [70, 38] width 62 height 29
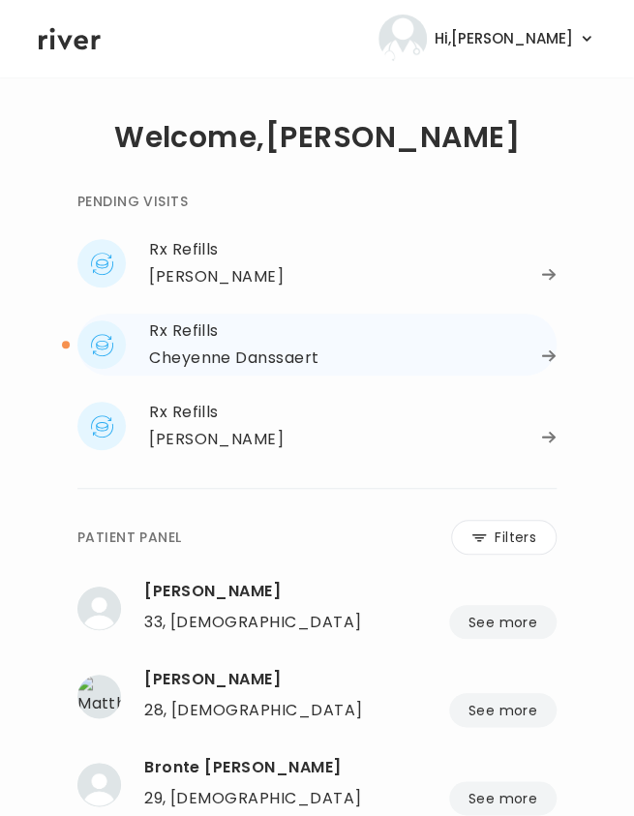
click at [197, 339] on div "Rx Refills" at bounding box center [352, 330] width 407 height 27
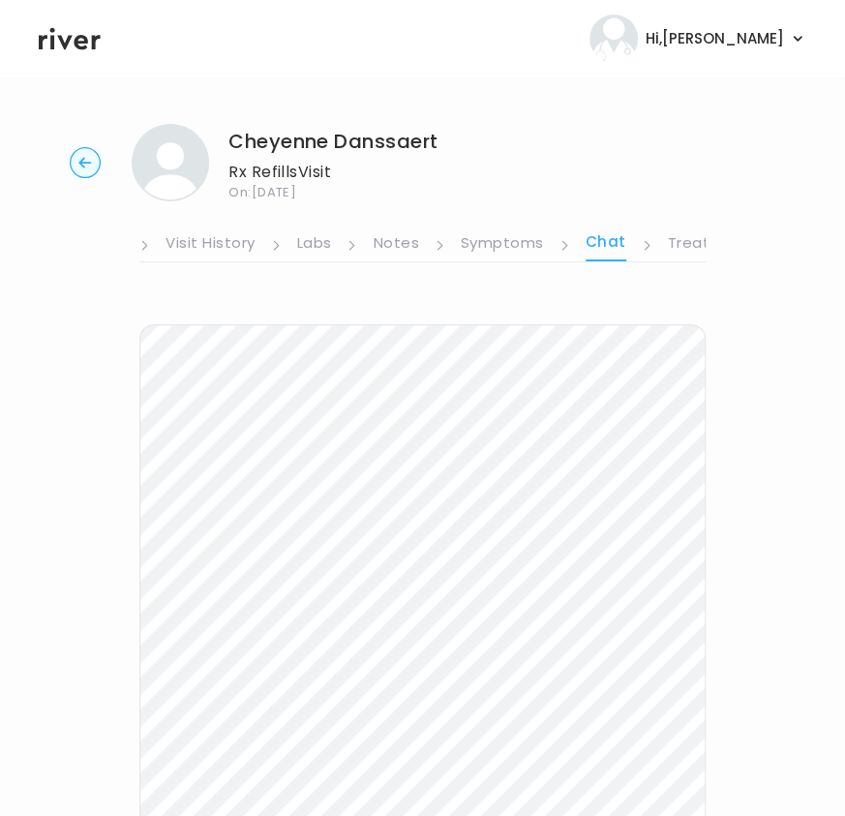
scroll to position [0, 478]
click at [414, 250] on link "Symptoms" at bounding box center [426, 244] width 83 height 31
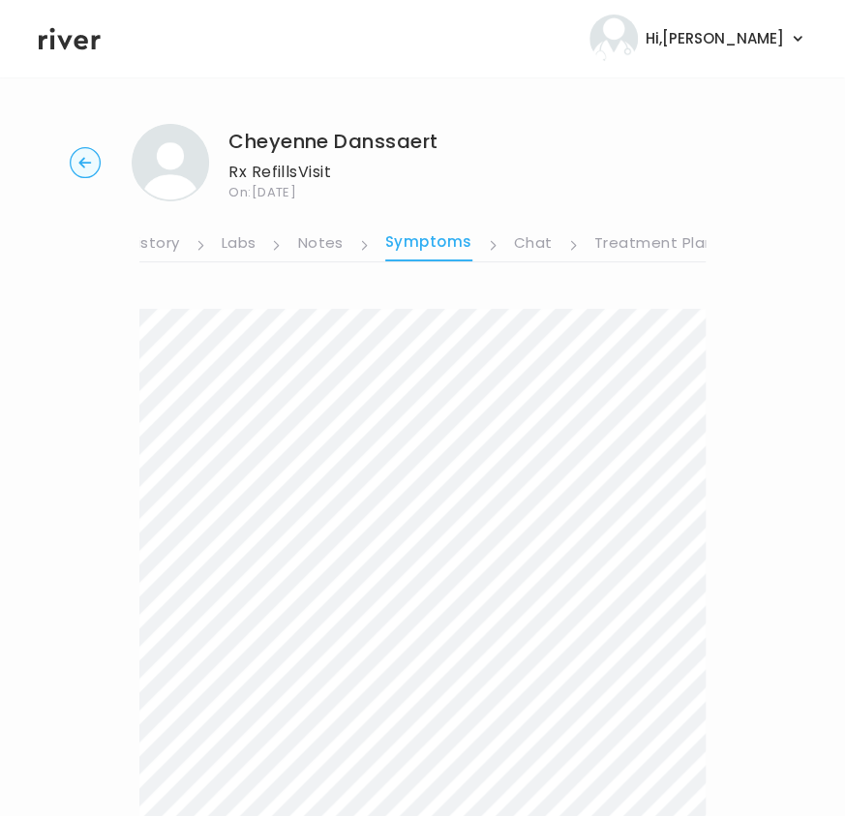
click at [645, 240] on link "Treatment Plan" at bounding box center [654, 244] width 120 height 31
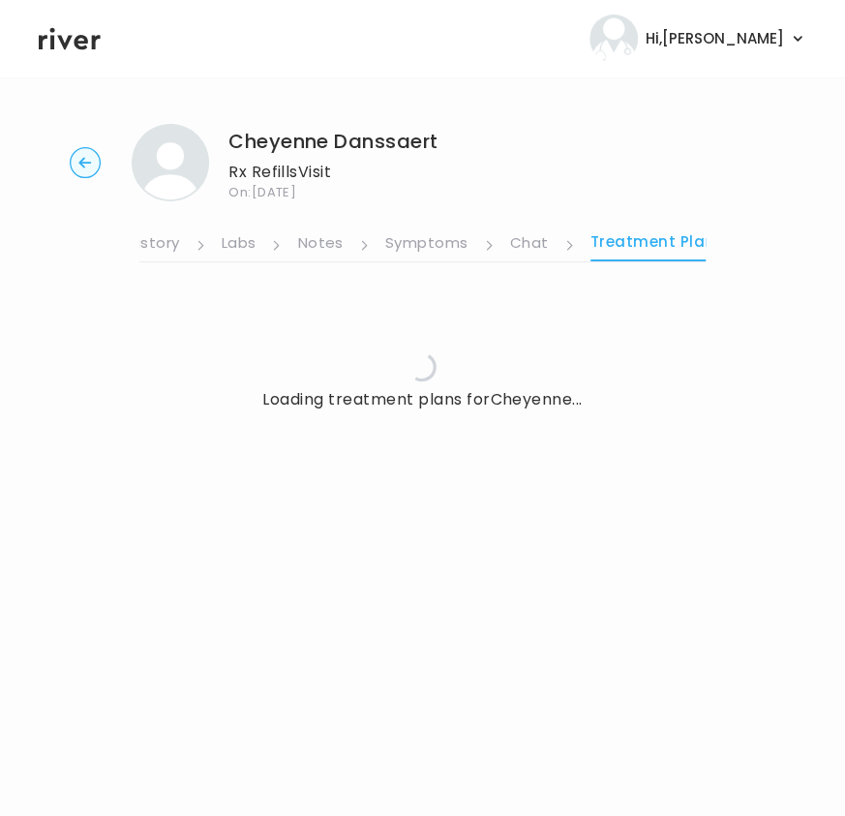
scroll to position [0, 464]
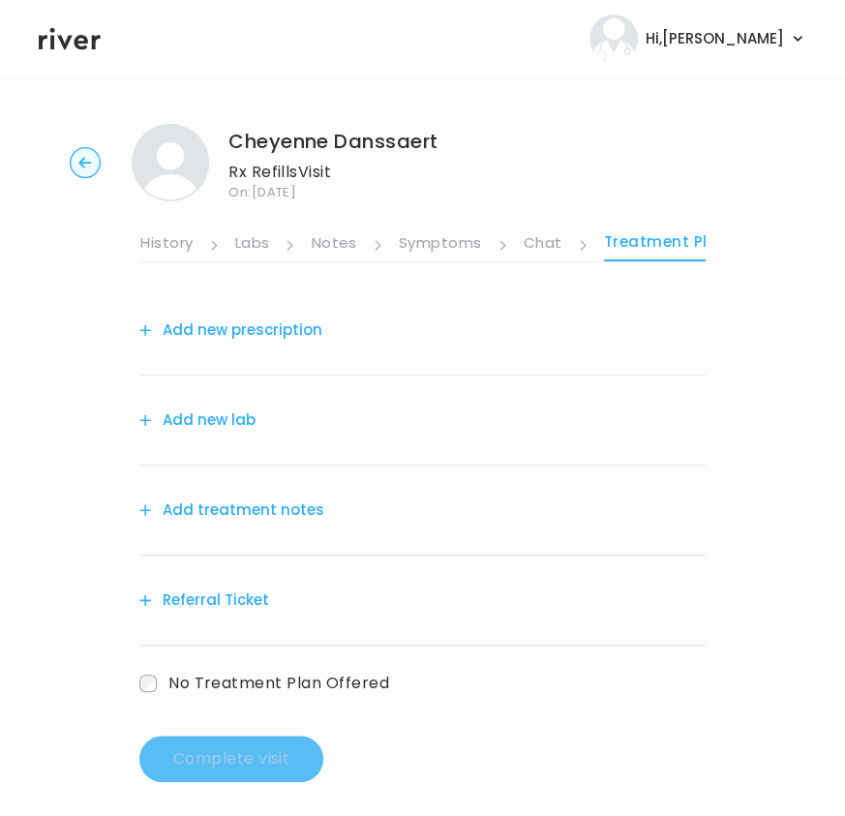
click at [170, 235] on link "Visit History" at bounding box center [148, 244] width 89 height 31
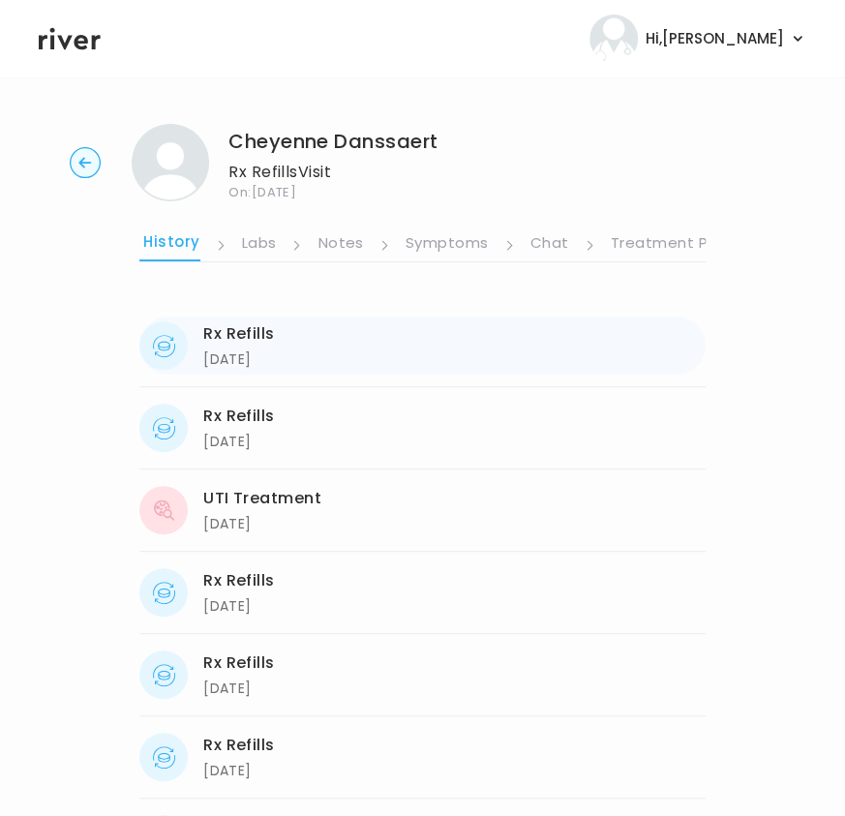
click at [238, 349] on div "09/18/2025" at bounding box center [239, 358] width 72 height 23
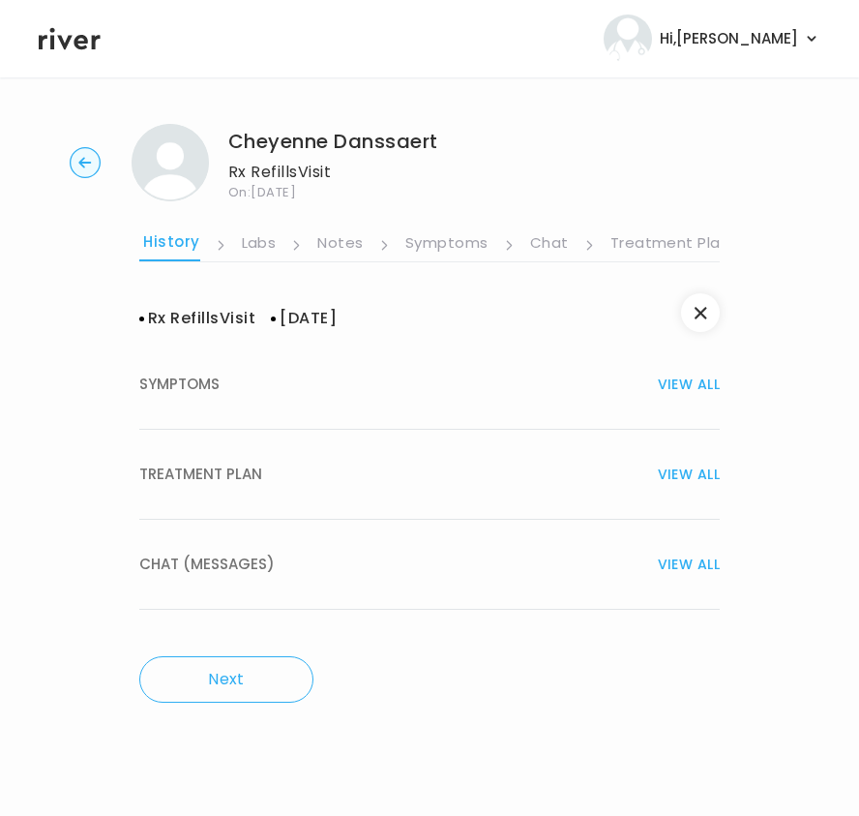
click at [224, 461] on span "TREATMENT PLAN" at bounding box center [200, 474] width 123 height 27
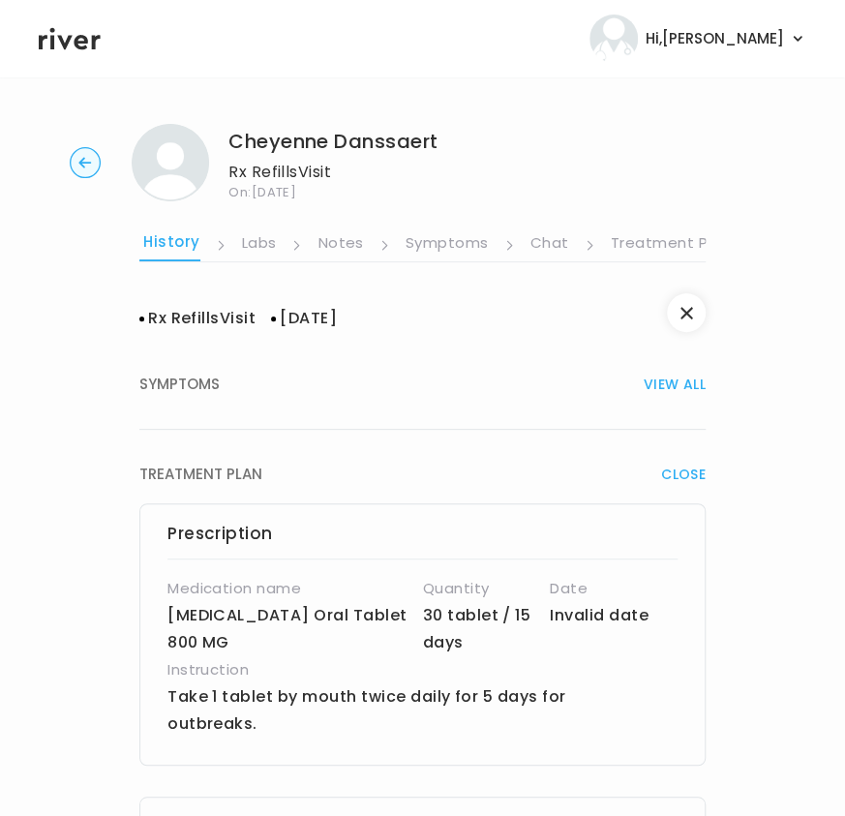
click at [170, 247] on link "Visit History" at bounding box center [152, 244] width 96 height 33
click at [147, 245] on link "Medication History" at bounding box center [83, 244] width 142 height 31
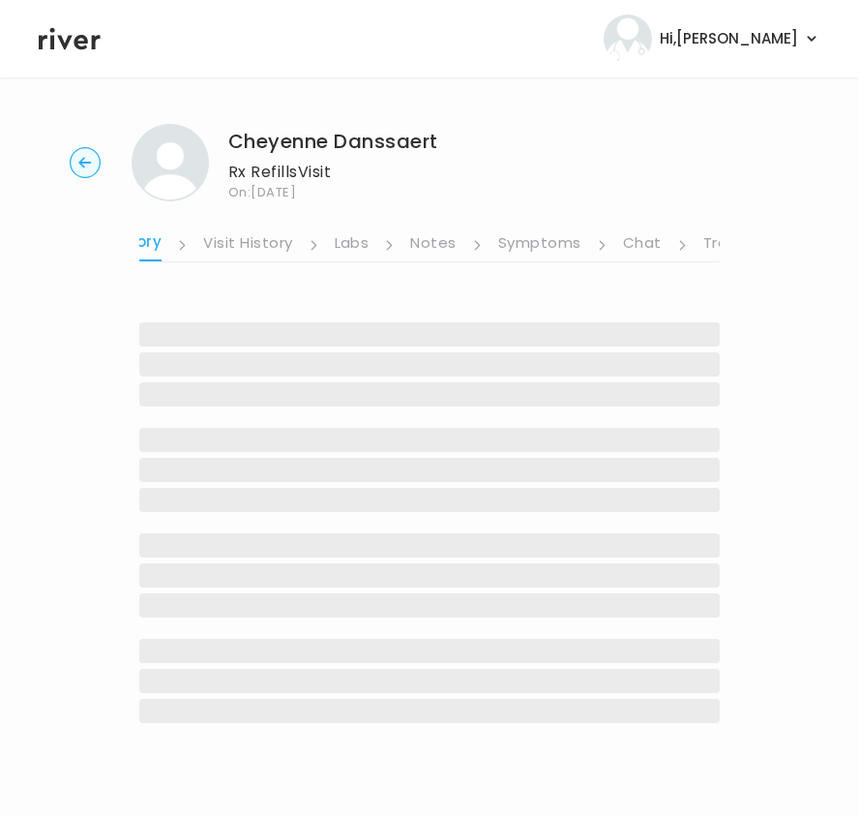
click at [240, 241] on link "Visit History" at bounding box center [247, 244] width 89 height 31
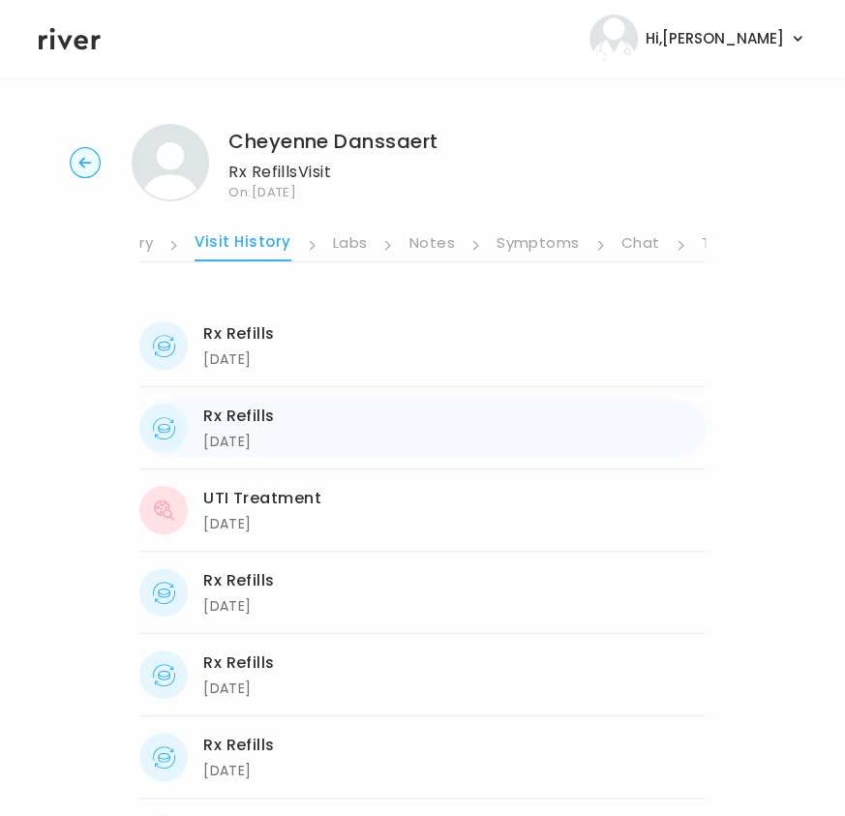
click at [238, 431] on div "09/12/2025" at bounding box center [239, 441] width 72 height 23
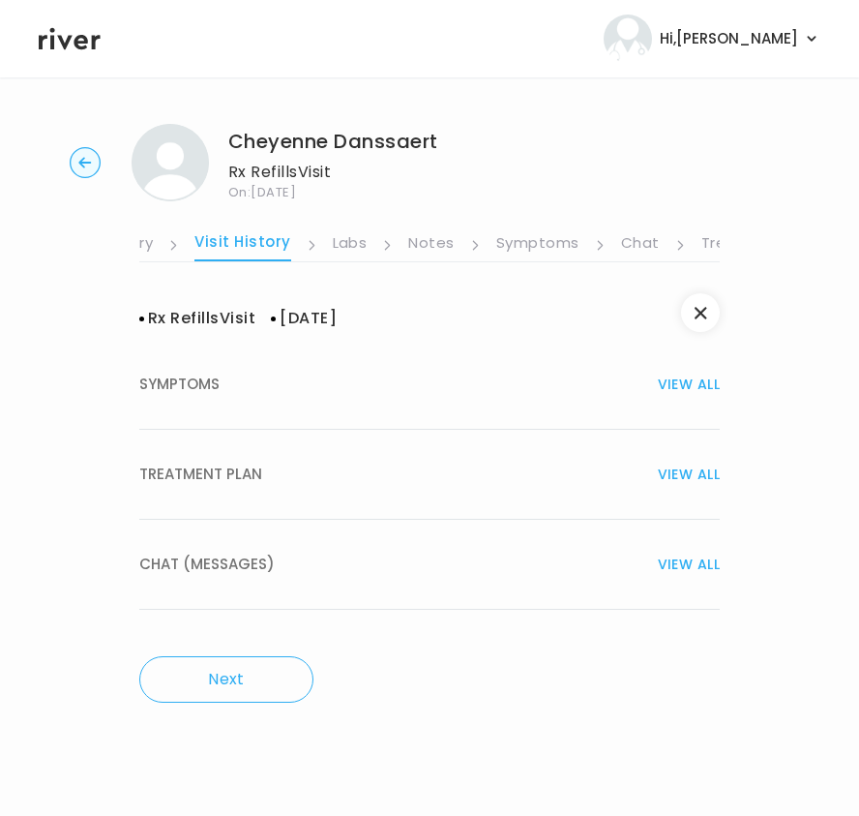
click at [226, 471] on span "TREATMENT PLAN" at bounding box center [200, 474] width 123 height 27
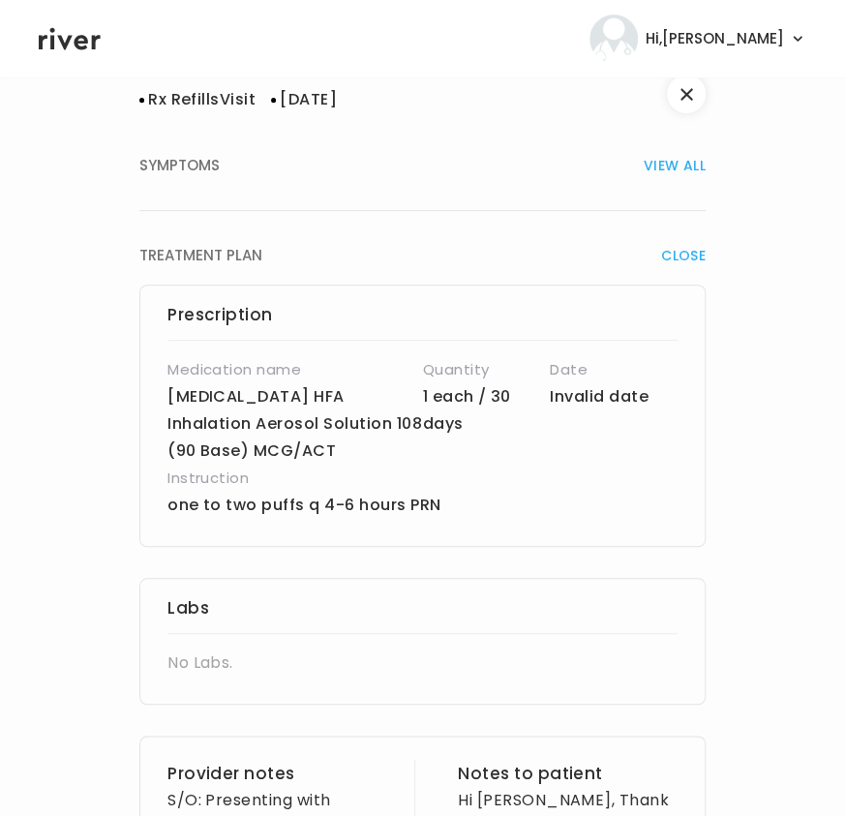
scroll to position [799, 0]
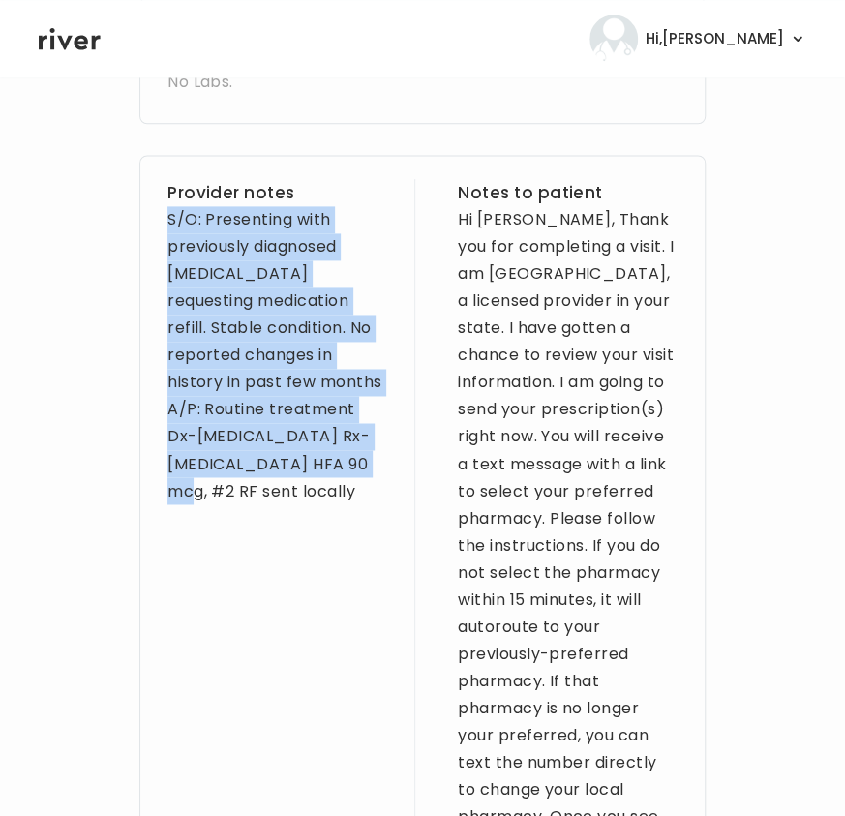
drag, startPoint x: 314, startPoint y: 489, endPoint x: 163, endPoint y: 209, distance: 318.2
click at [163, 209] on div "Provider notes S/O: Presenting with previously diagnosed Asthma requesting medi…" at bounding box center [422, 668] width 566 height 1027
copy div "S/O: Presenting with previously diagnosed Asthma requesting medication refill. …"
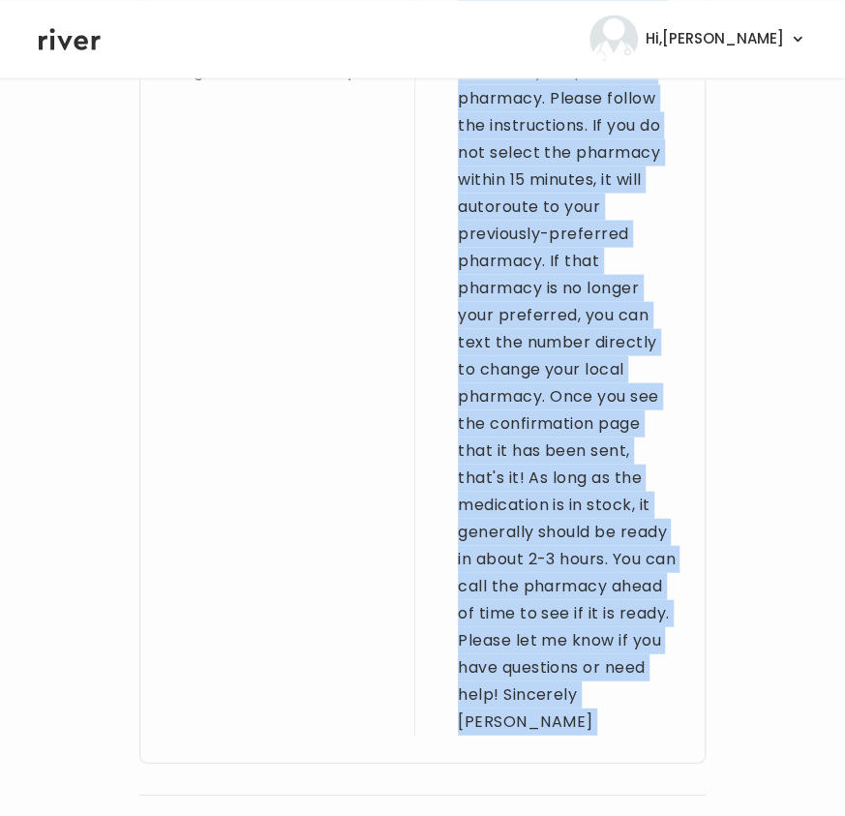
scroll to position [1427, 0]
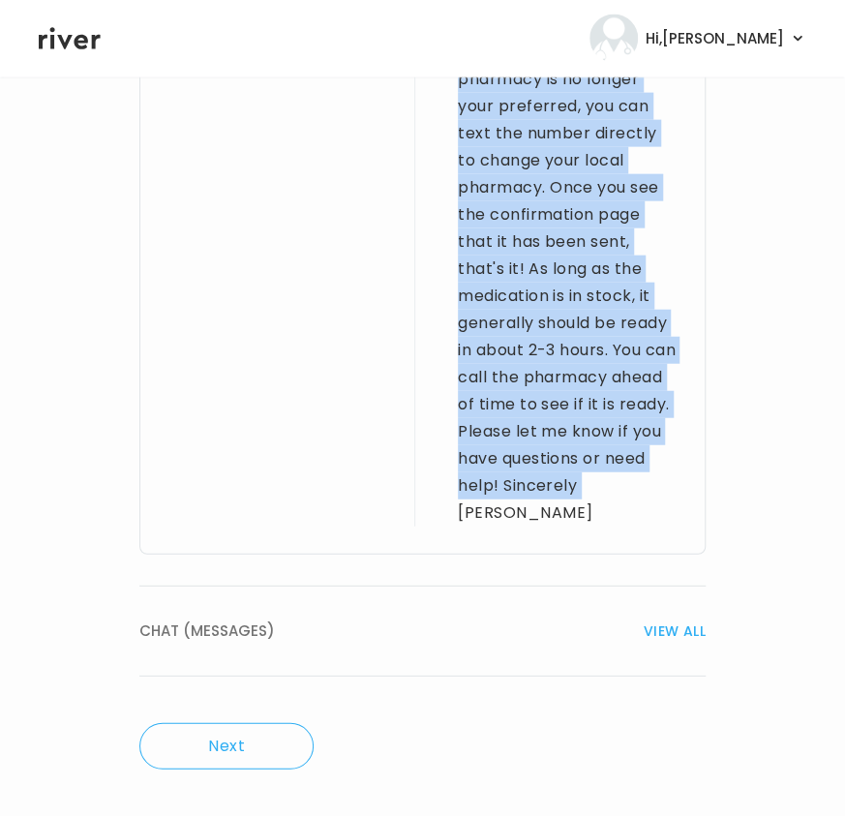
drag, startPoint x: 461, startPoint y: 218, endPoint x: 660, endPoint y: 537, distance: 376.4
click at [645, 537] on div "Provider notes S/O: Presenting with previously diagnosed Asthma requesting medi…" at bounding box center [422, 40] width 566 height 1027
copy div "Hi Cheyenne, Thank you for completing a visit. I am Brittney, a licensed provid…"
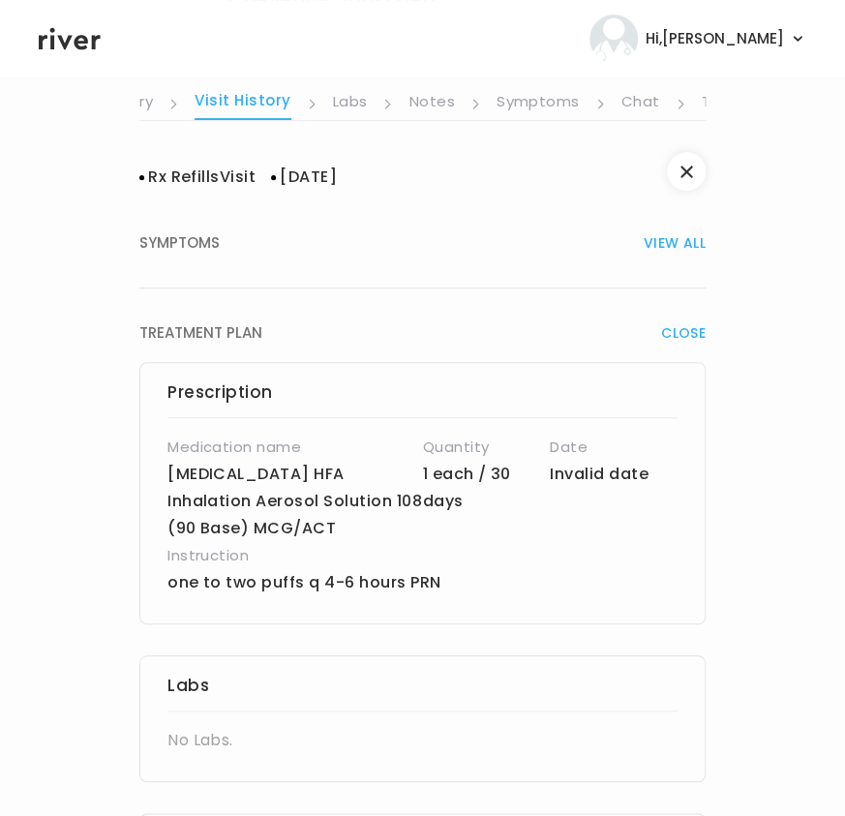
scroll to position [0, 0]
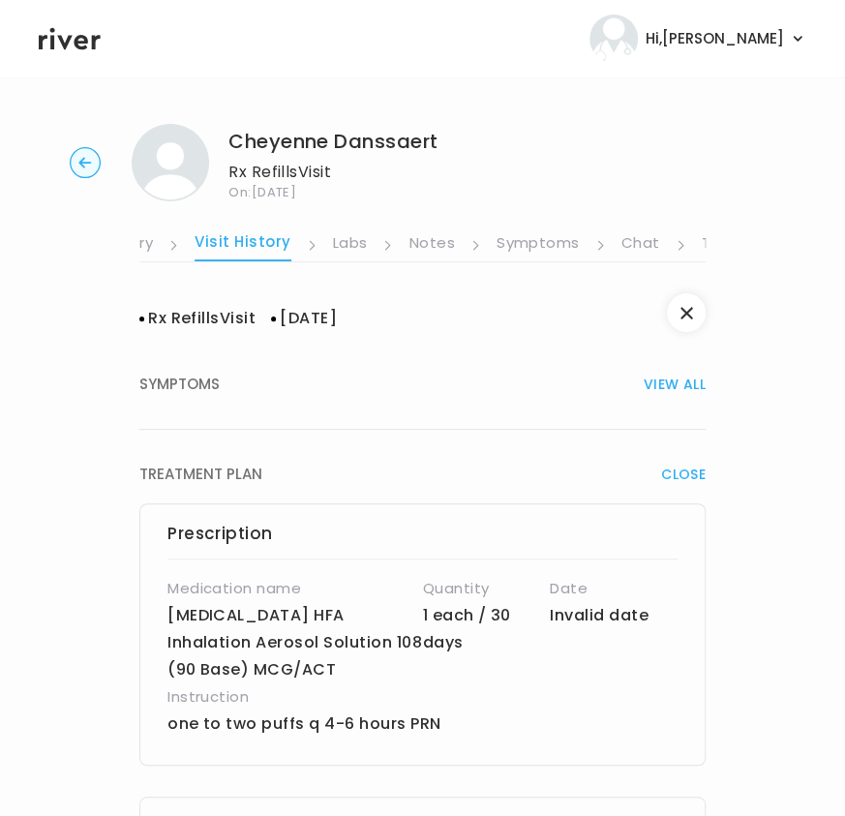
click at [60, 45] on icon at bounding box center [70, 38] width 62 height 29
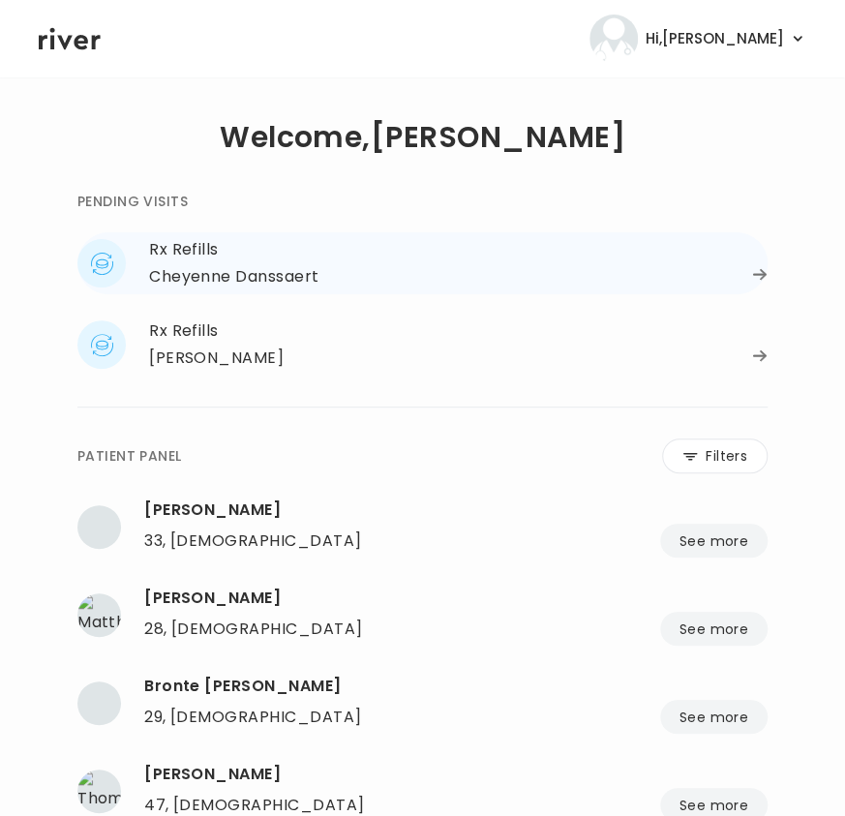
click at [260, 286] on div "Cheyenne Danssaert" at bounding box center [234, 276] width 170 height 27
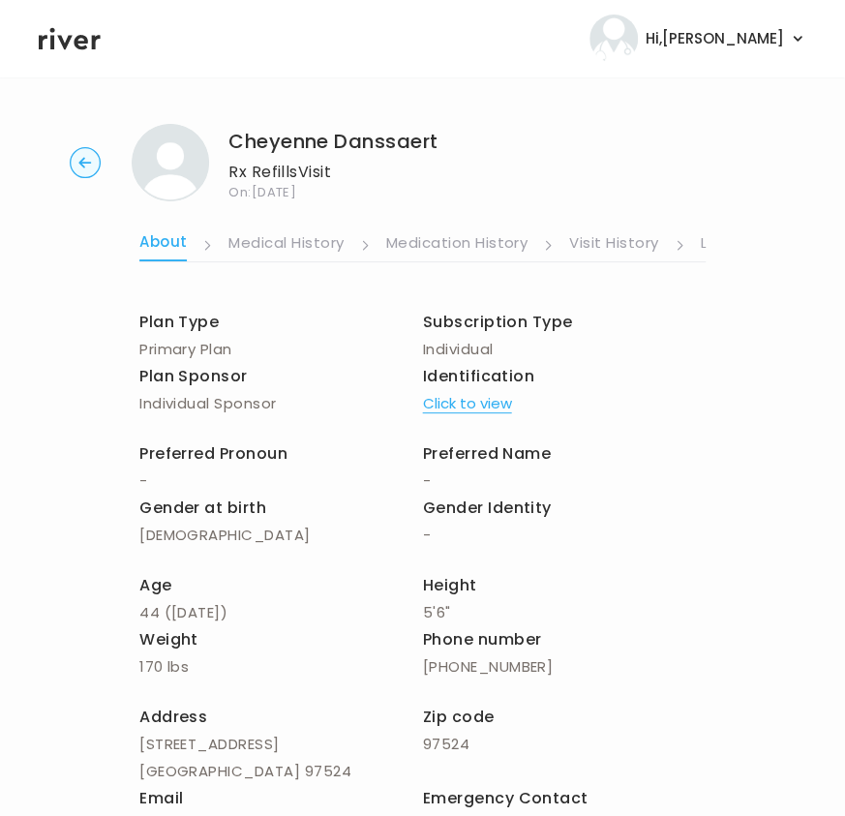
click at [58, 28] on icon at bounding box center [70, 38] width 62 height 29
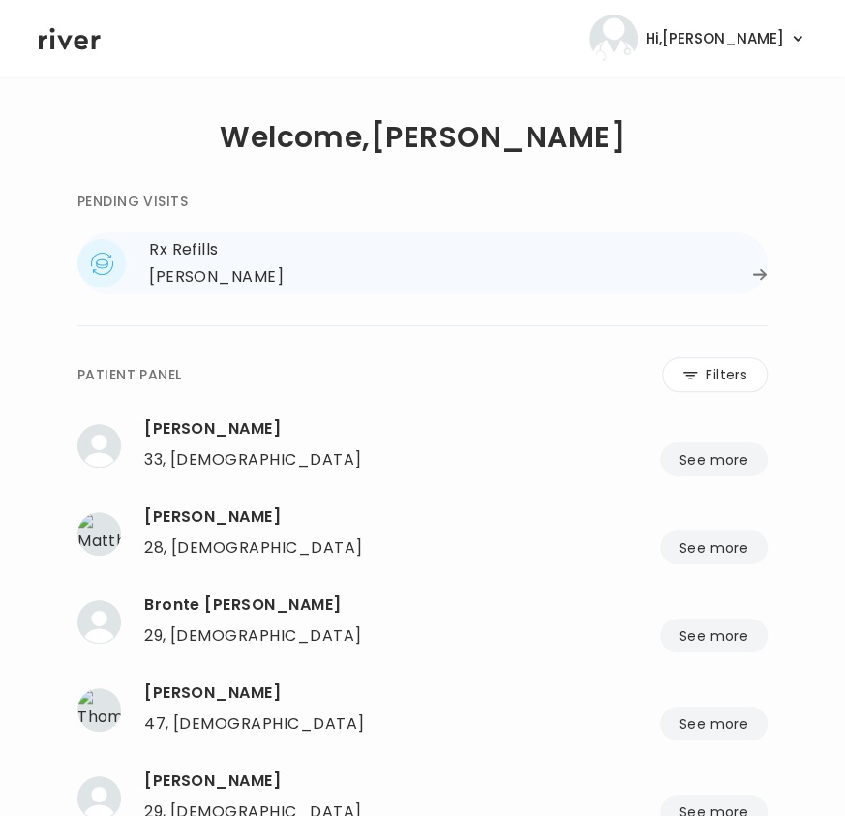
click at [190, 275] on div "Amberlee Smathers" at bounding box center [216, 276] width 134 height 27
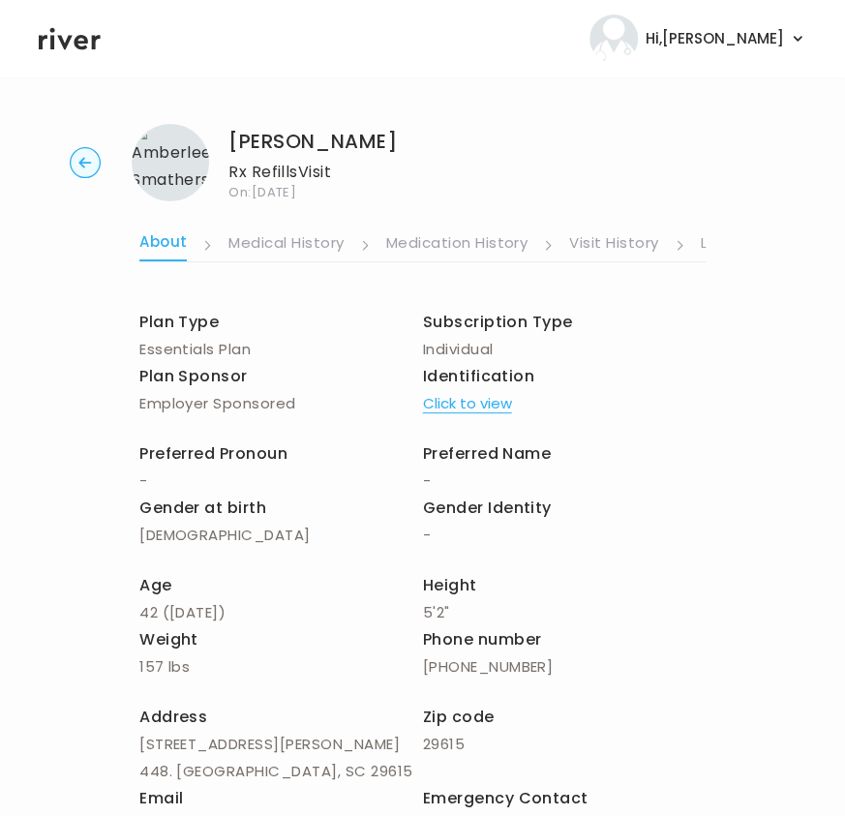
click at [604, 248] on link "Visit History" at bounding box center [613, 244] width 89 height 31
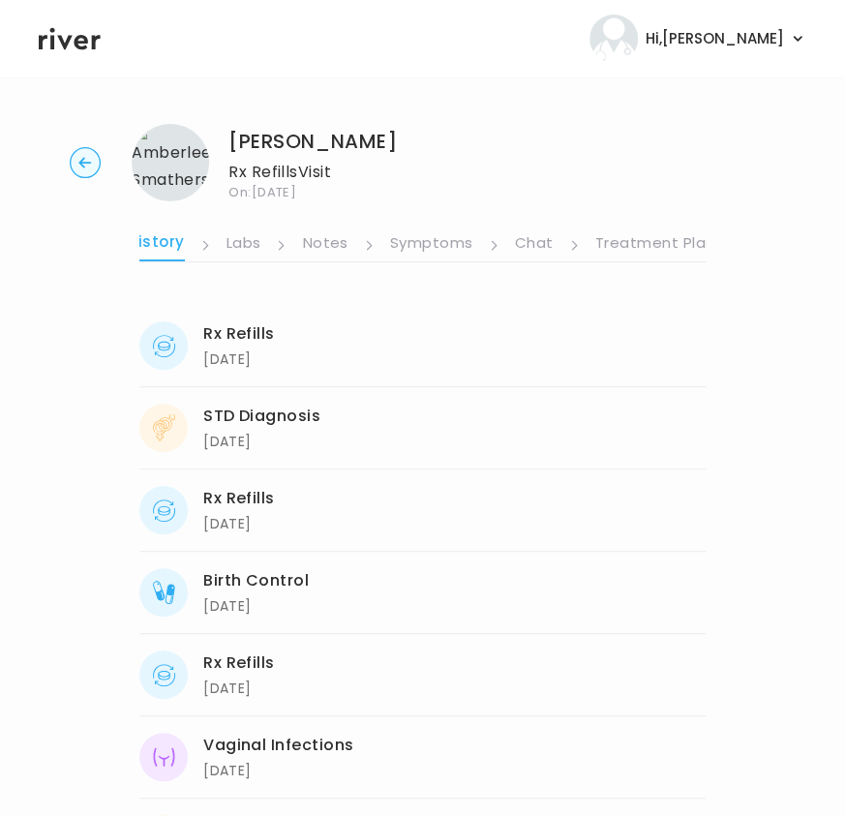
click at [627, 242] on link "Treatment Plan" at bounding box center [655, 244] width 120 height 31
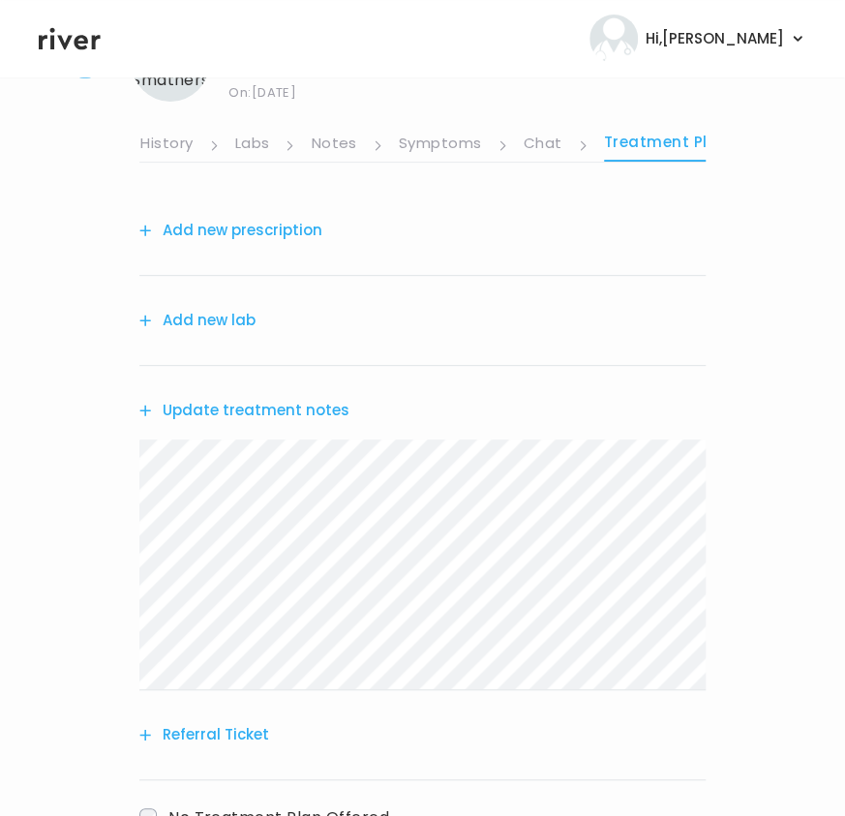
scroll to position [101, 0]
click at [245, 229] on button "Add new prescription" at bounding box center [230, 229] width 183 height 27
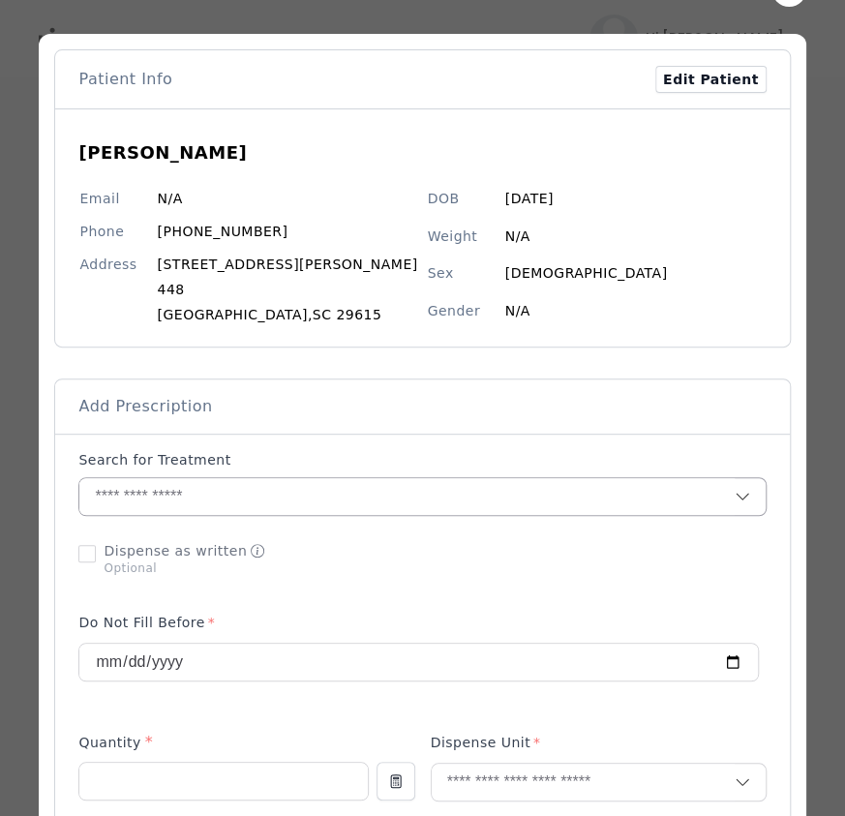
scroll to position [60, 0]
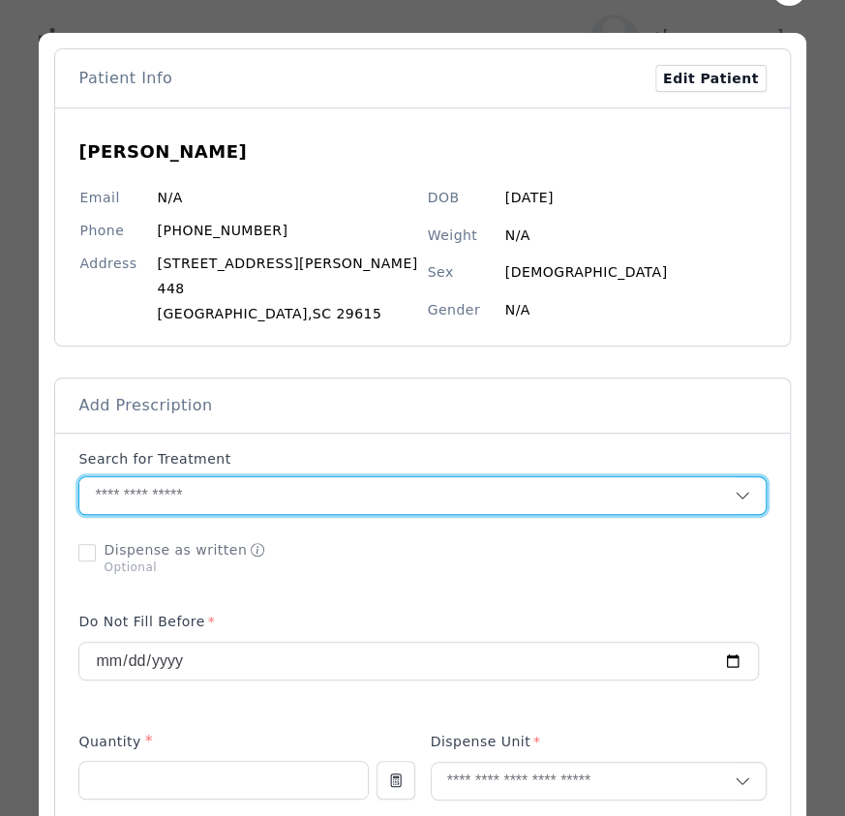
click at [204, 496] on input "text" at bounding box center [406, 495] width 654 height 37
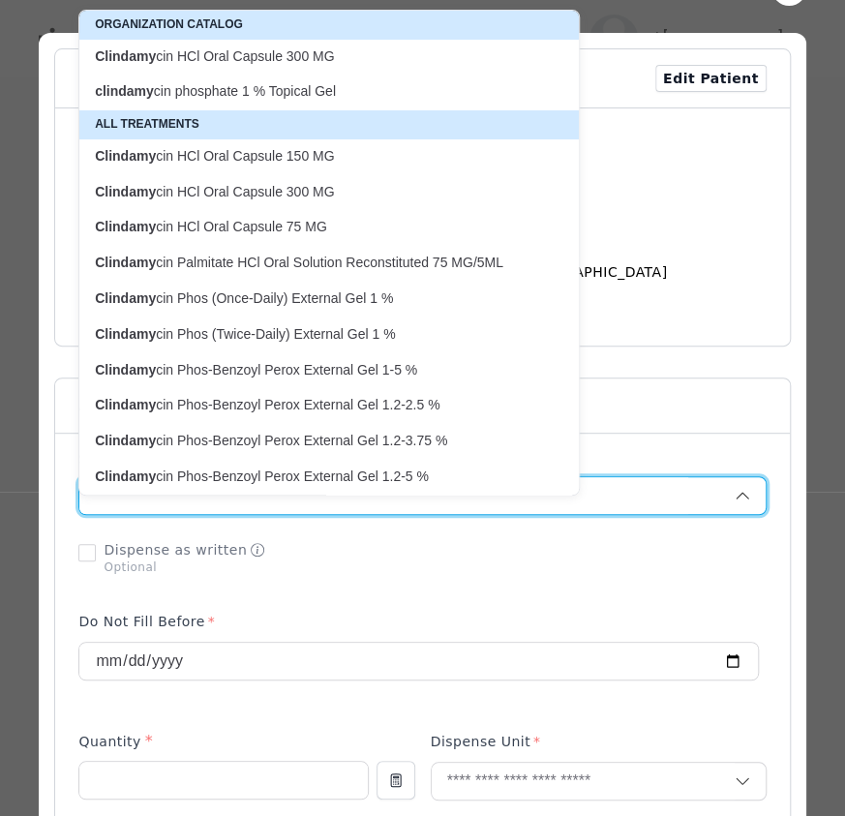
click at [294, 371] on p "Clindamy cin Phos-Benzoyl Perox External Gel 1-5 %" at bounding box center [317, 370] width 445 height 18
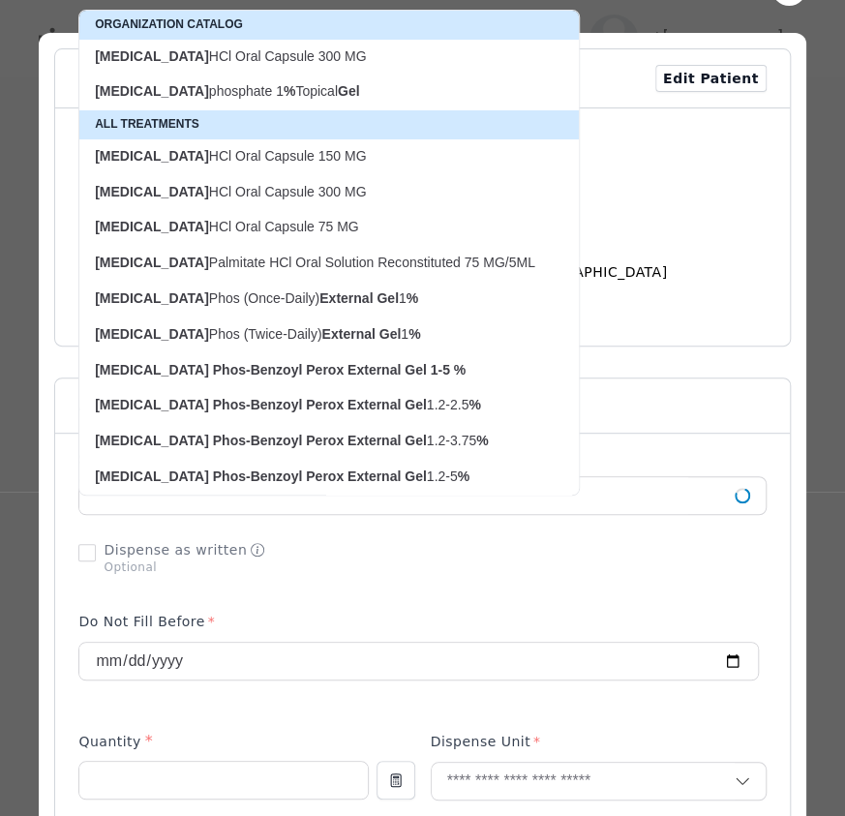
type input "**********"
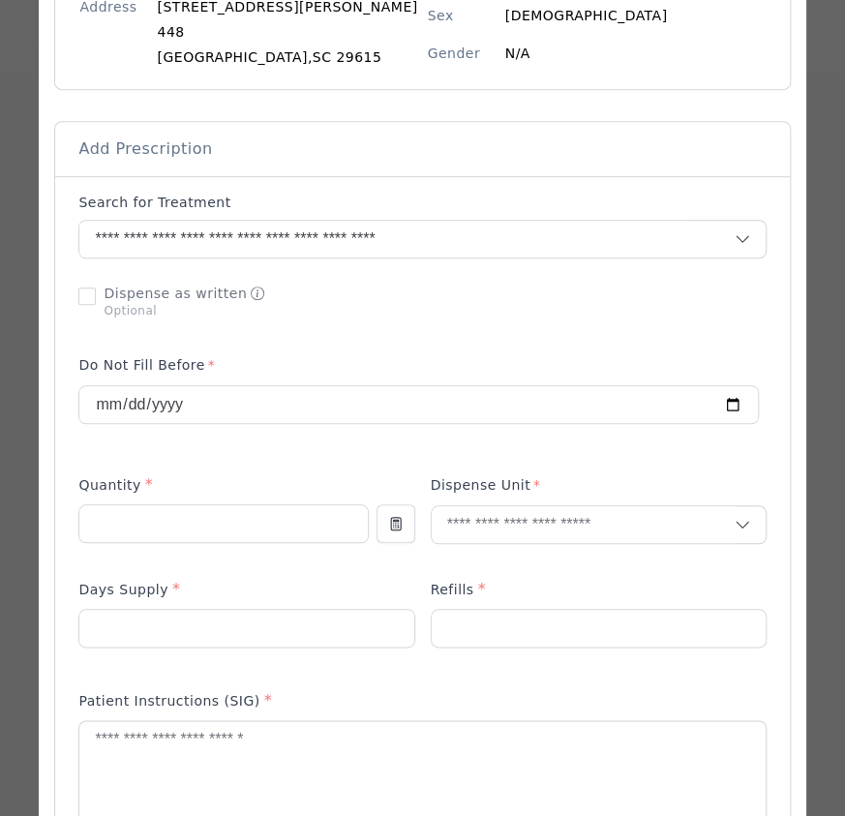
scroll to position [318, 0]
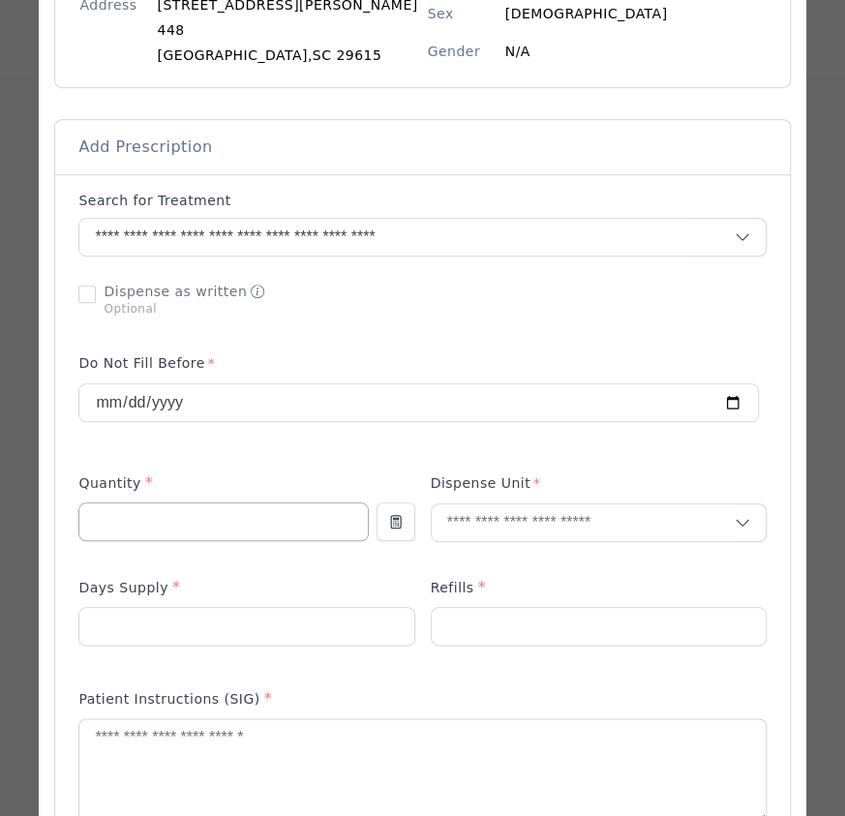
click at [253, 511] on input "number" at bounding box center [222, 521] width 287 height 37
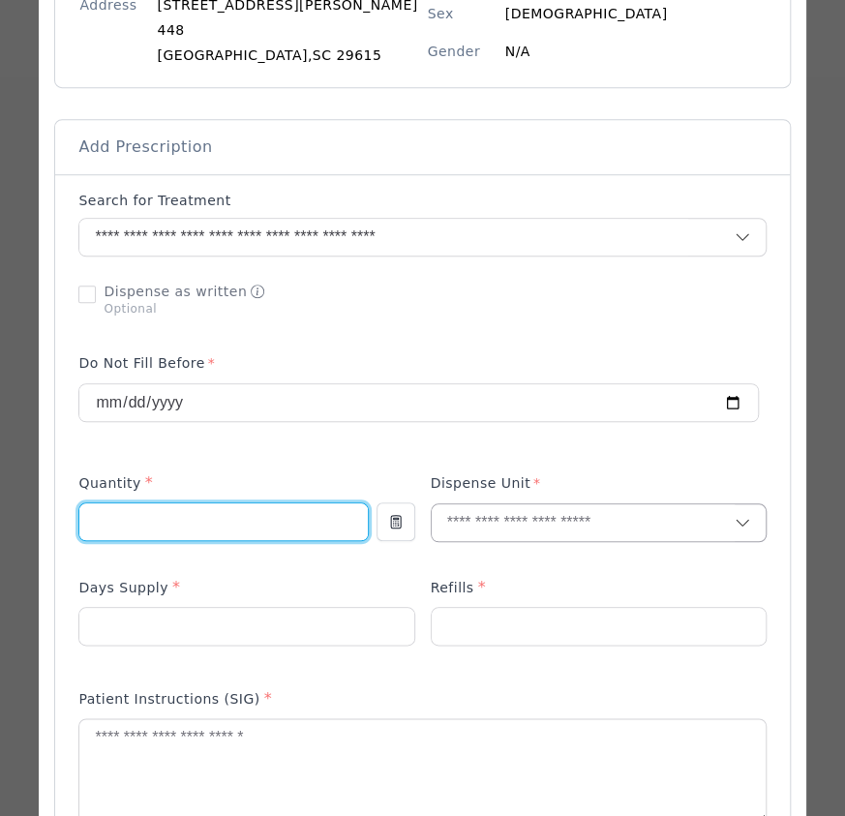
type input "**"
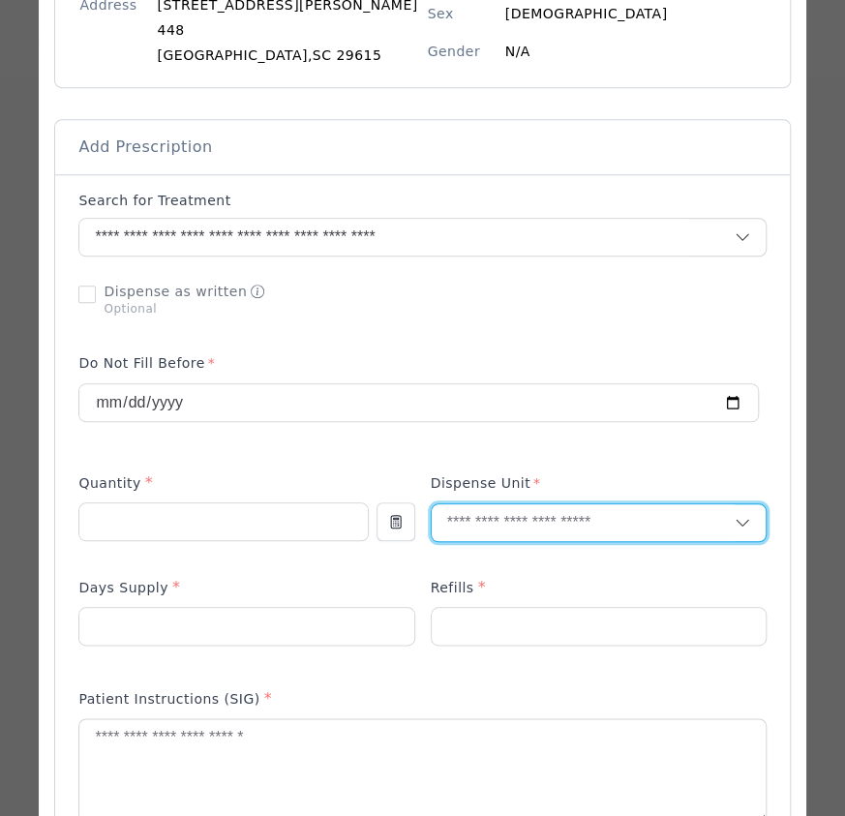
click at [457, 514] on input "text" at bounding box center [582, 522] width 303 height 37
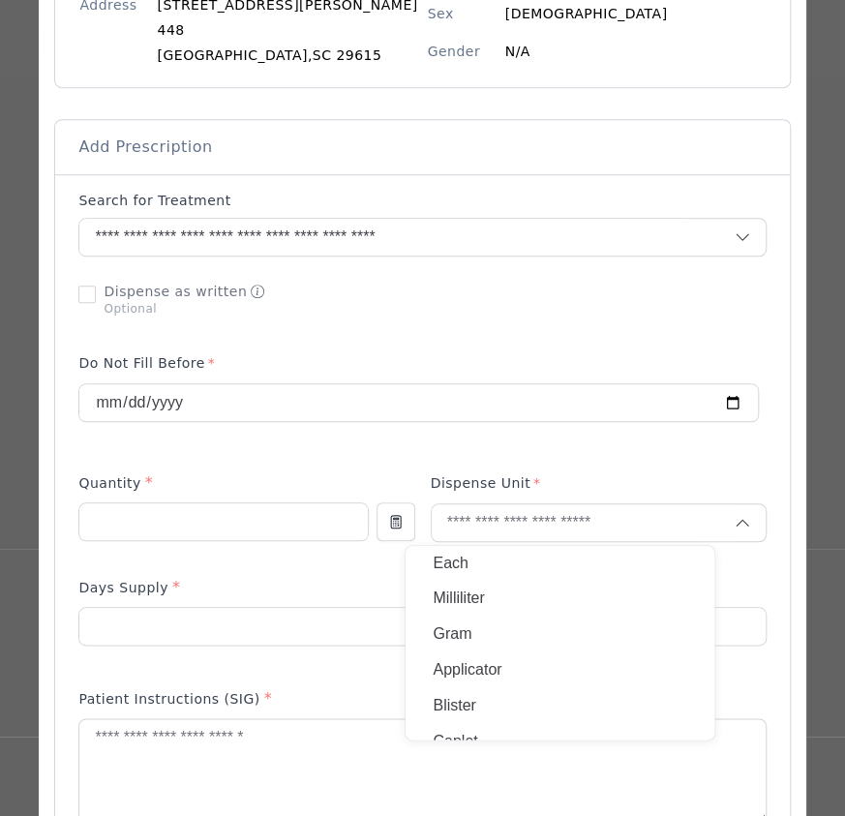
click at [457, 626] on p "Gram" at bounding box center [559, 634] width 254 height 28
click at [266, 651] on p at bounding box center [246, 657] width 336 height 20
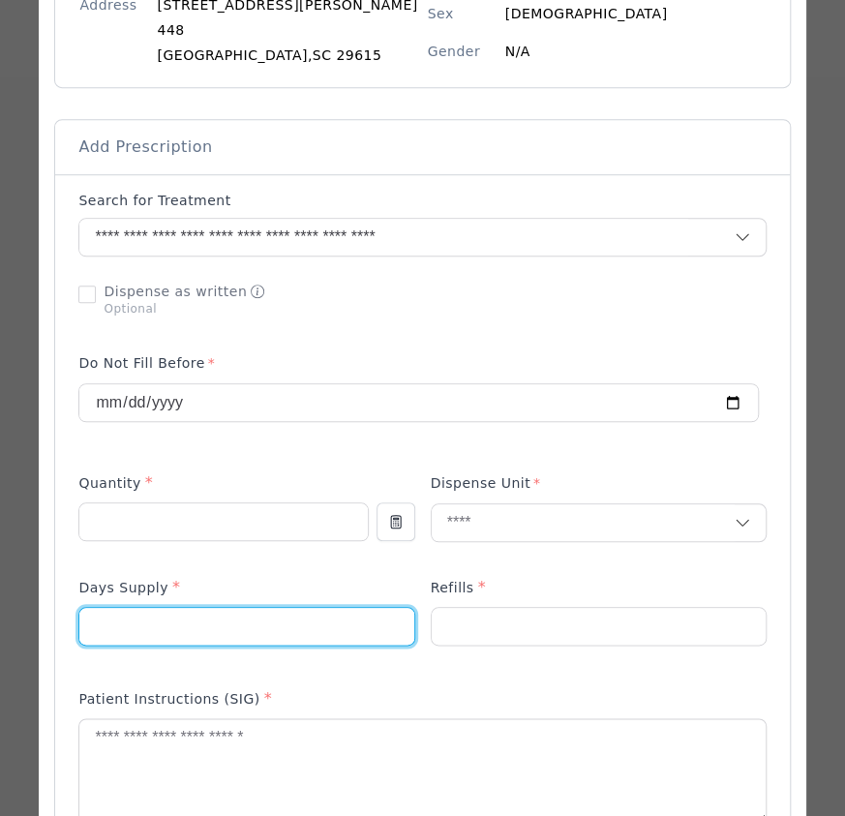
click at [263, 614] on input "number" at bounding box center [246, 626] width 334 height 37
click at [263, 614] on input "*" at bounding box center [246, 626] width 334 height 37
type input "*"
type input "**"
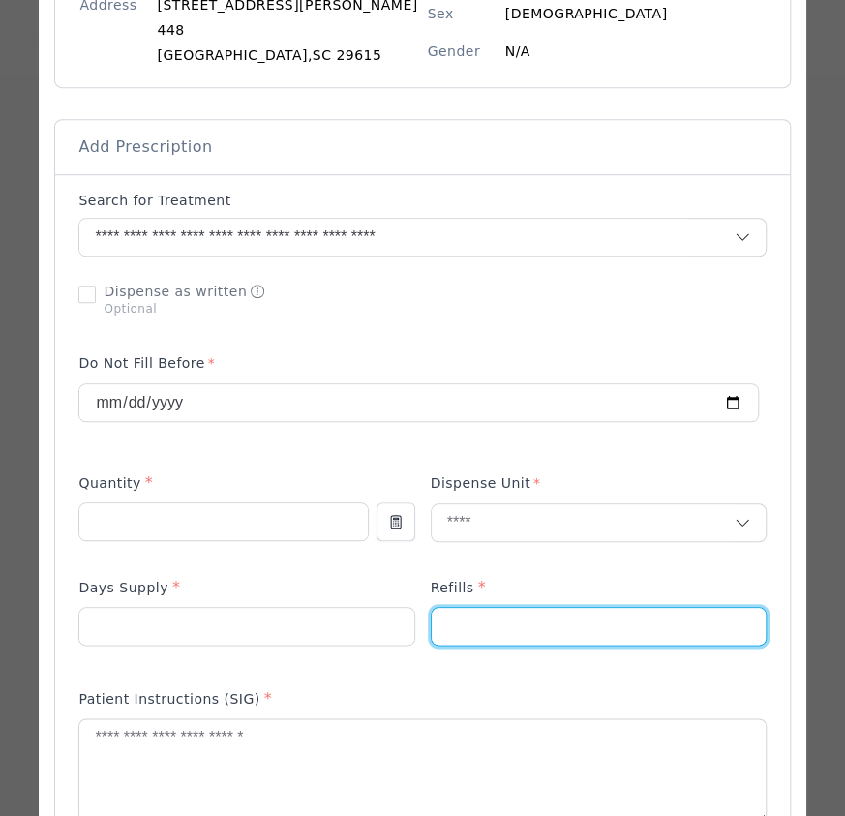
click at [473, 626] on input "number" at bounding box center [598, 626] width 334 height 37
type input "*"
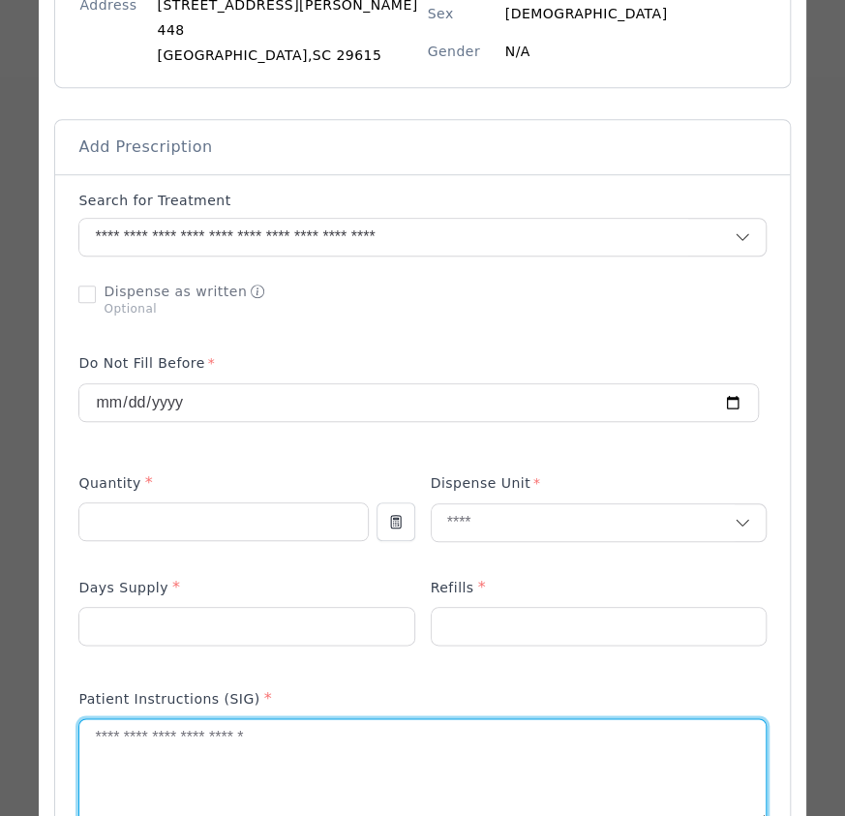
click at [257, 761] on textarea at bounding box center [421, 770] width 685 height 103
drag, startPoint x: 137, startPoint y: 740, endPoint x: 58, endPoint y: 757, distance: 81.0
click at [58, 757] on div at bounding box center [422, 729] width 766 height 1908
click at [167, 763] on textarea "**********" at bounding box center [421, 770] width 685 height 103
drag, startPoint x: 136, startPoint y: 734, endPoint x: 98, endPoint y: 727, distance: 39.5
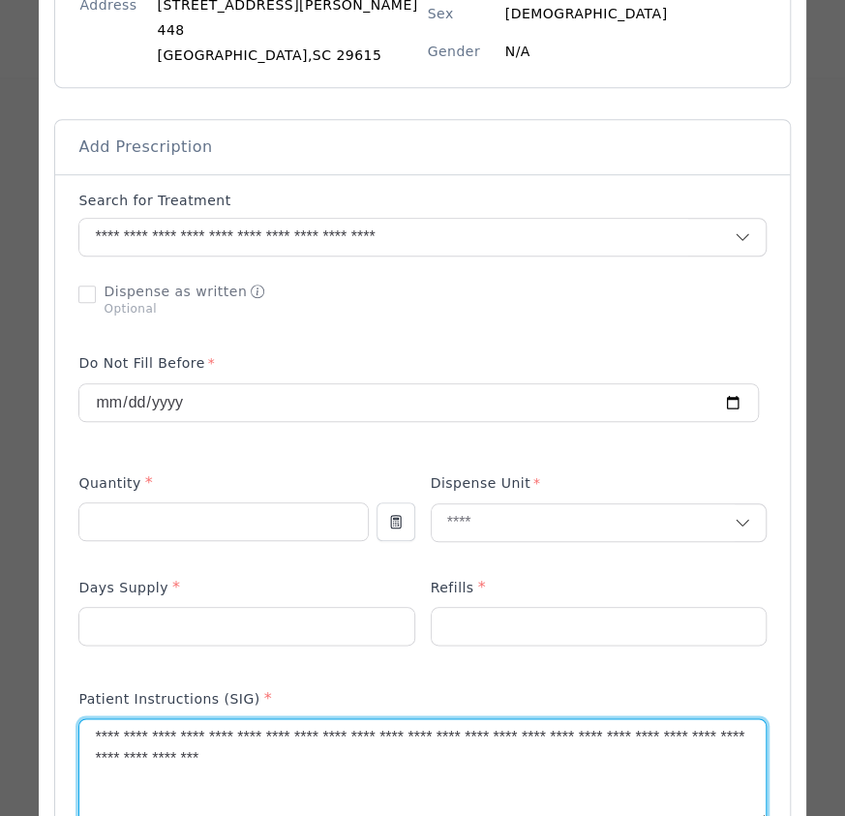
click at [98, 727] on textarea "**********" at bounding box center [421, 770] width 685 height 103
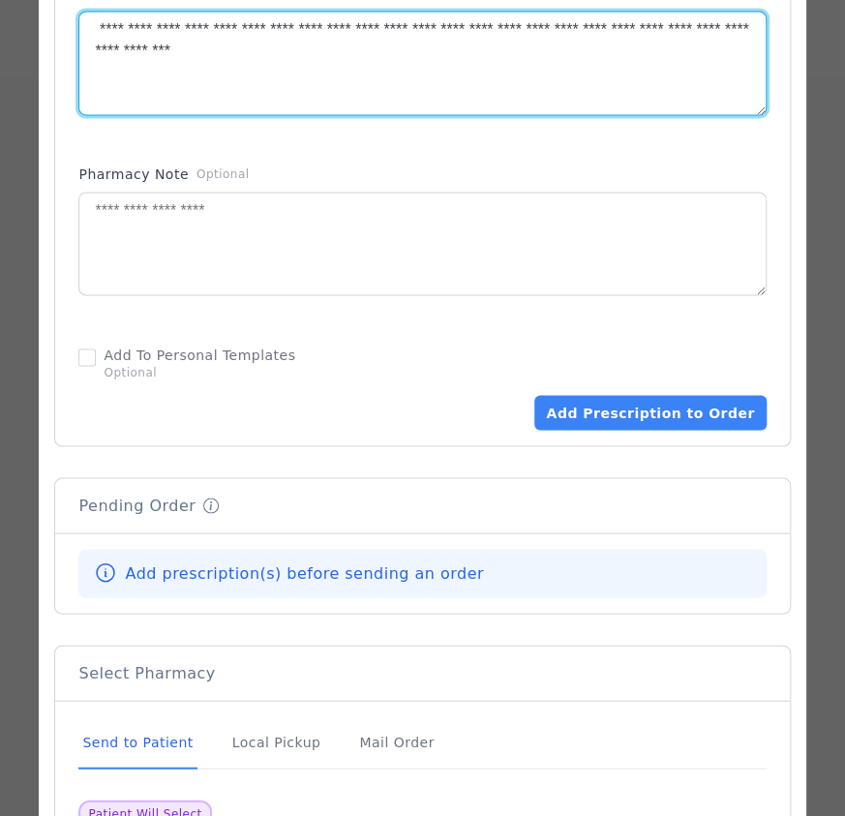
scroll to position [1212, 0]
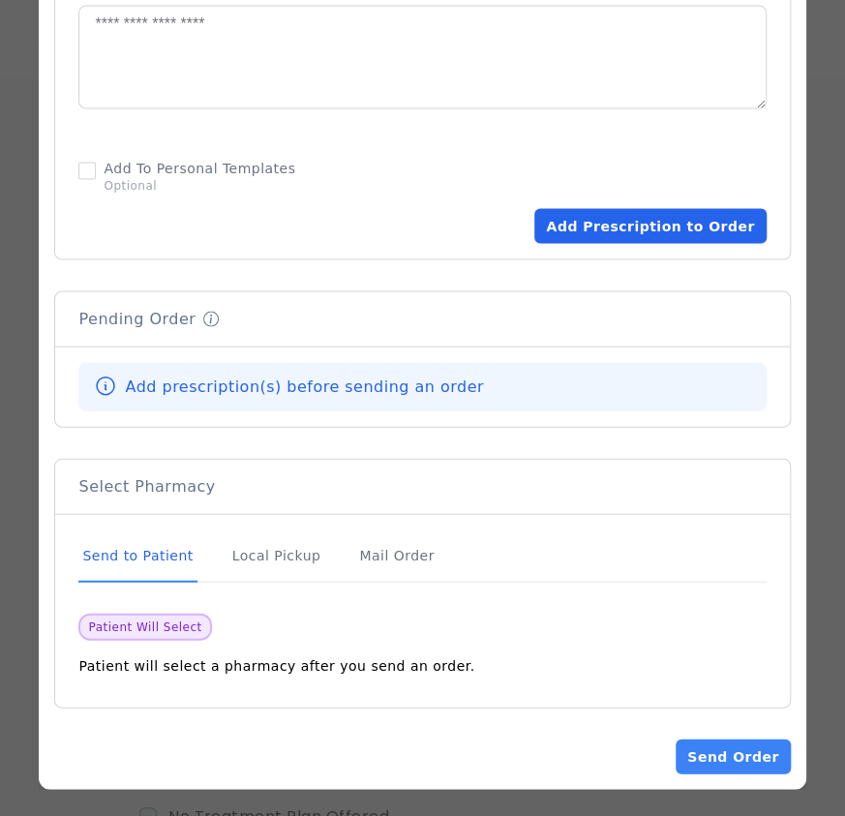
type textarea "**********"
click at [645, 225] on button "Add Prescription to Order" at bounding box center [649, 225] width 231 height 35
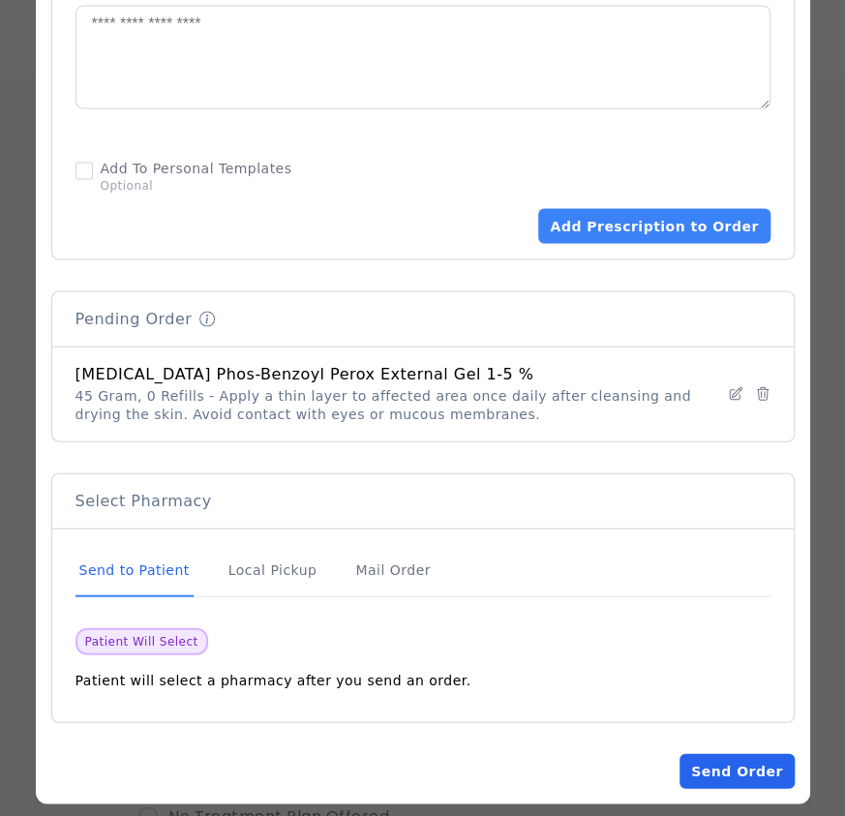
click at [645, 758] on button "Send Order" at bounding box center [736, 770] width 114 height 35
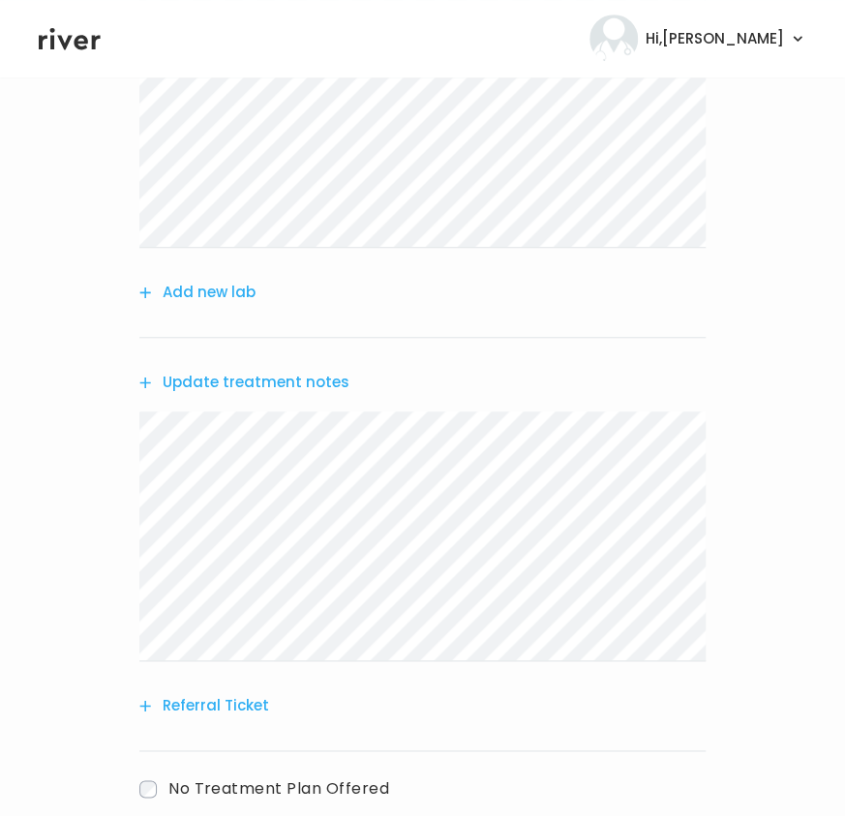
scroll to position [550, 0]
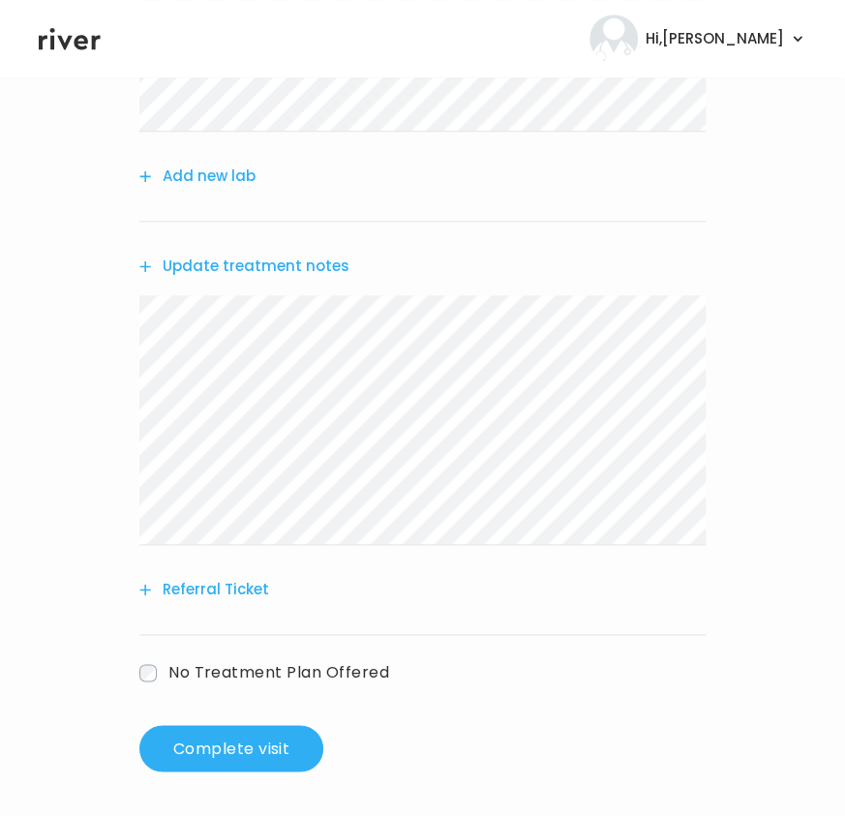
click at [219, 595] on button "Referral Ticket" at bounding box center [204, 589] width 130 height 27
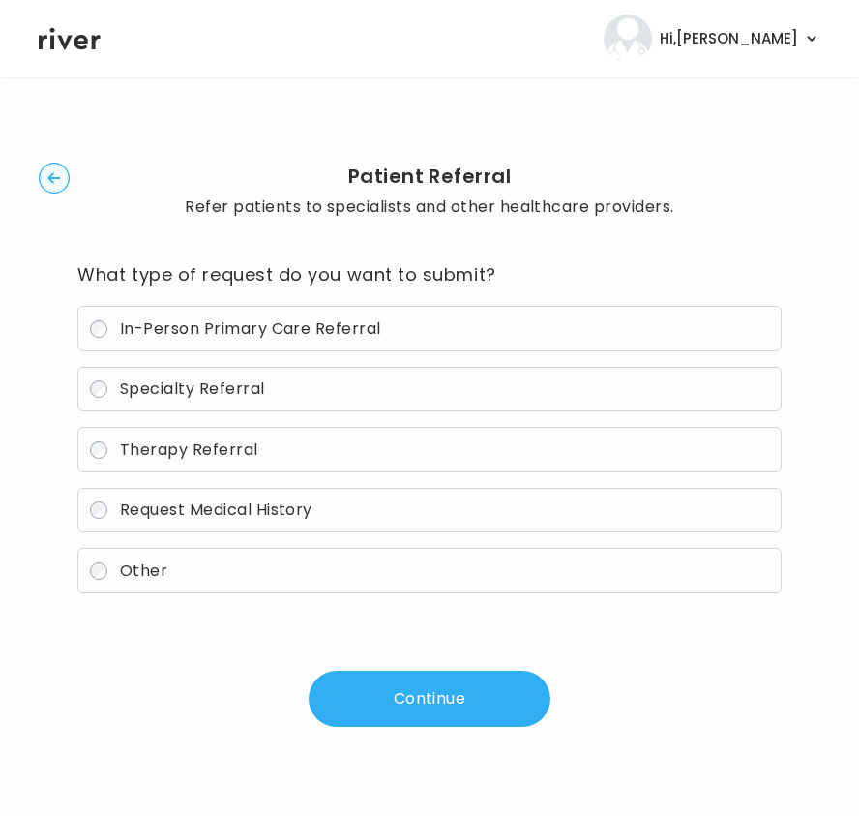
click at [193, 386] on span "Specialty Referral" at bounding box center [192, 388] width 145 height 22
click at [148, 389] on span "Specialty Referral" at bounding box center [192, 388] width 145 height 22
click at [398, 692] on button "Continue" at bounding box center [430, 698] width 242 height 56
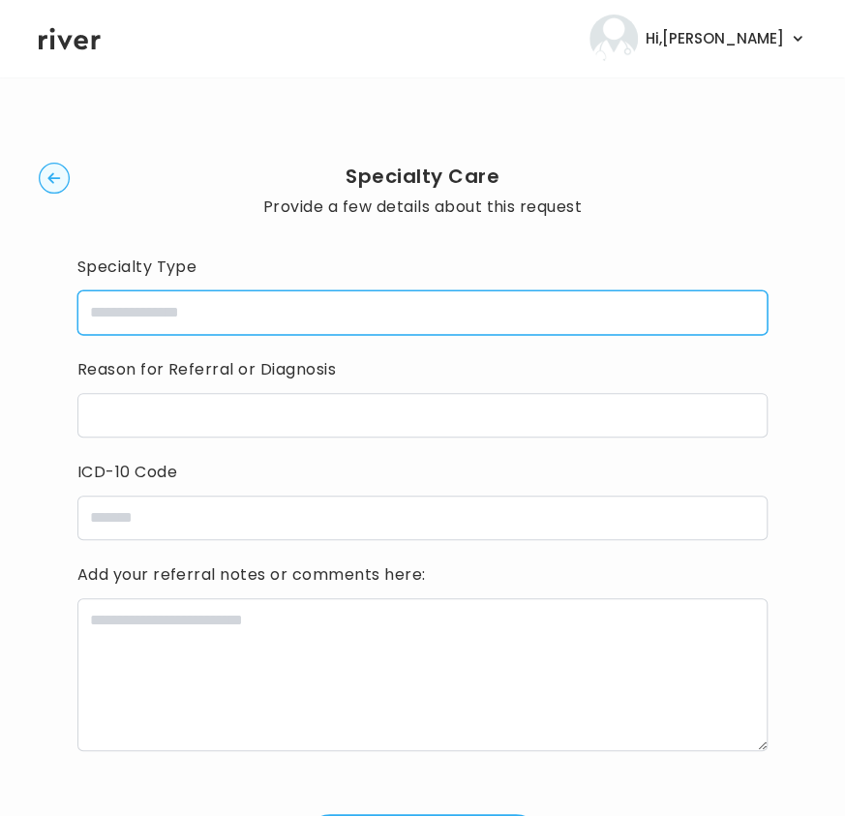
click at [176, 305] on input "specialtyType" at bounding box center [422, 312] width 691 height 45
type input "**********"
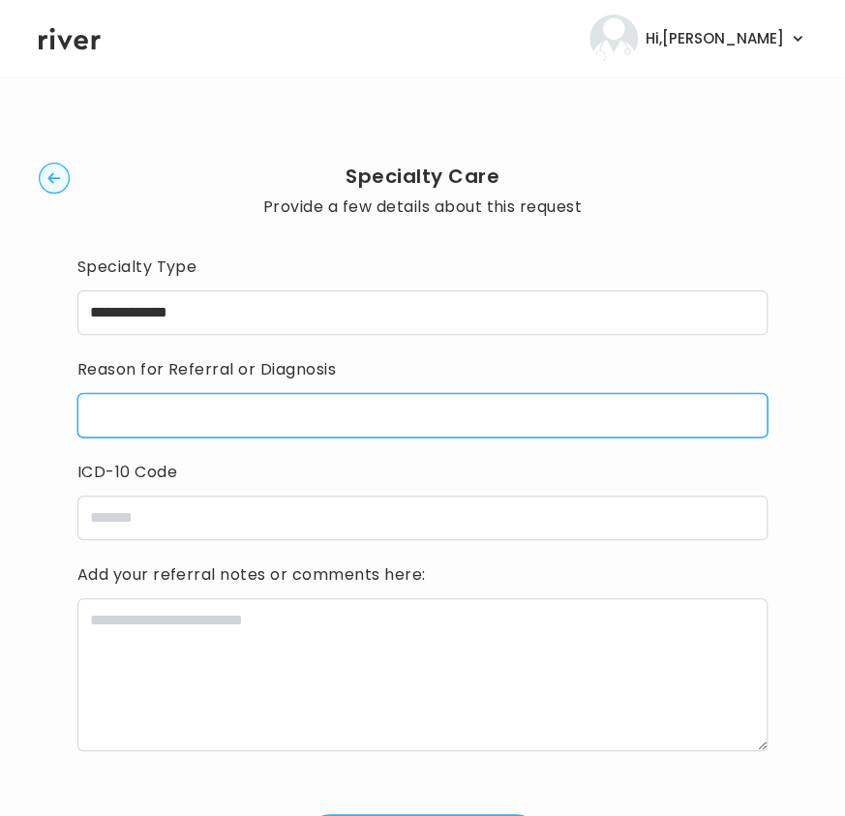
click at [205, 395] on input "reasonForReferral" at bounding box center [422, 415] width 691 height 45
type input "****"
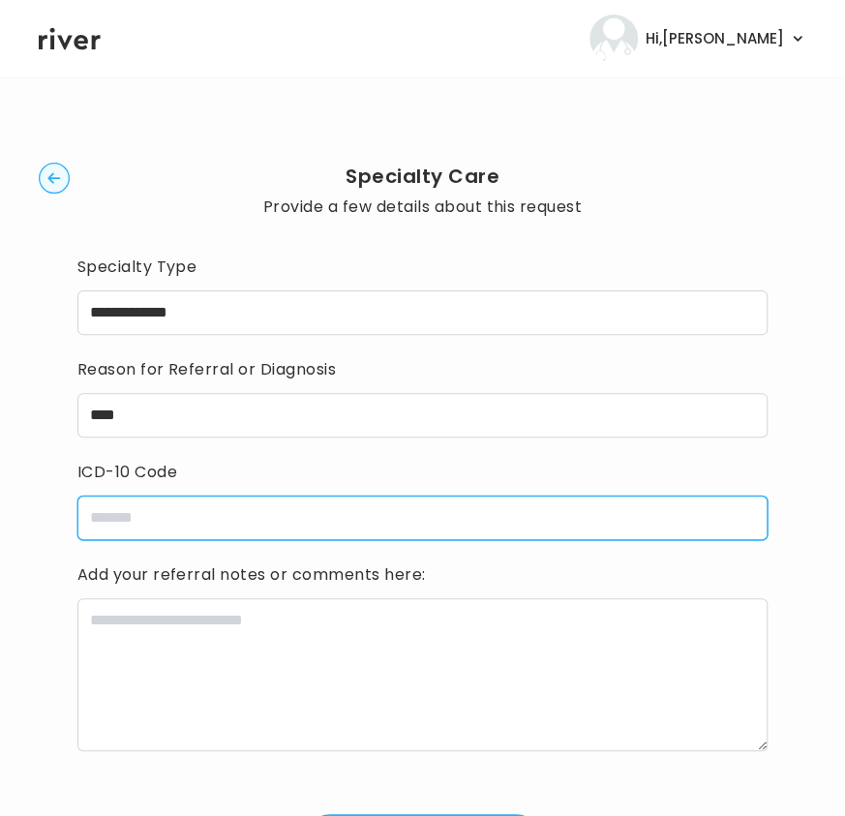
click at [171, 515] on input "icdCode" at bounding box center [422, 517] width 691 height 45
type input "*"
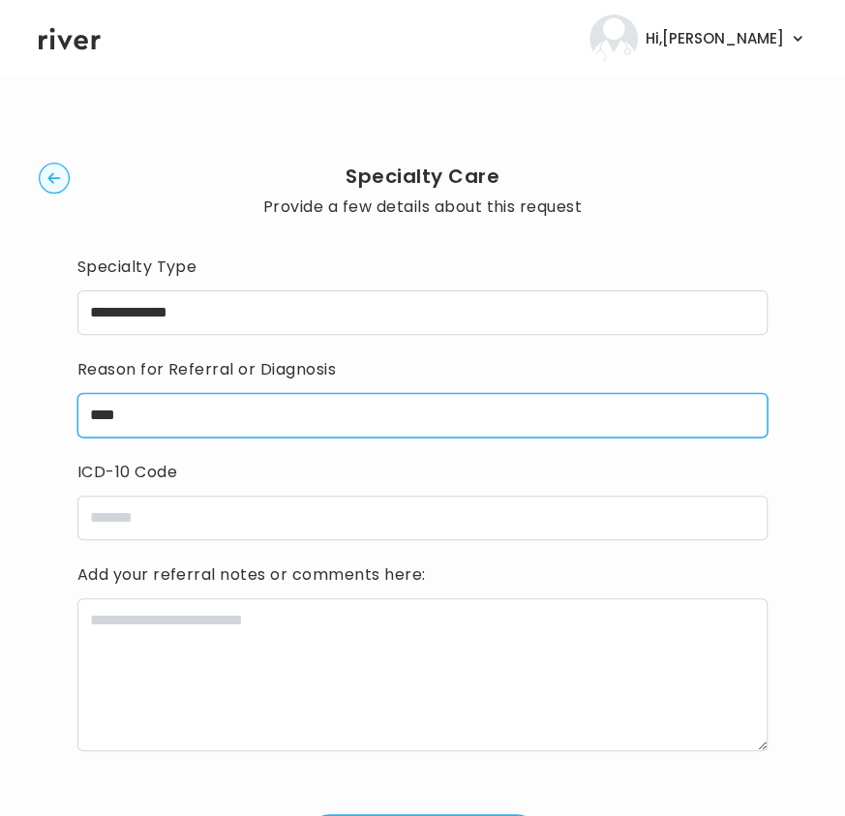
drag, startPoint x: 141, startPoint y: 413, endPoint x: -4, endPoint y: 296, distance: 186.4
click at [0, 296] on html "**********" at bounding box center [422, 408] width 845 height 816
paste input "**********"
type input "**********"
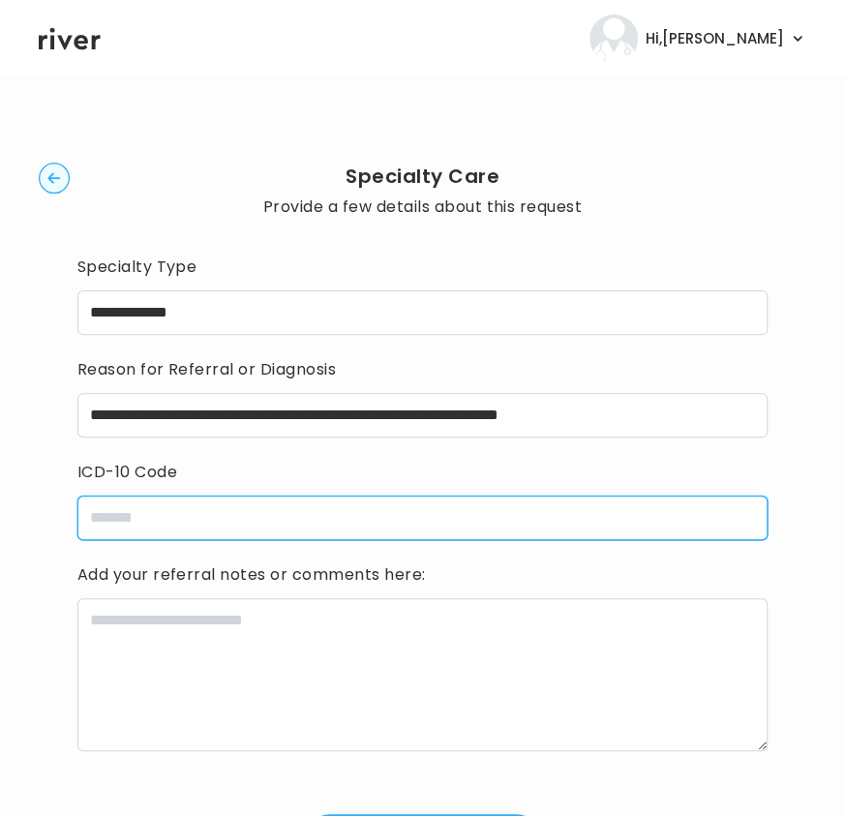
click at [461, 524] on input "icdCode" at bounding box center [422, 517] width 691 height 45
paste input "*****"
type input "*****"
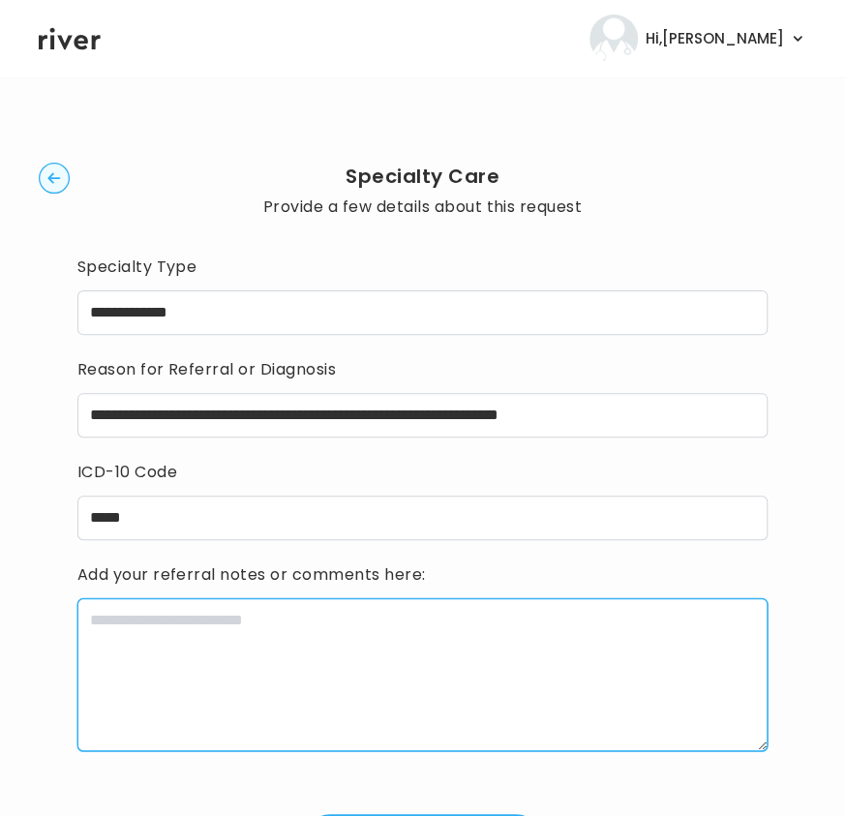
click at [290, 693] on textarea at bounding box center [422, 674] width 691 height 153
paste textarea "**********"
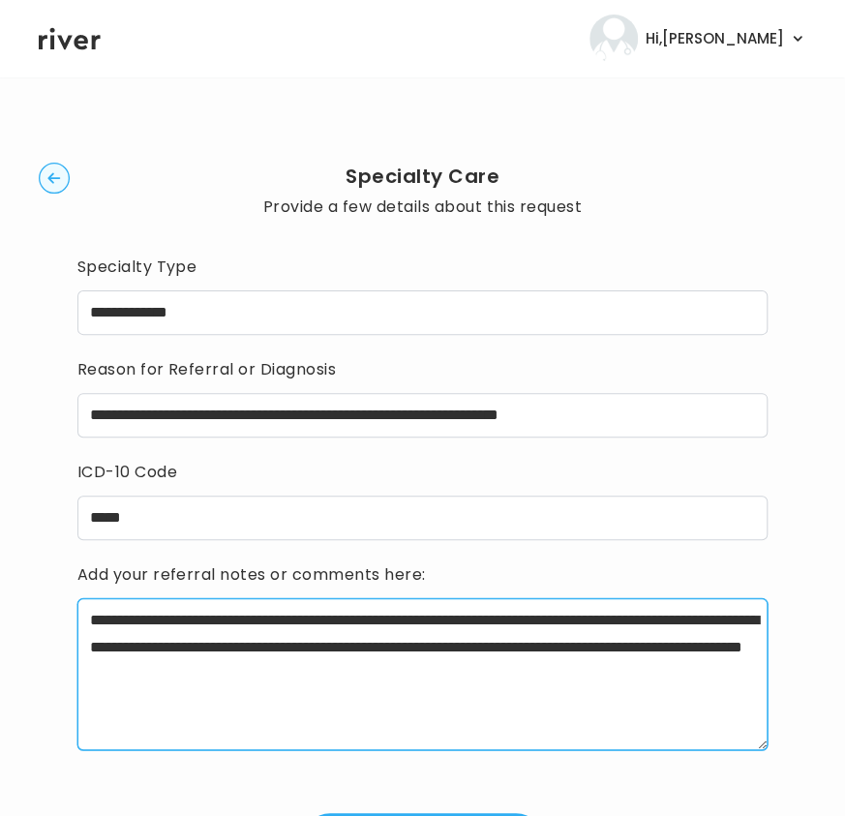
scroll to position [135, 0]
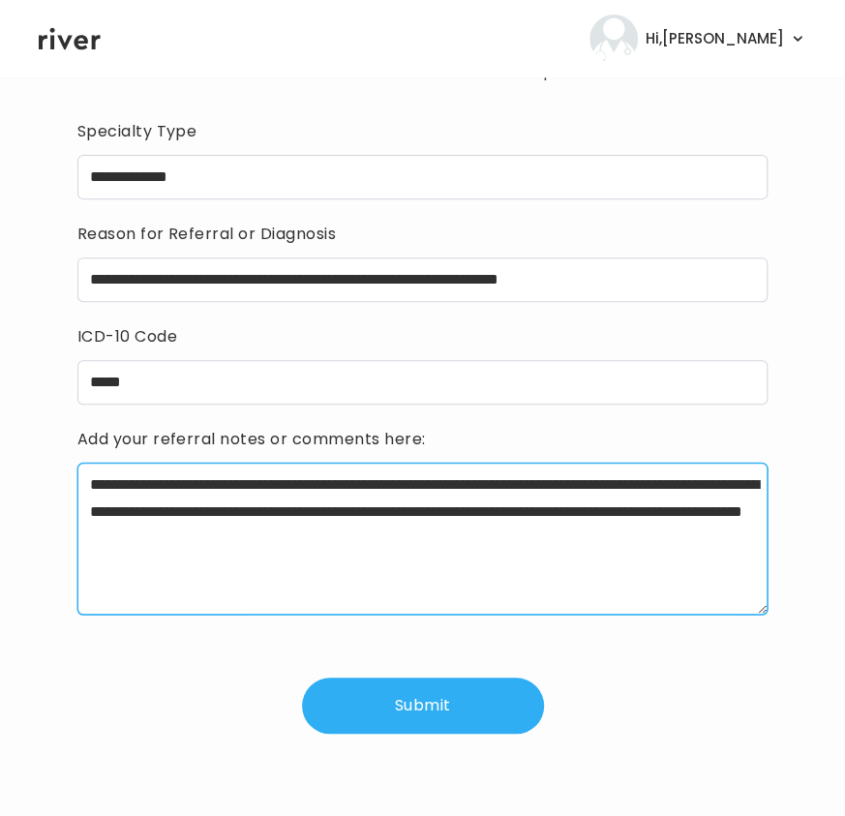
type textarea "**********"
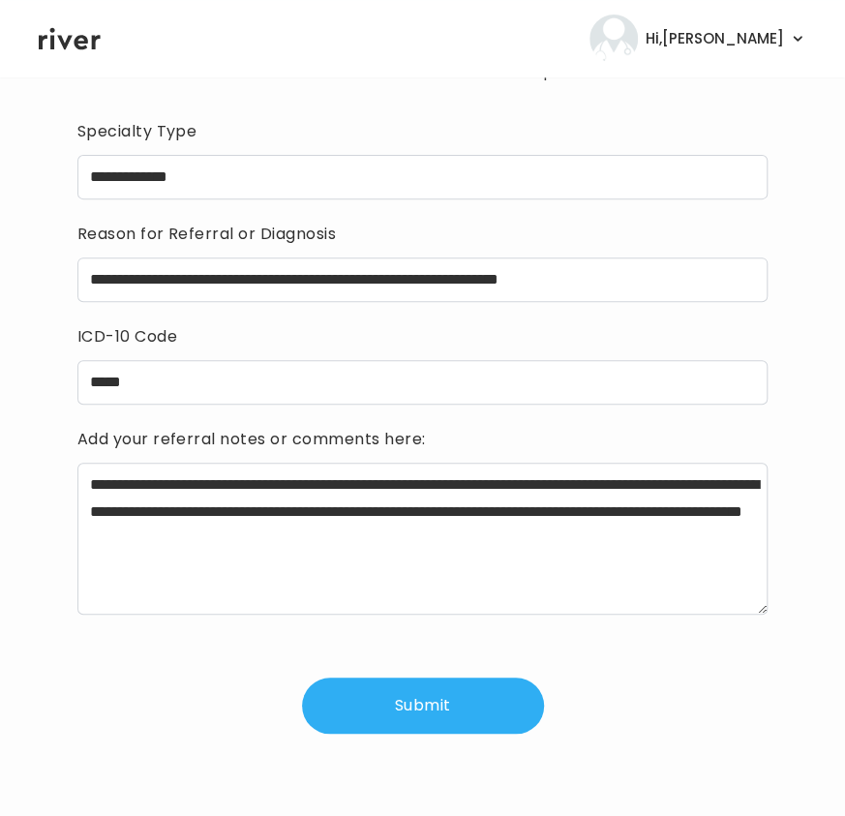
click at [427, 698] on button "Submit" at bounding box center [423, 705] width 242 height 56
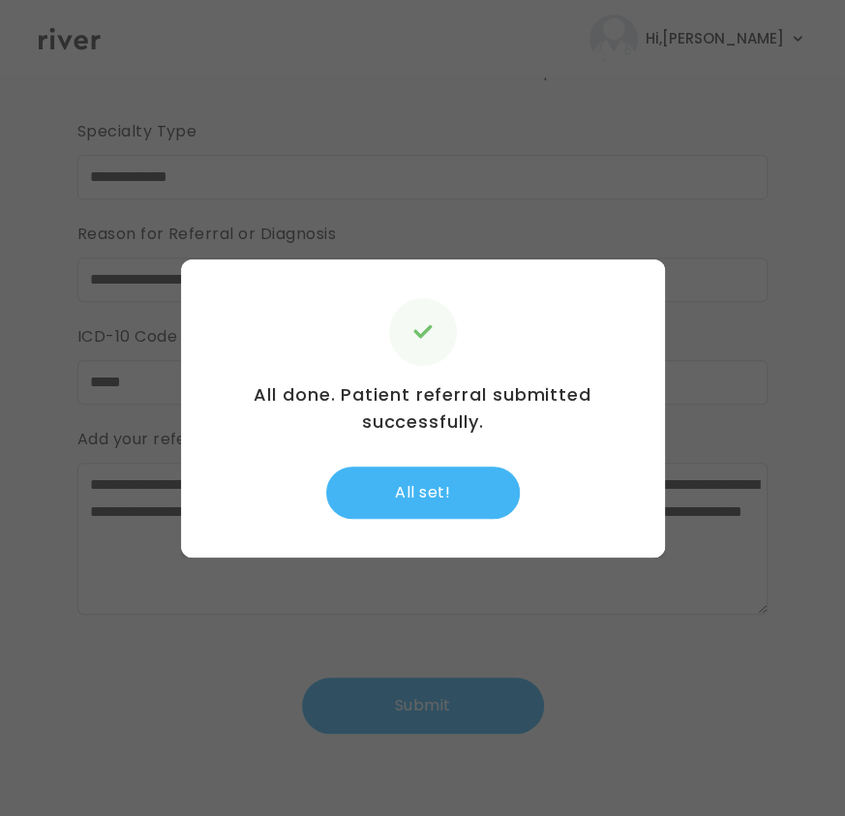
click at [443, 470] on button "All set!" at bounding box center [422, 492] width 193 height 52
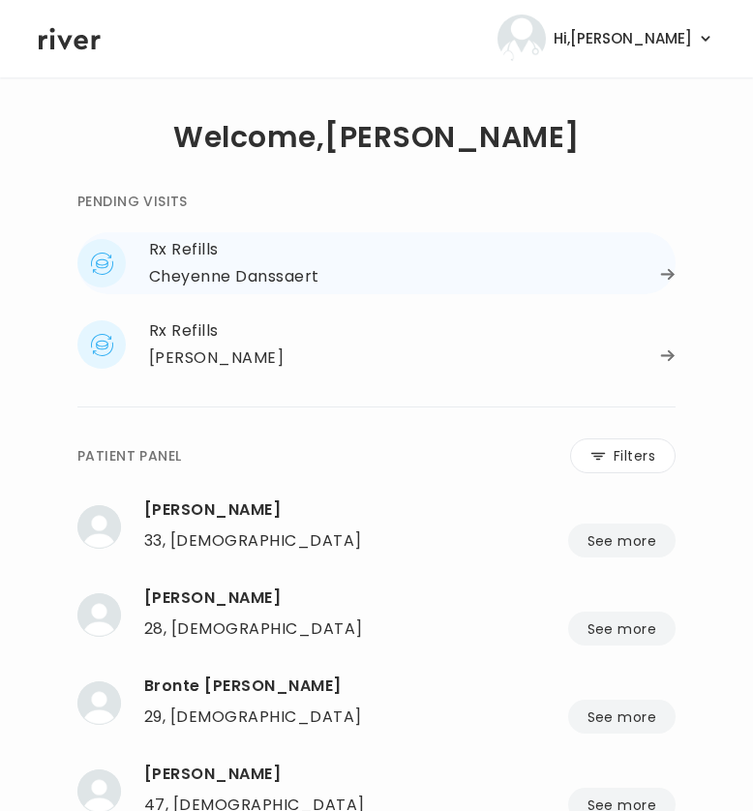
click at [217, 265] on div "Cheyenne Danssaert" at bounding box center [234, 276] width 170 height 27
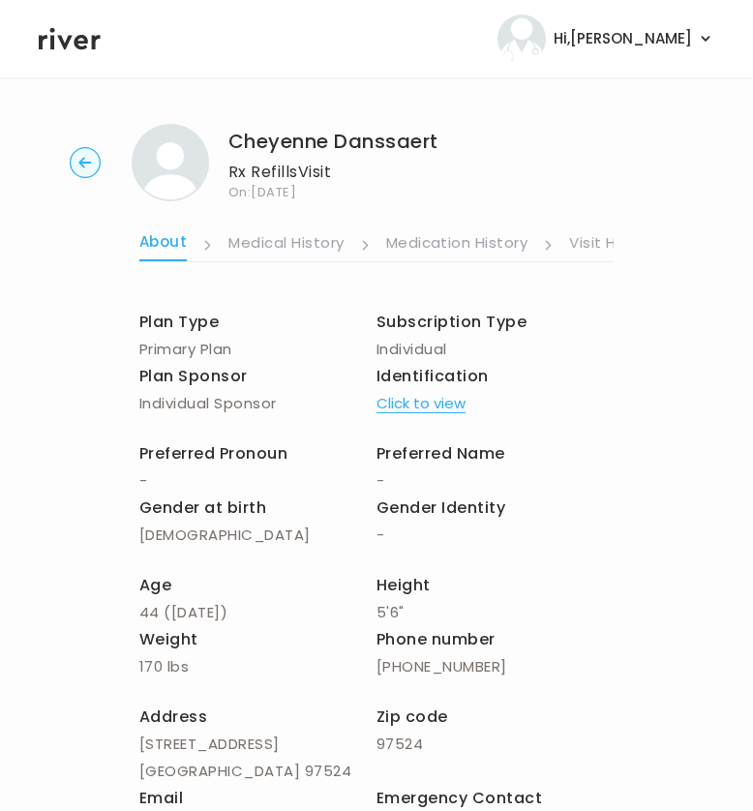
click at [584, 248] on link "Visit History" at bounding box center [613, 244] width 89 height 31
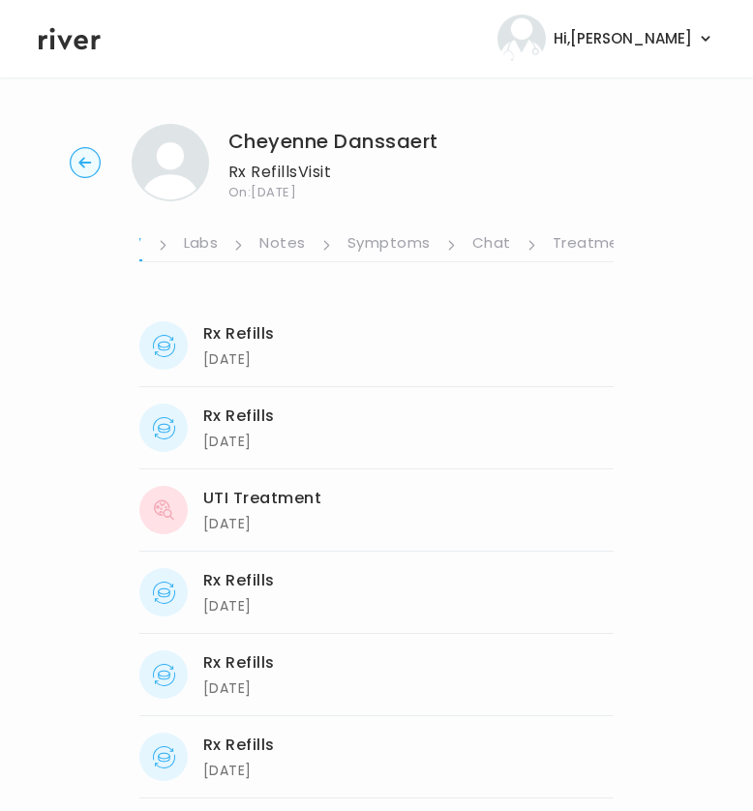
scroll to position [0, 524]
click at [582, 245] on link "Treatment Plan" at bounding box center [610, 244] width 120 height 31
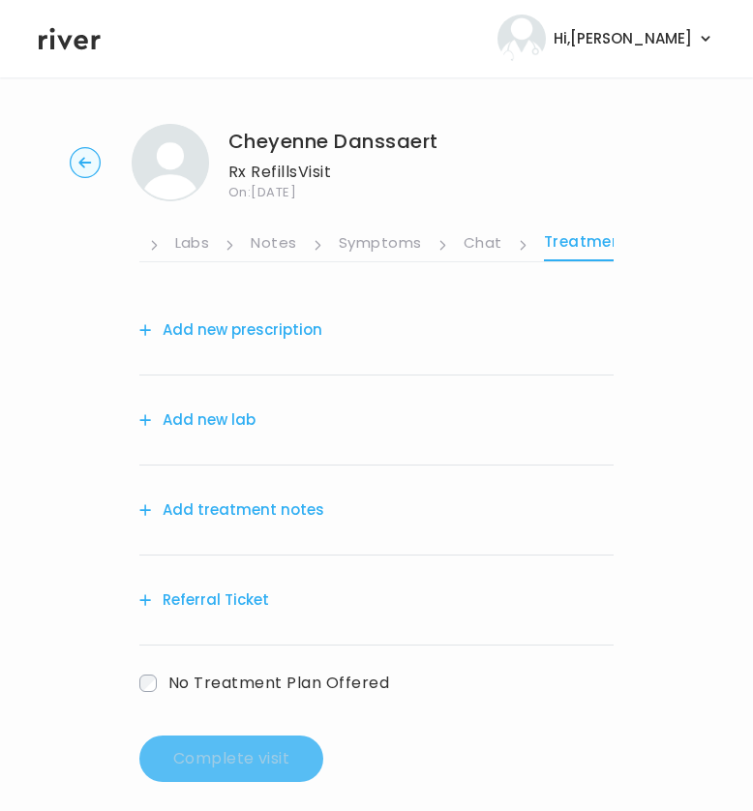
click at [218, 316] on button "Add new prescription" at bounding box center [230, 329] width 183 height 27
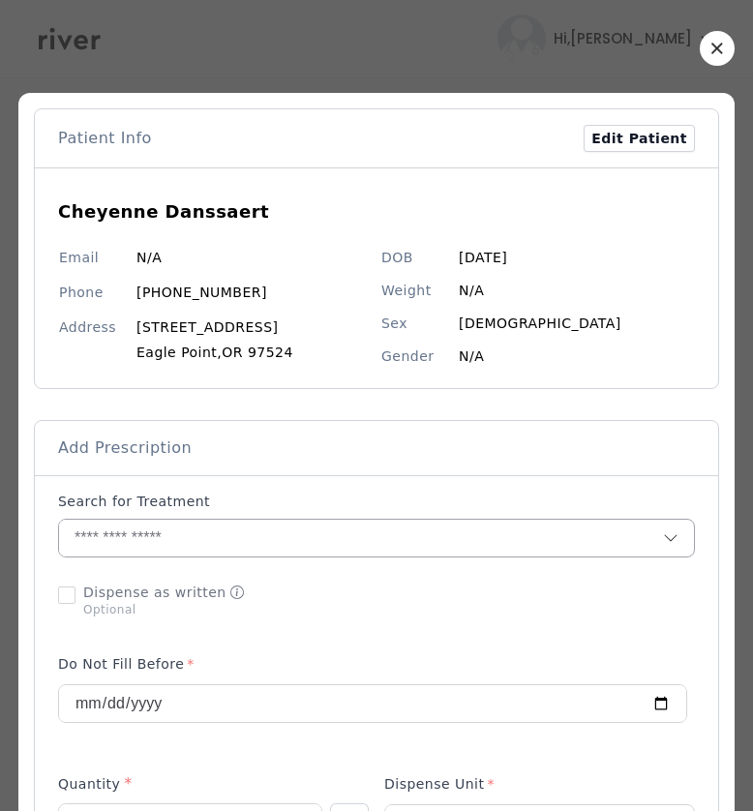
click at [117, 533] on input "text" at bounding box center [361, 538] width 604 height 37
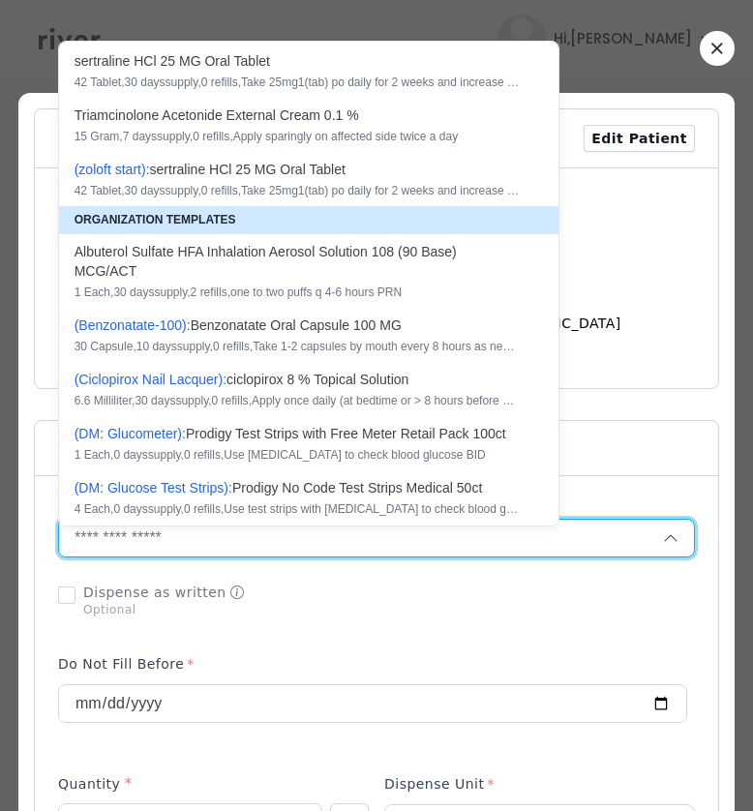
scroll to position [137, 0]
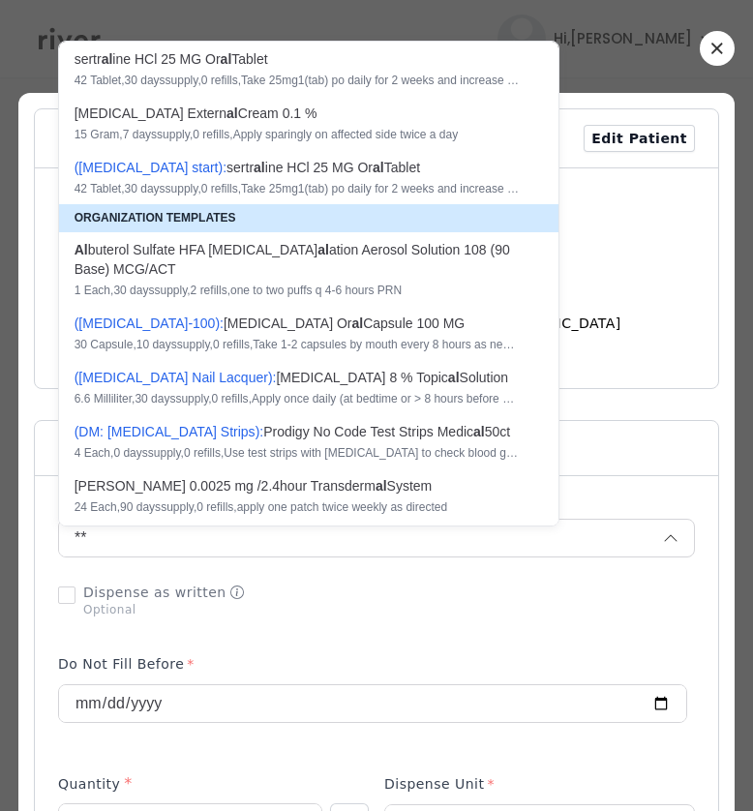
click at [190, 256] on div "Al buterol Sulfate HFA Inh al ation Aerosol Solution 108 (90 Base) MCG/ACT" at bounding box center [296, 259] width 445 height 39
type input "**********"
type input "*"
type input "**"
type input "*"
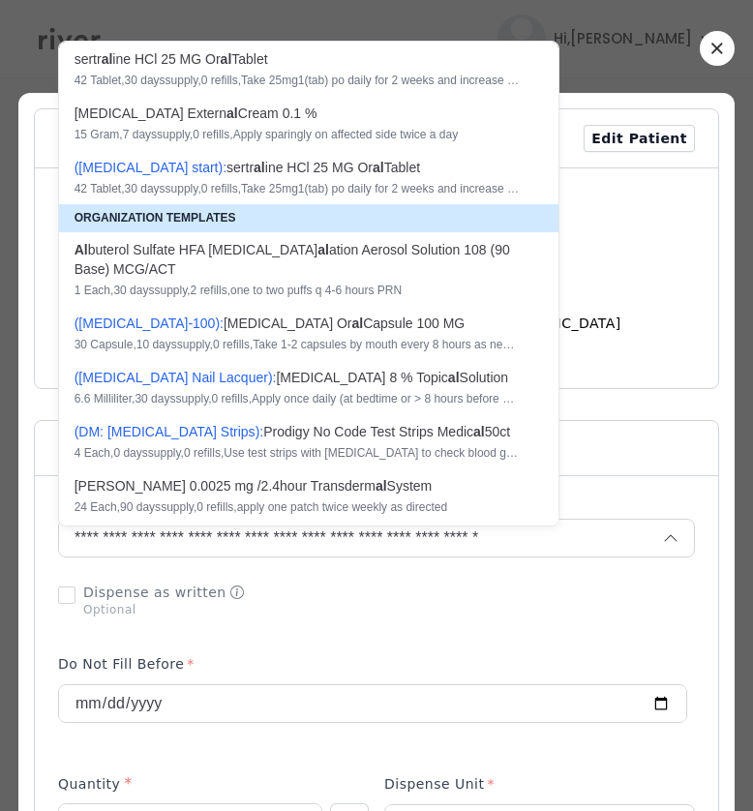
type textarea "**********"
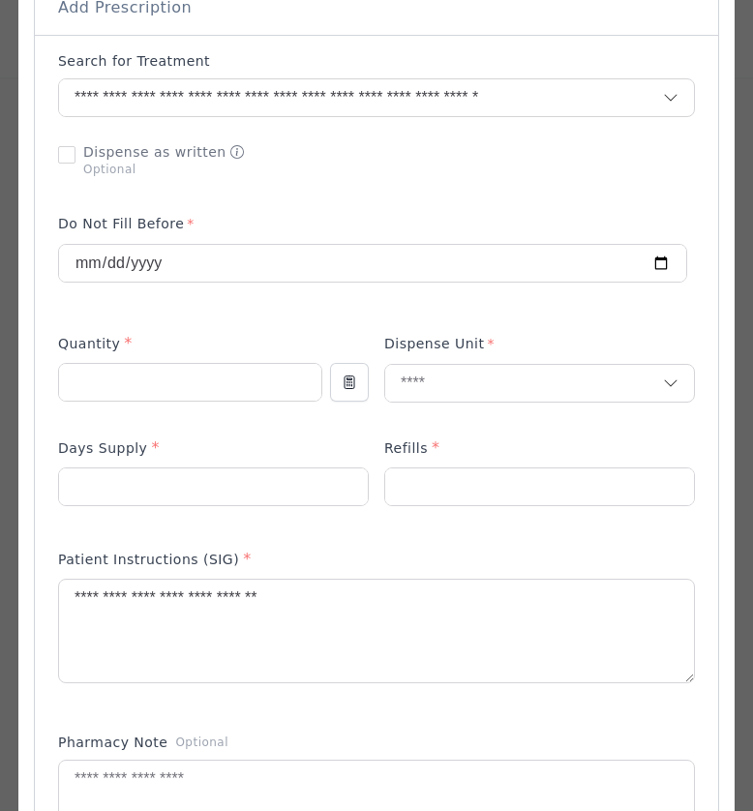
scroll to position [441, 0]
drag, startPoint x: 92, startPoint y: 392, endPoint x: 19, endPoint y: 378, distance: 73.8
click at [19, 378] on div at bounding box center [376, 639] width 716 height 1974
type input "**"
click at [421, 408] on p at bounding box center [539, 413] width 311 height 20
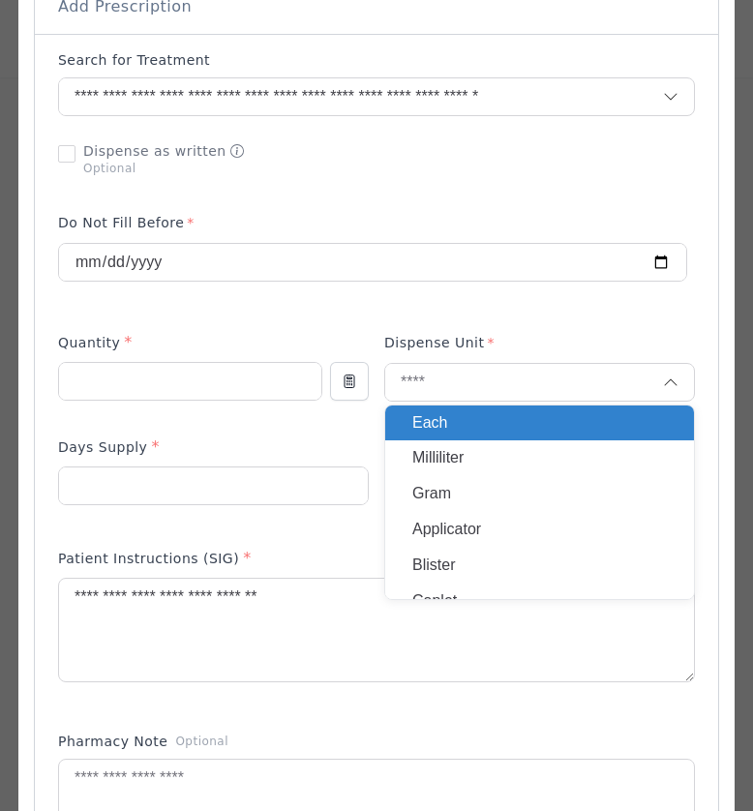
click at [428, 494] on p "Gram" at bounding box center [539, 494] width 254 height 28
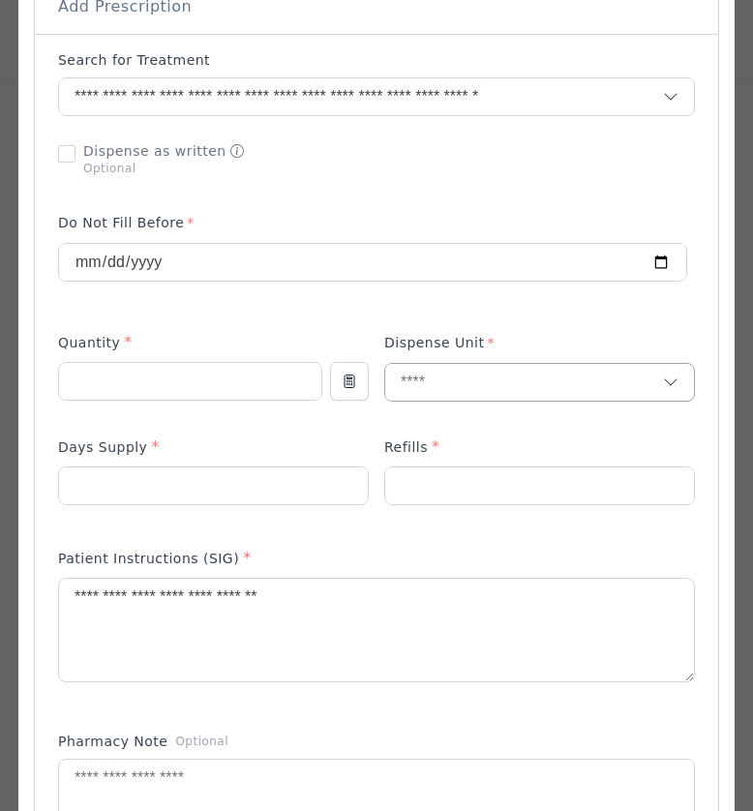
scroll to position [442, 0]
click at [140, 777] on textarea at bounding box center [376, 809] width 635 height 103
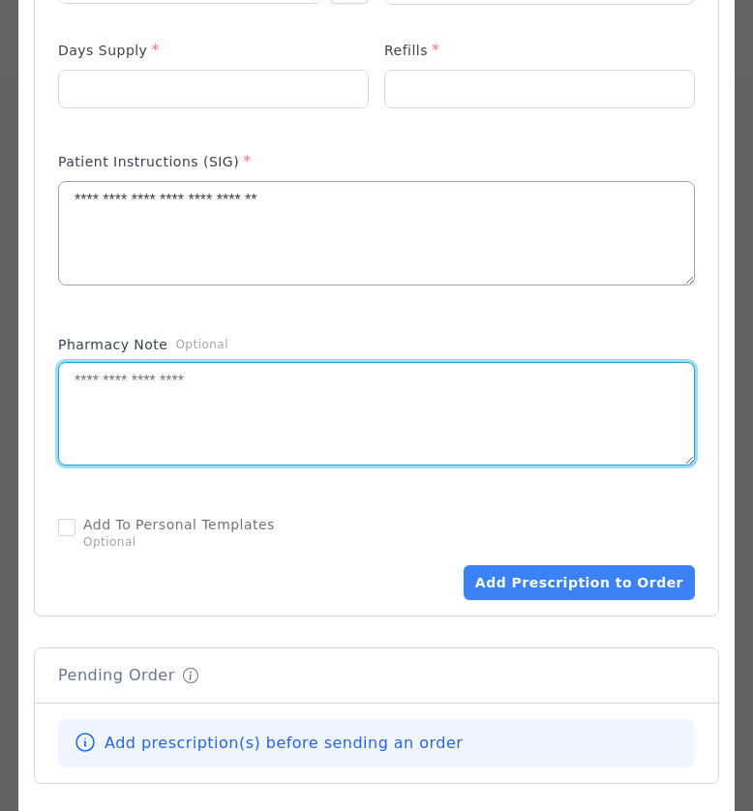
scroll to position [839, 0]
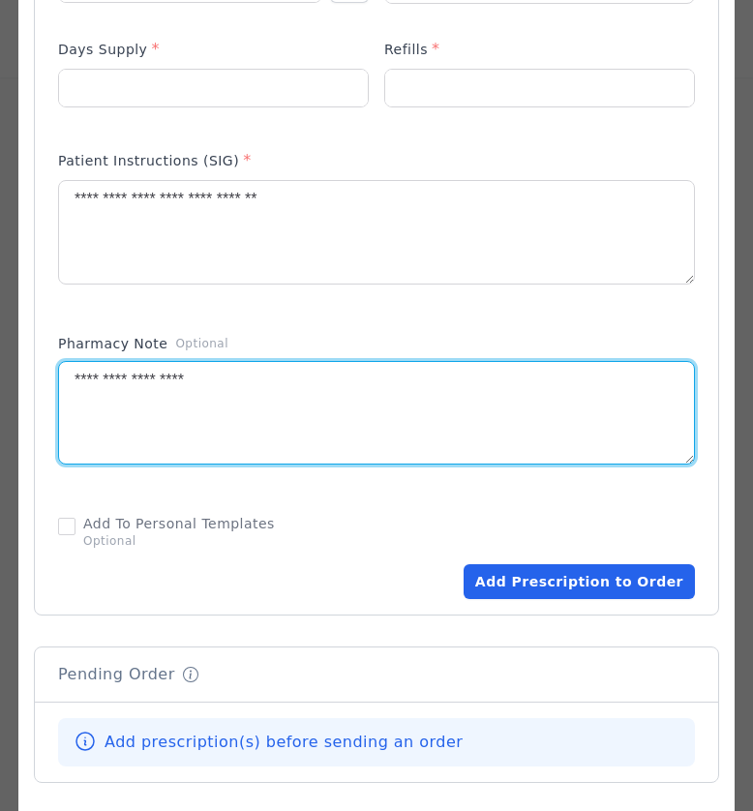
type textarea "**********"
click at [550, 583] on button "Add Prescription to Order" at bounding box center [578, 581] width 231 height 35
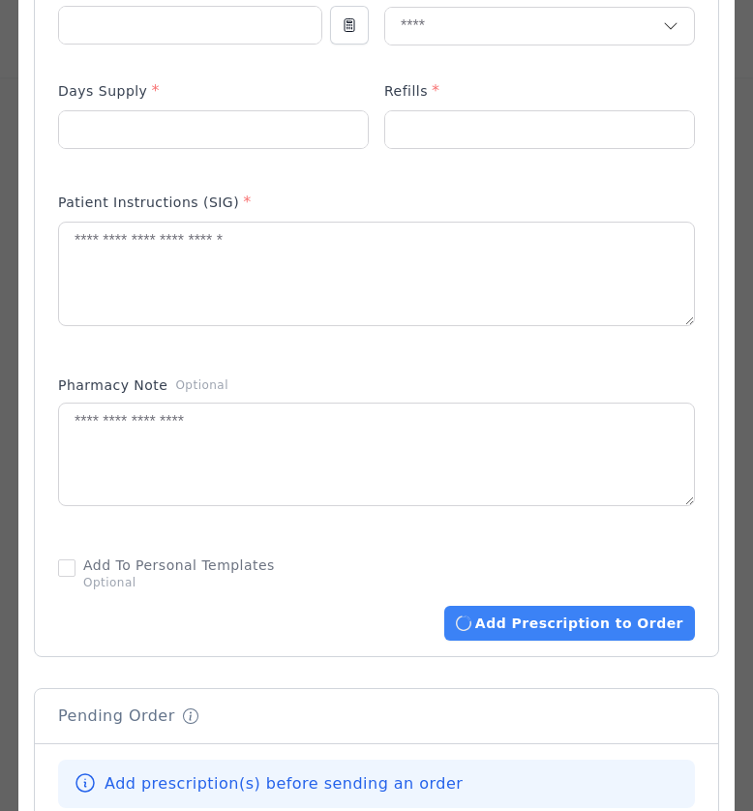
scroll to position [799, 0]
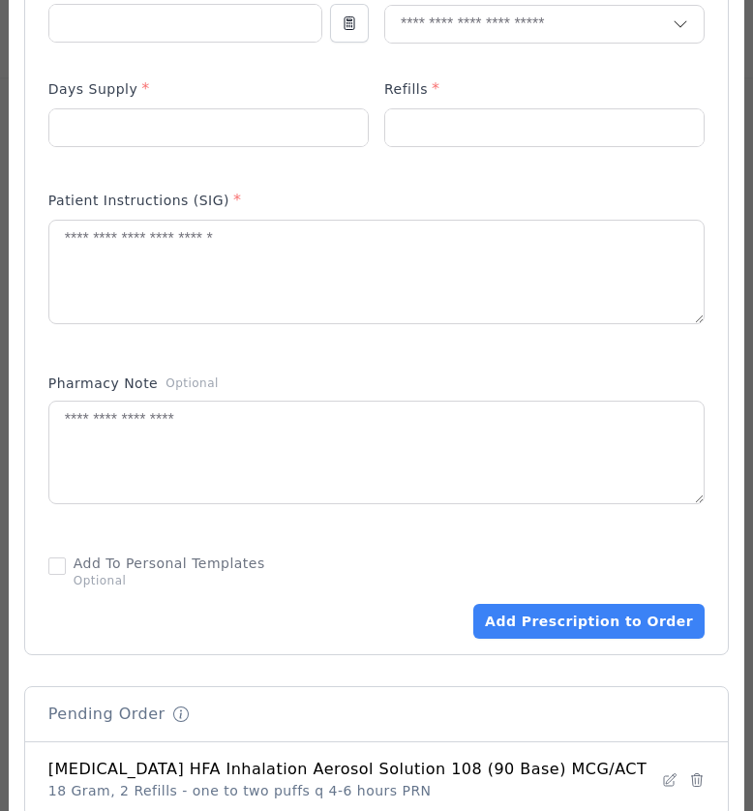
click at [421, 388] on div "Pharmacy Note Optional" at bounding box center [376, 386] width 656 height 27
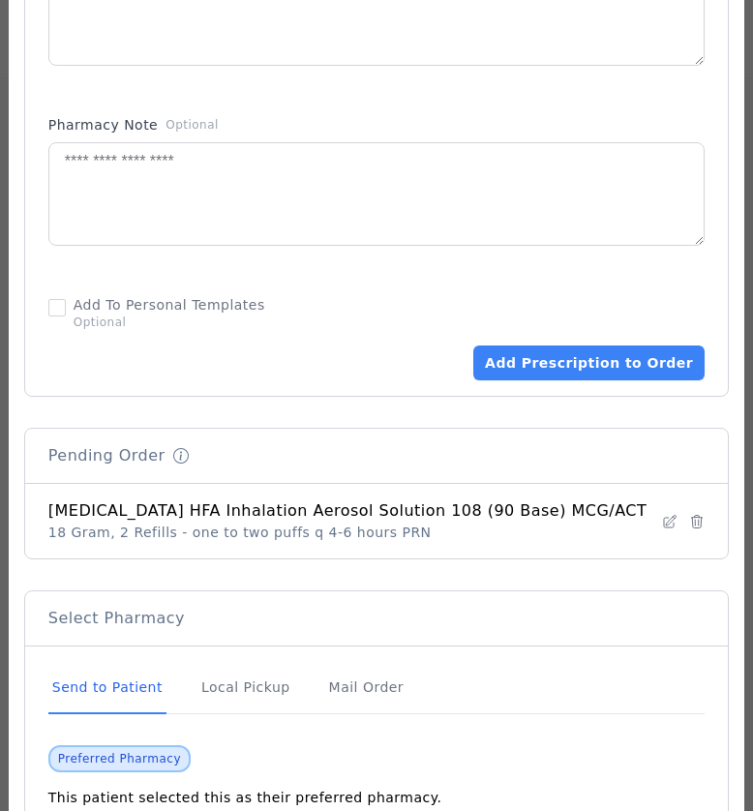
scroll to position [1278, 0]
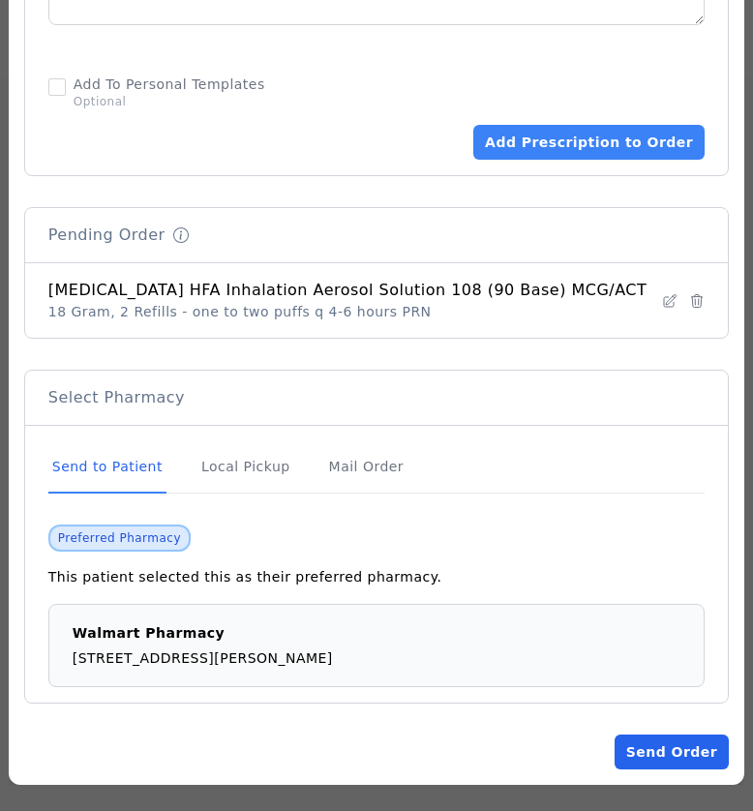
click at [648, 756] on button "Send Order" at bounding box center [671, 751] width 114 height 35
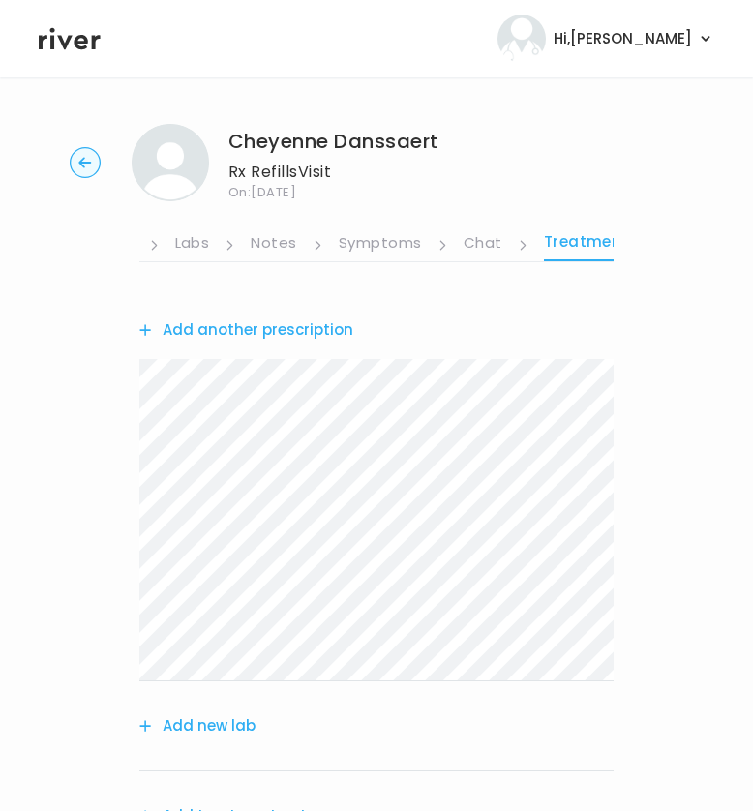
click at [488, 248] on link "Chat" at bounding box center [482, 244] width 39 height 31
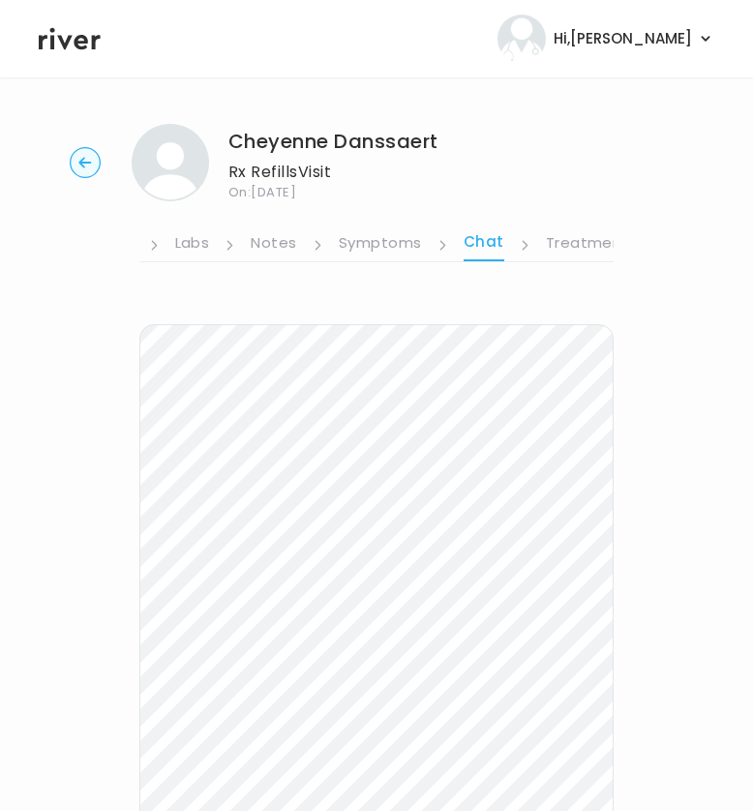
click at [571, 235] on link "Treatment Plan" at bounding box center [606, 244] width 120 height 31
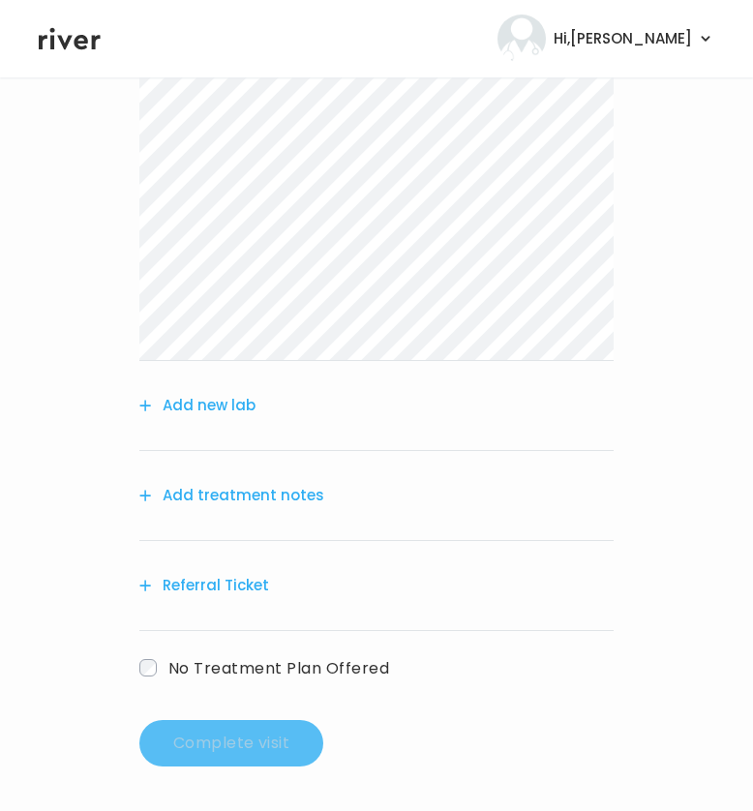
scroll to position [319, 0]
click at [261, 488] on button "Add treatment notes" at bounding box center [231, 496] width 185 height 27
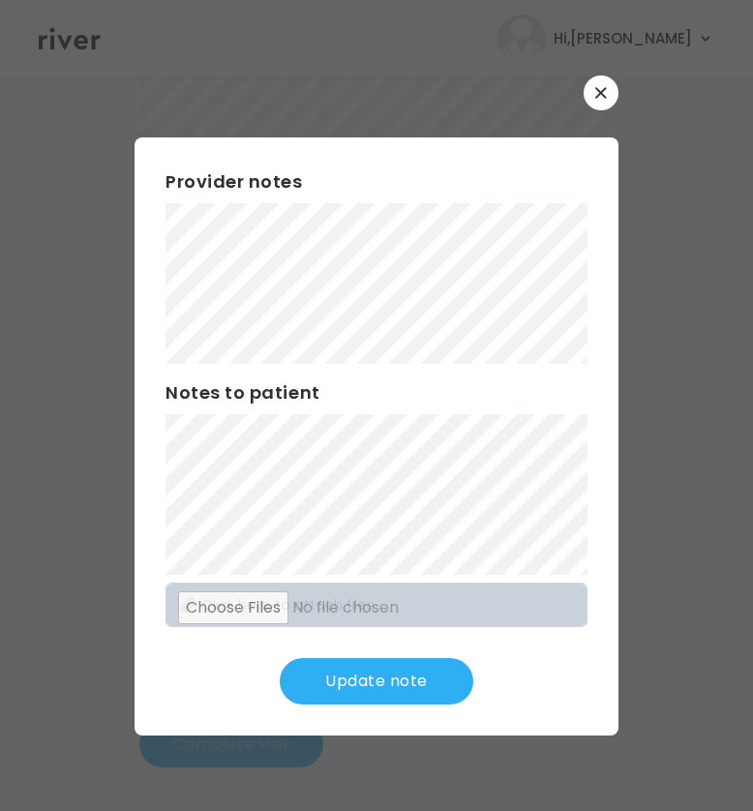
click at [431, 671] on button "Update note" at bounding box center [376, 681] width 193 height 46
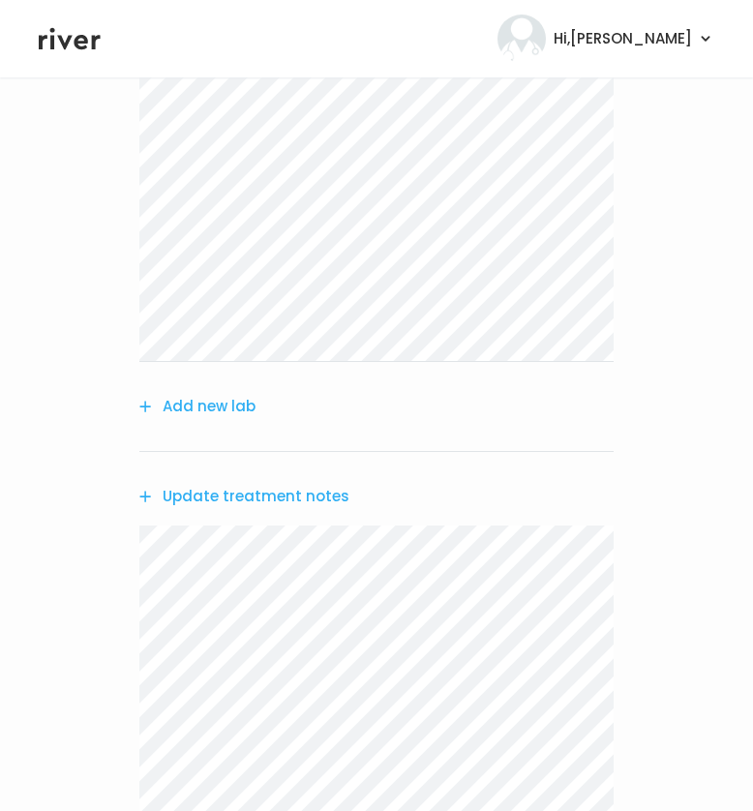
scroll to position [663, 0]
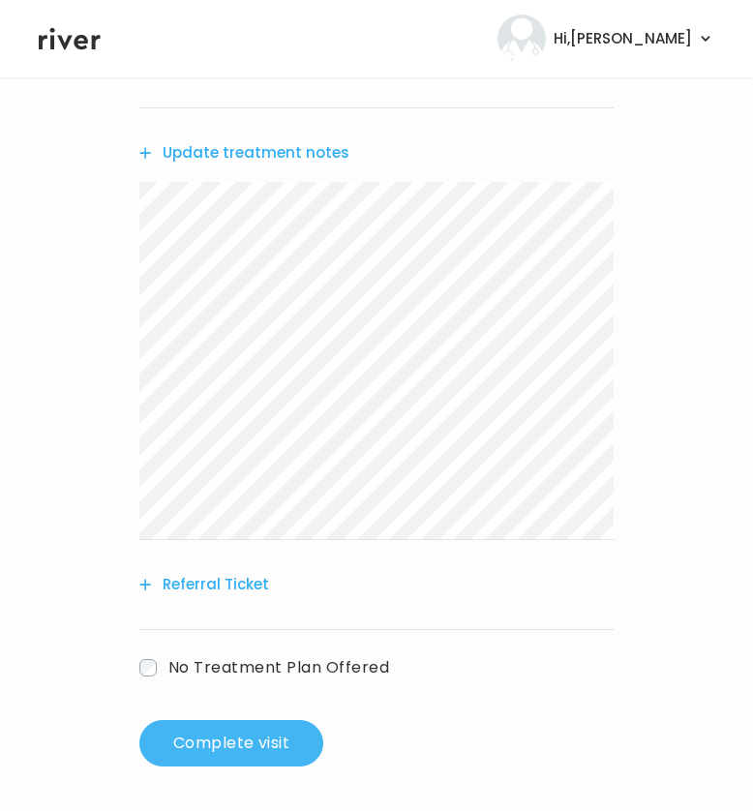
click at [263, 742] on button "Complete visit" at bounding box center [231, 743] width 184 height 46
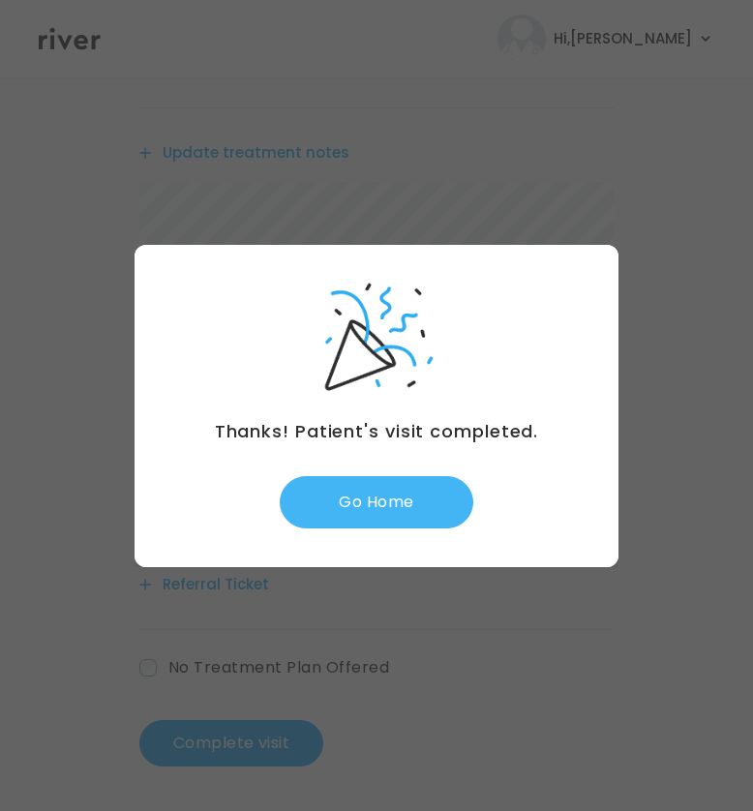
click at [352, 494] on button "Go Home" at bounding box center [376, 502] width 193 height 52
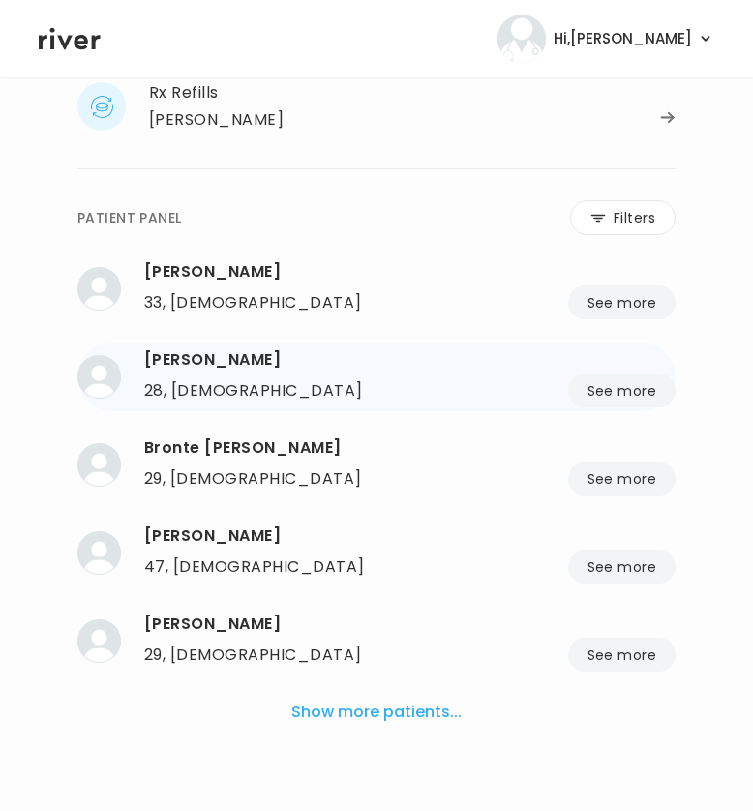
scroll to position [160, 0]
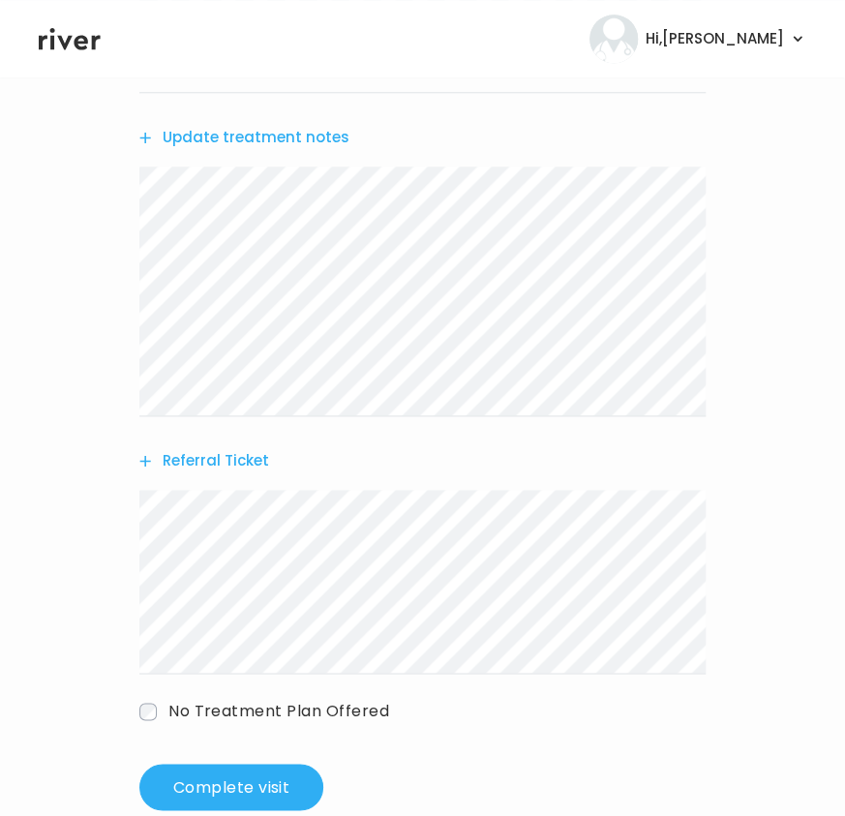
scroll to position [717, 0]
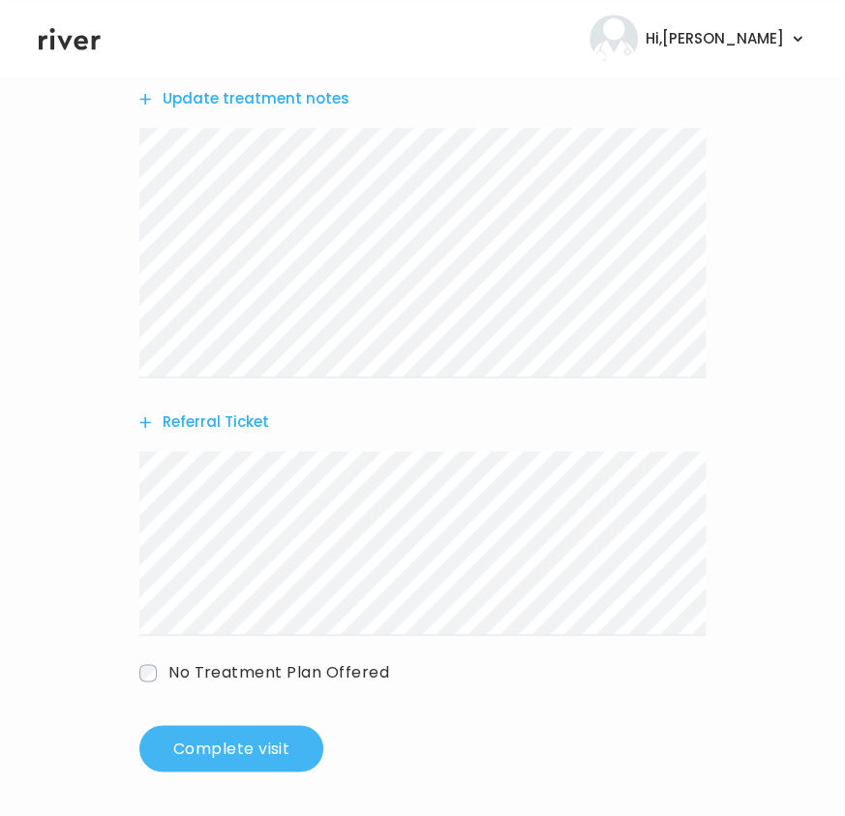
click at [253, 740] on button "Complete visit" at bounding box center [231, 748] width 184 height 46
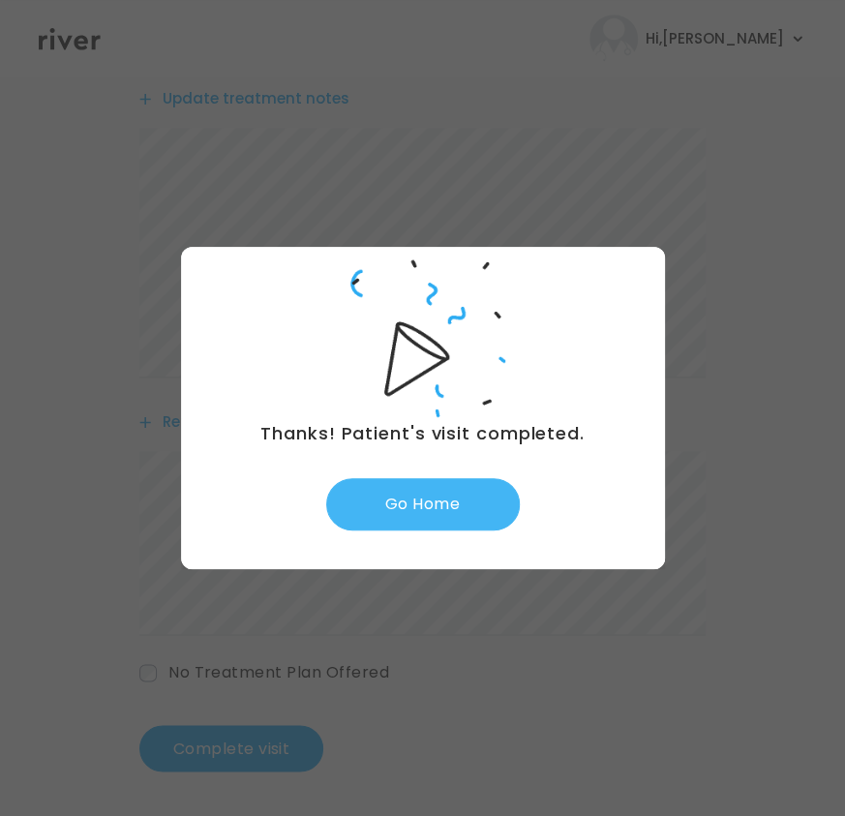
click at [480, 521] on button "Go Home" at bounding box center [422, 504] width 193 height 52
